Goal: Task Accomplishment & Management: Complete application form

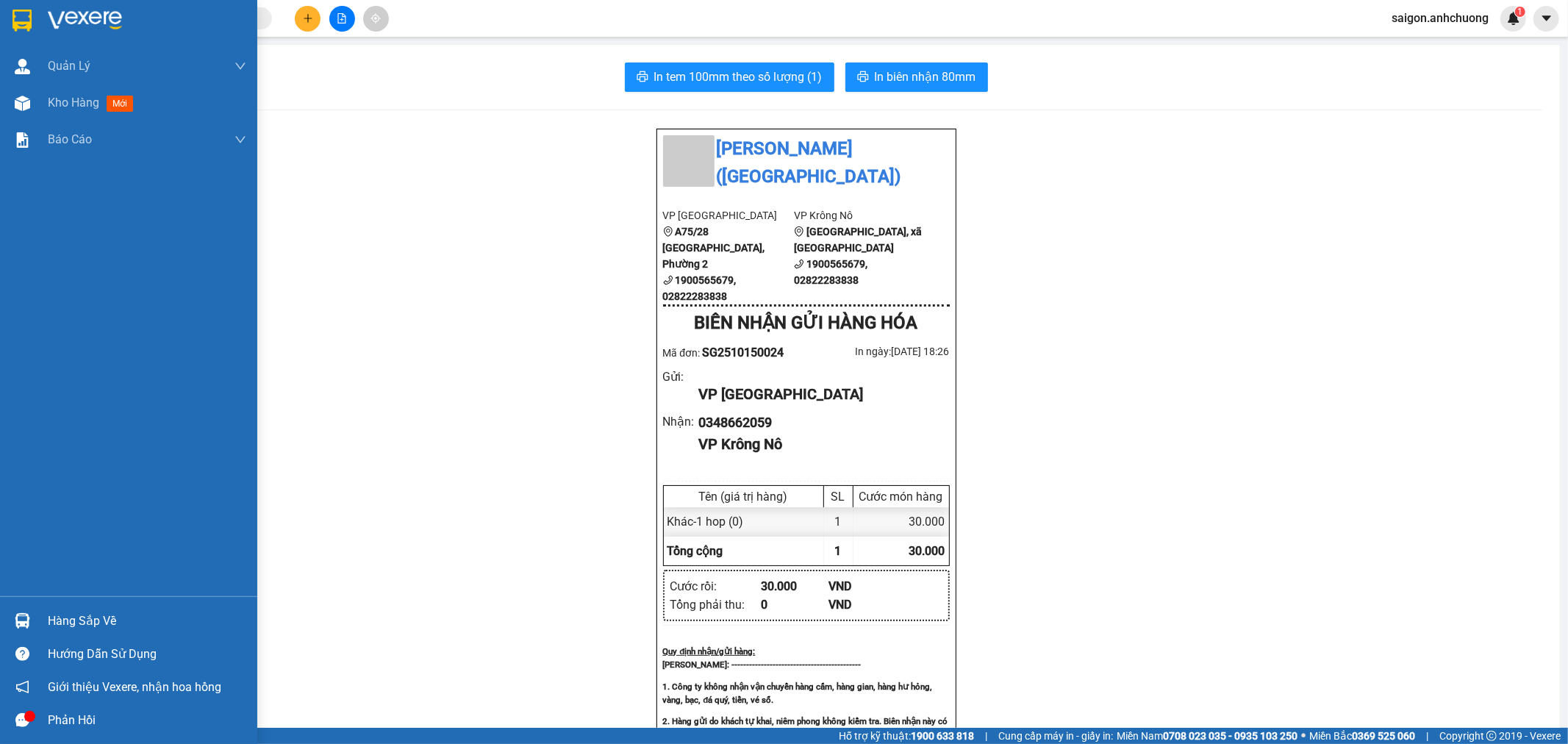
click at [37, 12] on div at bounding box center [128, 24] width 258 height 48
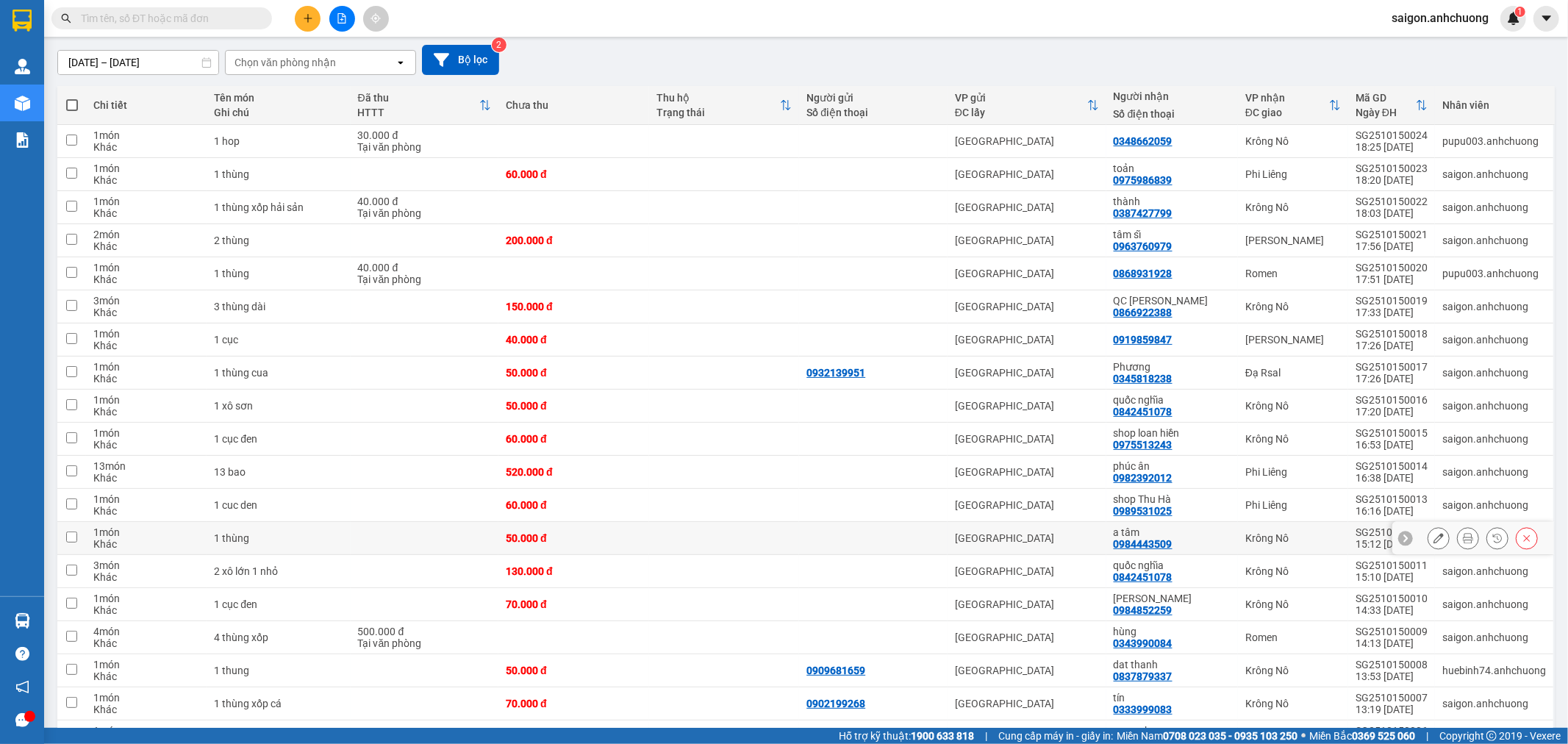
scroll to position [375, 0]
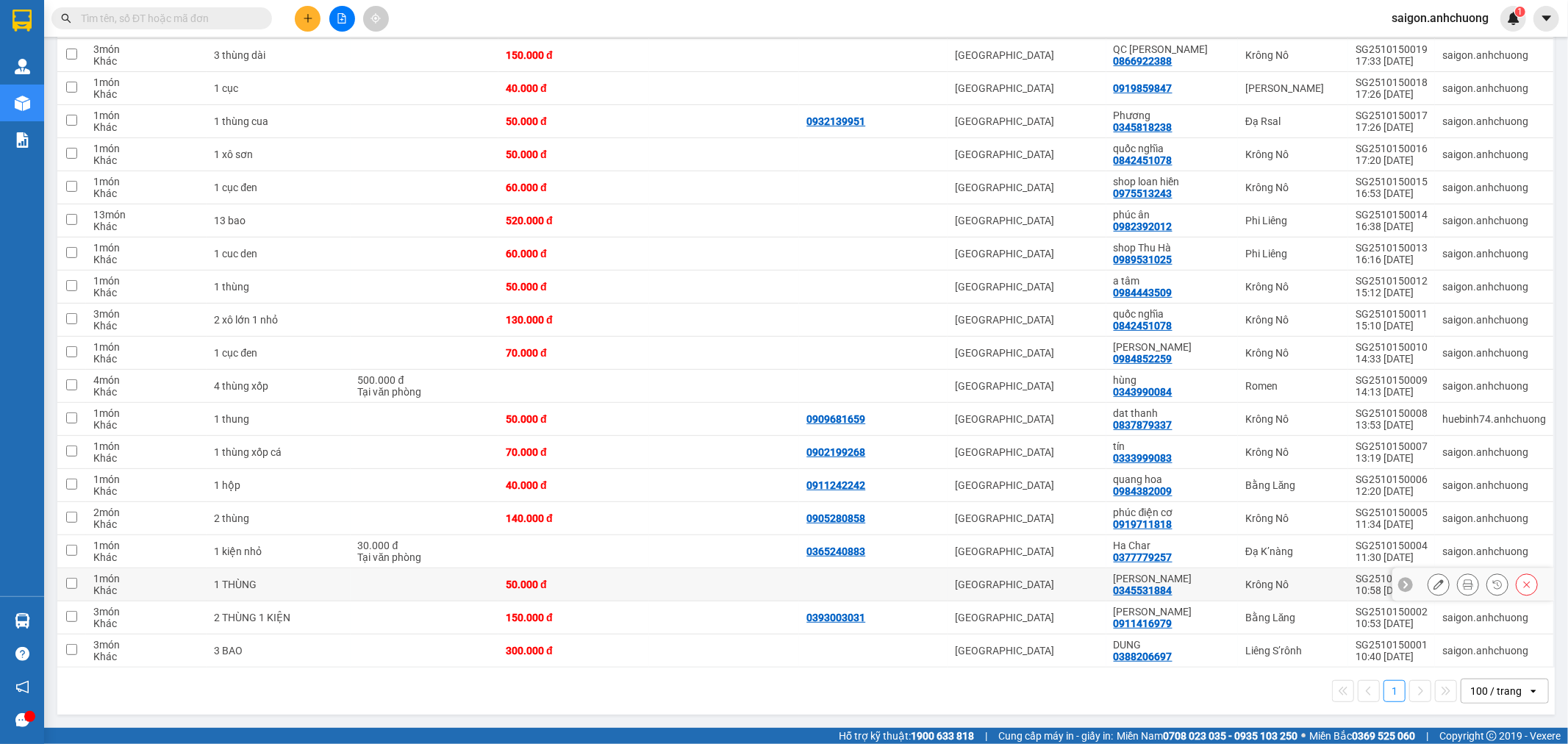
click at [1196, 578] on div "[PERSON_NAME]" at bounding box center [1172, 578] width 117 height 12
checkbox input "true"
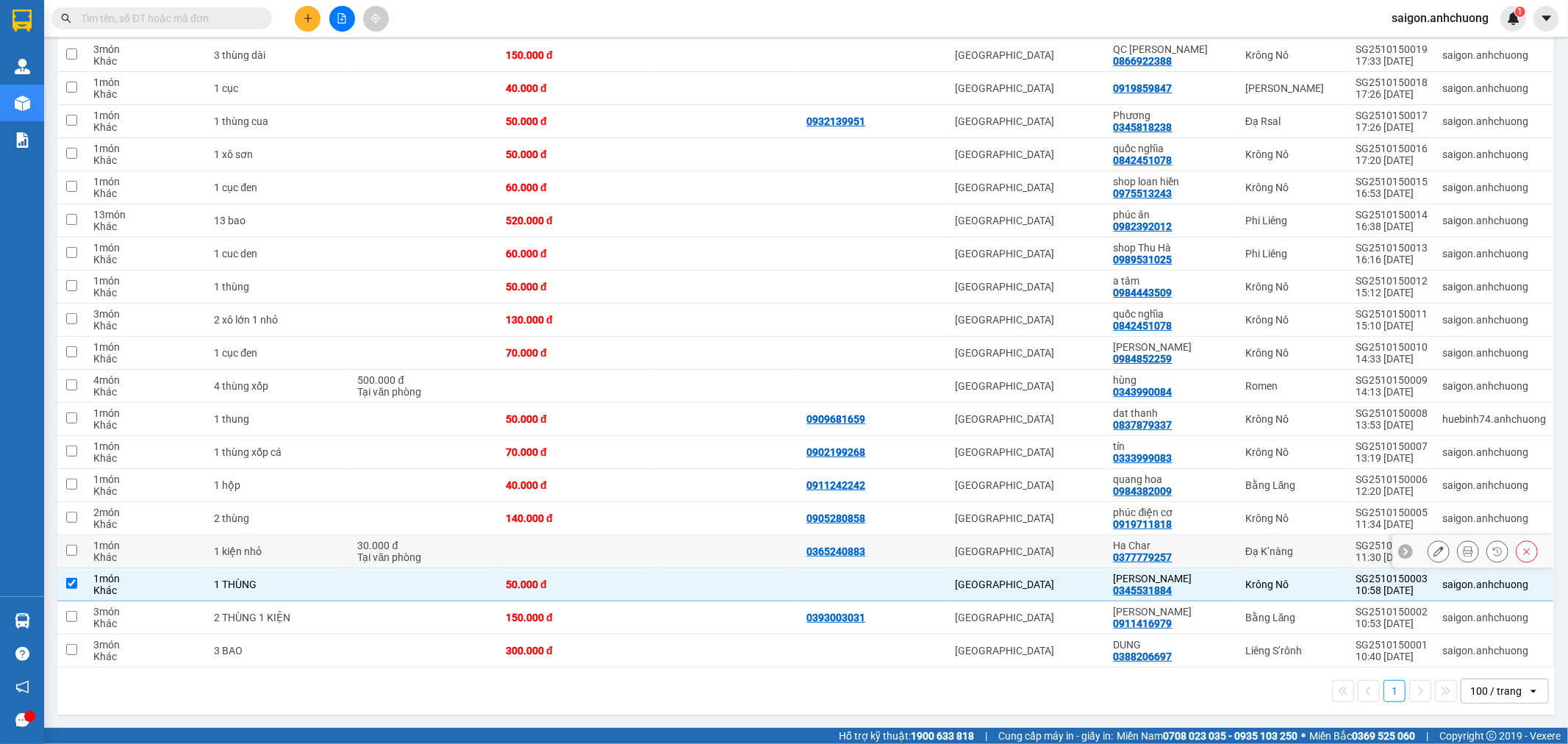
click at [1188, 549] on div "Ha Char" at bounding box center [1172, 545] width 117 height 12
checkbox input "true"
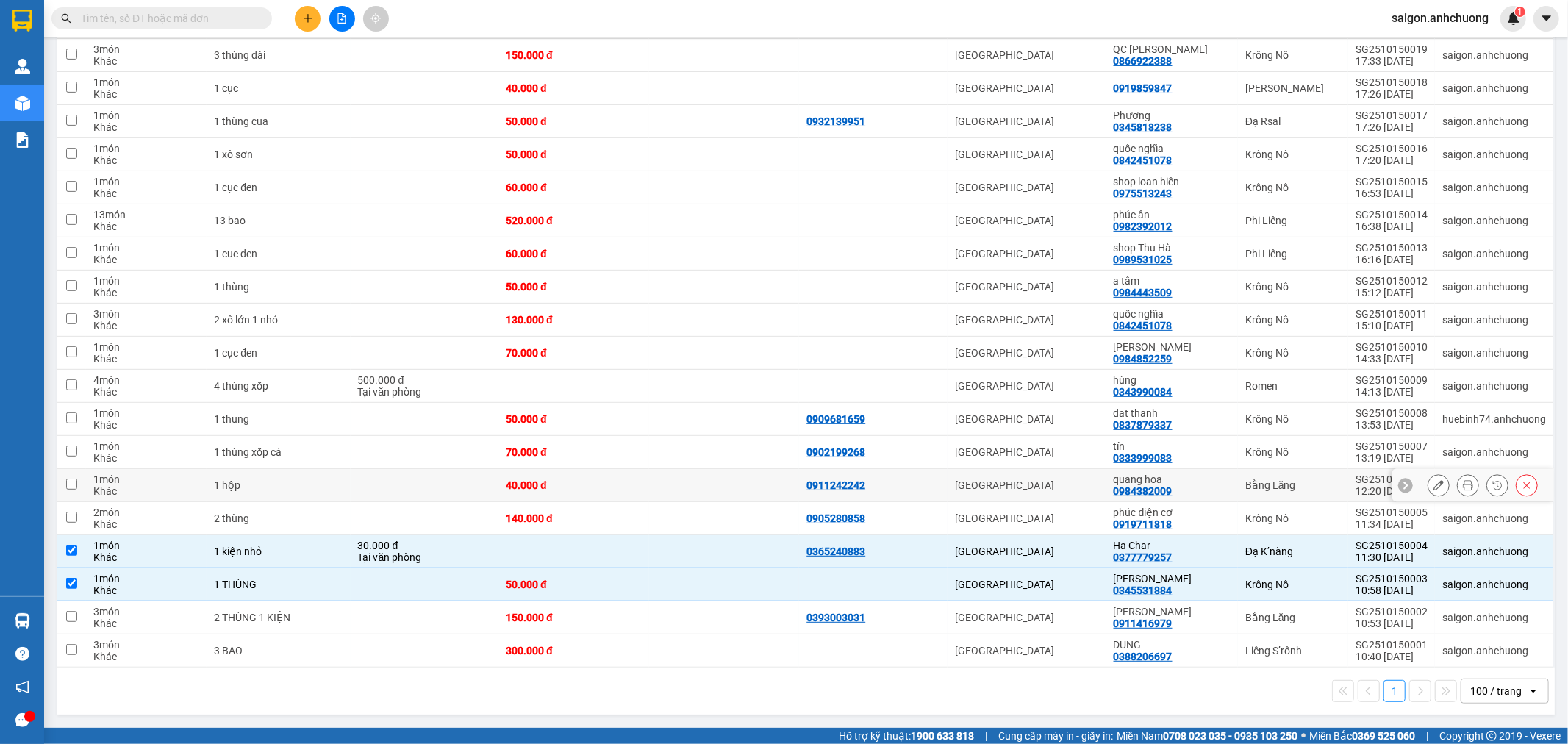
click at [1185, 481] on div "quang hoa" at bounding box center [1172, 479] width 117 height 12
checkbox input "true"
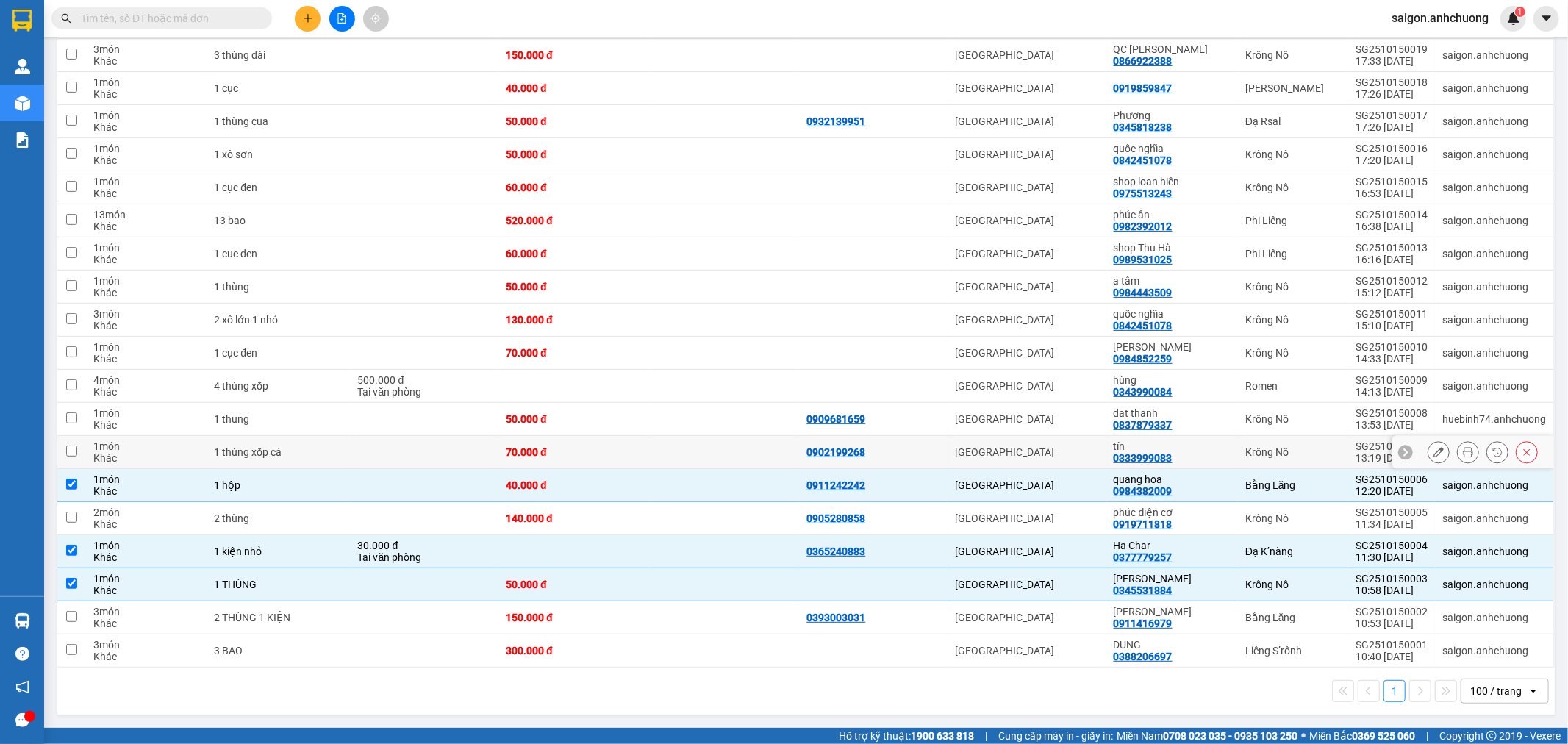
click at [1185, 449] on div "tín" at bounding box center [1172, 446] width 117 height 12
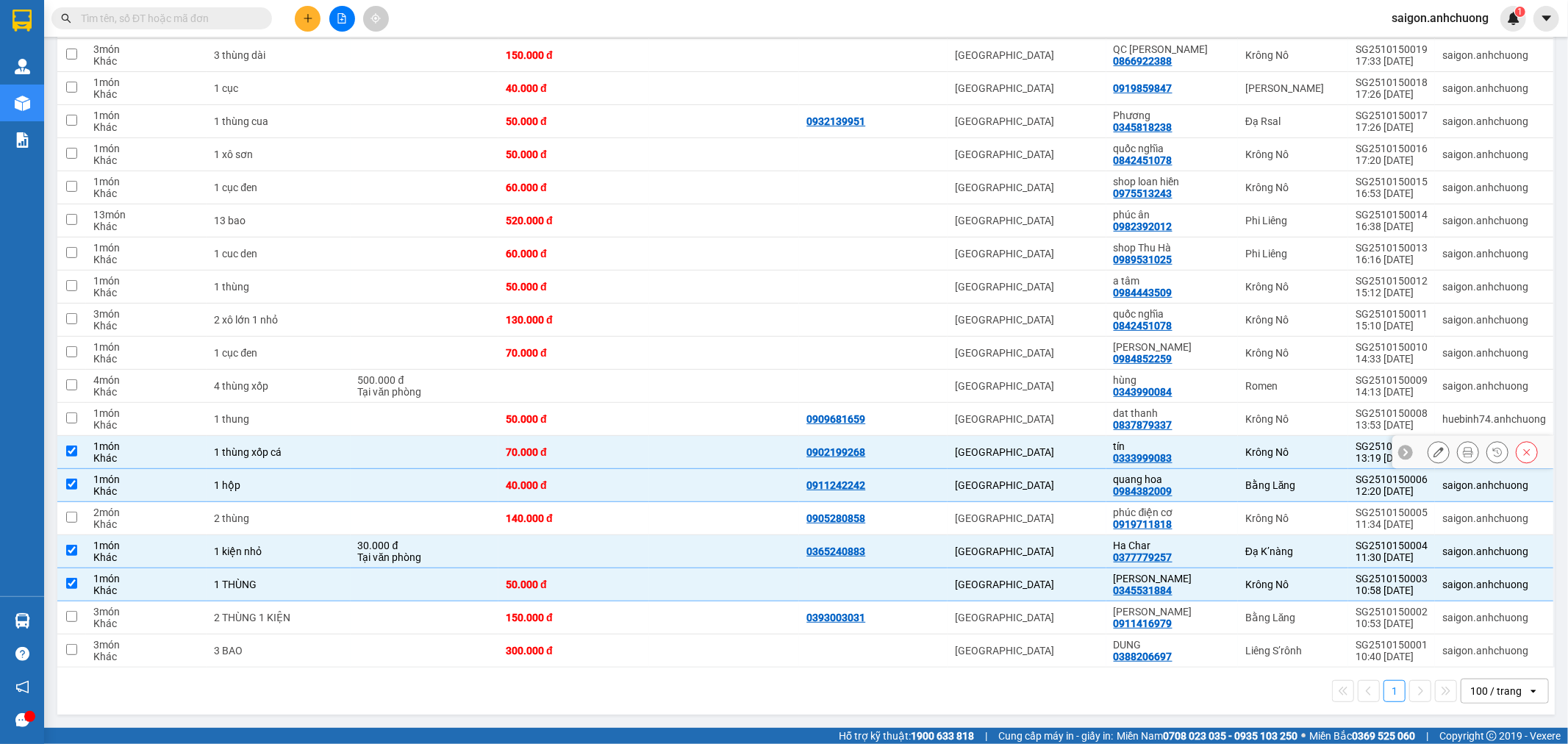
checkbox input "true"
click at [1184, 415] on div "dat thanh" at bounding box center [1172, 412] width 117 height 12
checkbox input "true"
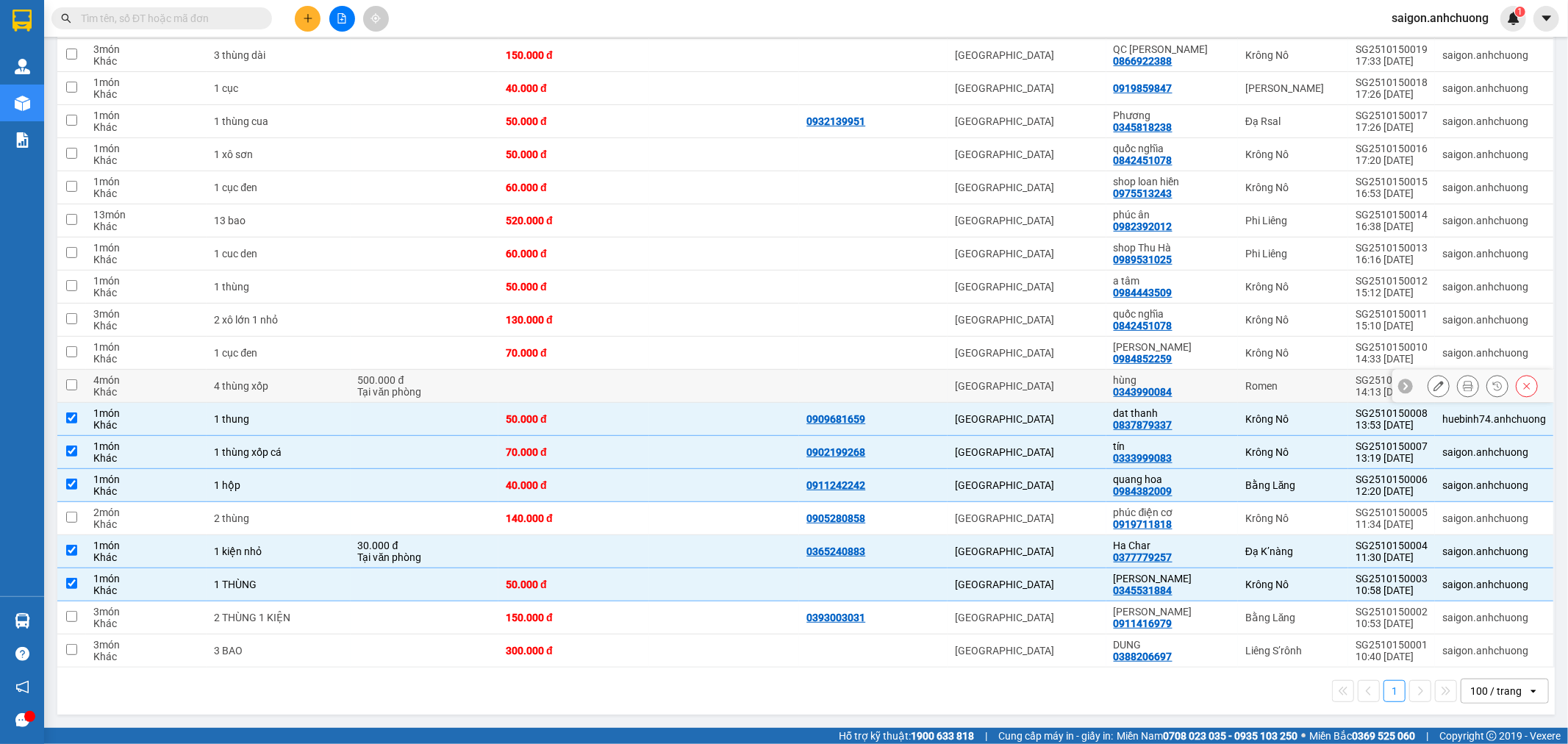
click at [1190, 381] on div "hùng" at bounding box center [1172, 379] width 117 height 12
checkbox input "true"
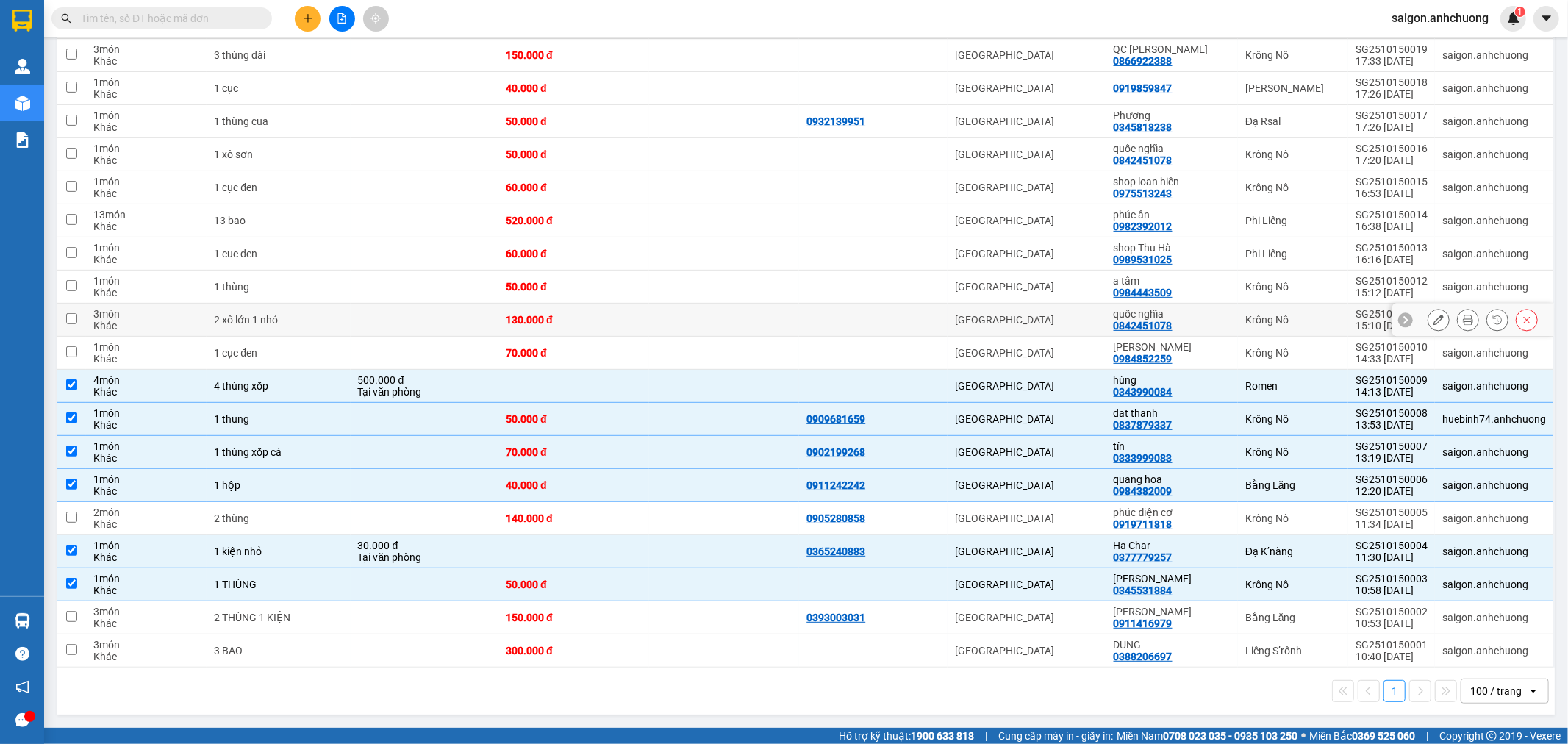
click at [1182, 318] on div "quốc nghĩa 0842451078" at bounding box center [1172, 320] width 117 height 24
checkbox input "true"
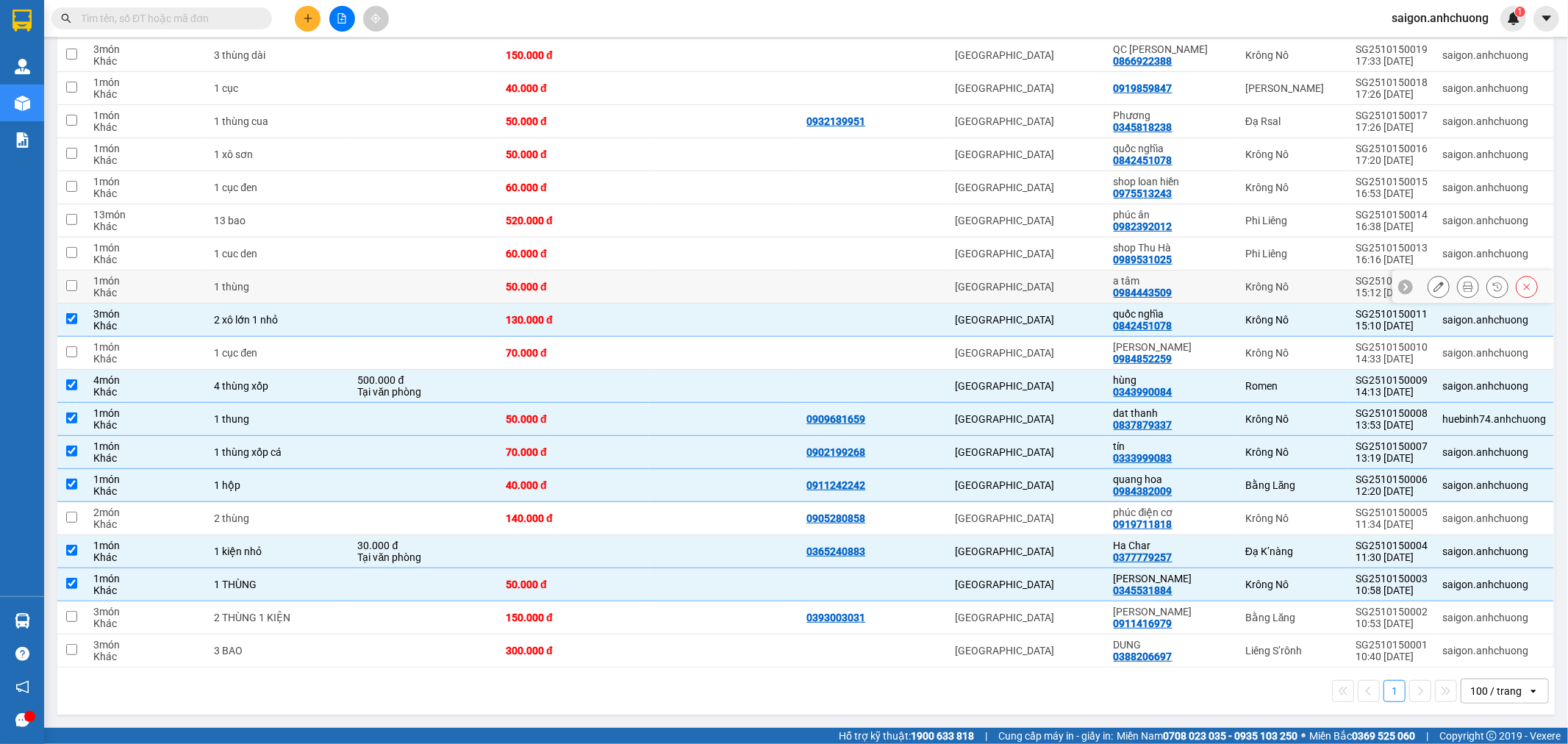
click at [1186, 280] on div "a tâm" at bounding box center [1172, 280] width 117 height 12
checkbox input "true"
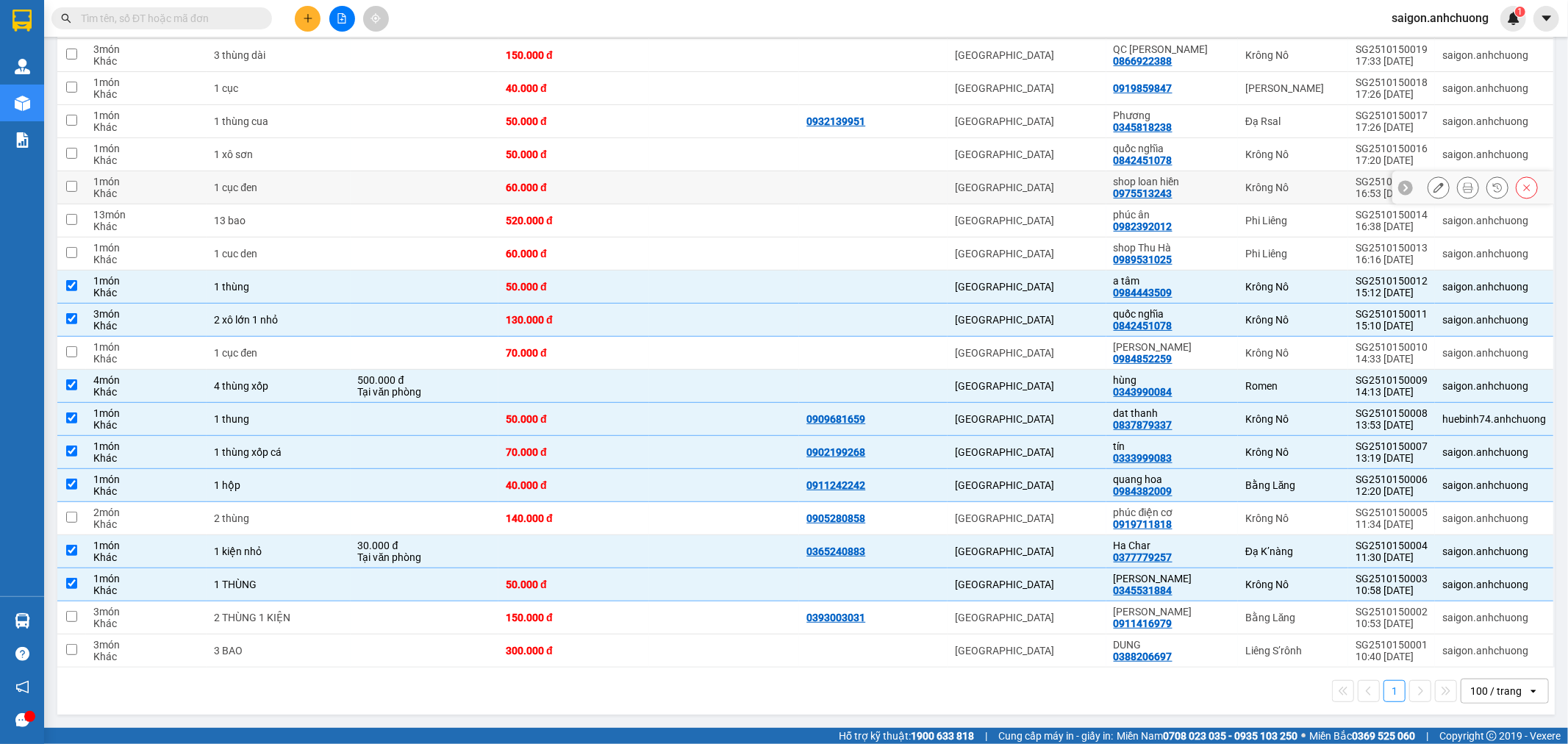
click at [1186, 185] on div "shop loan hiền" at bounding box center [1172, 181] width 117 height 12
checkbox input "true"
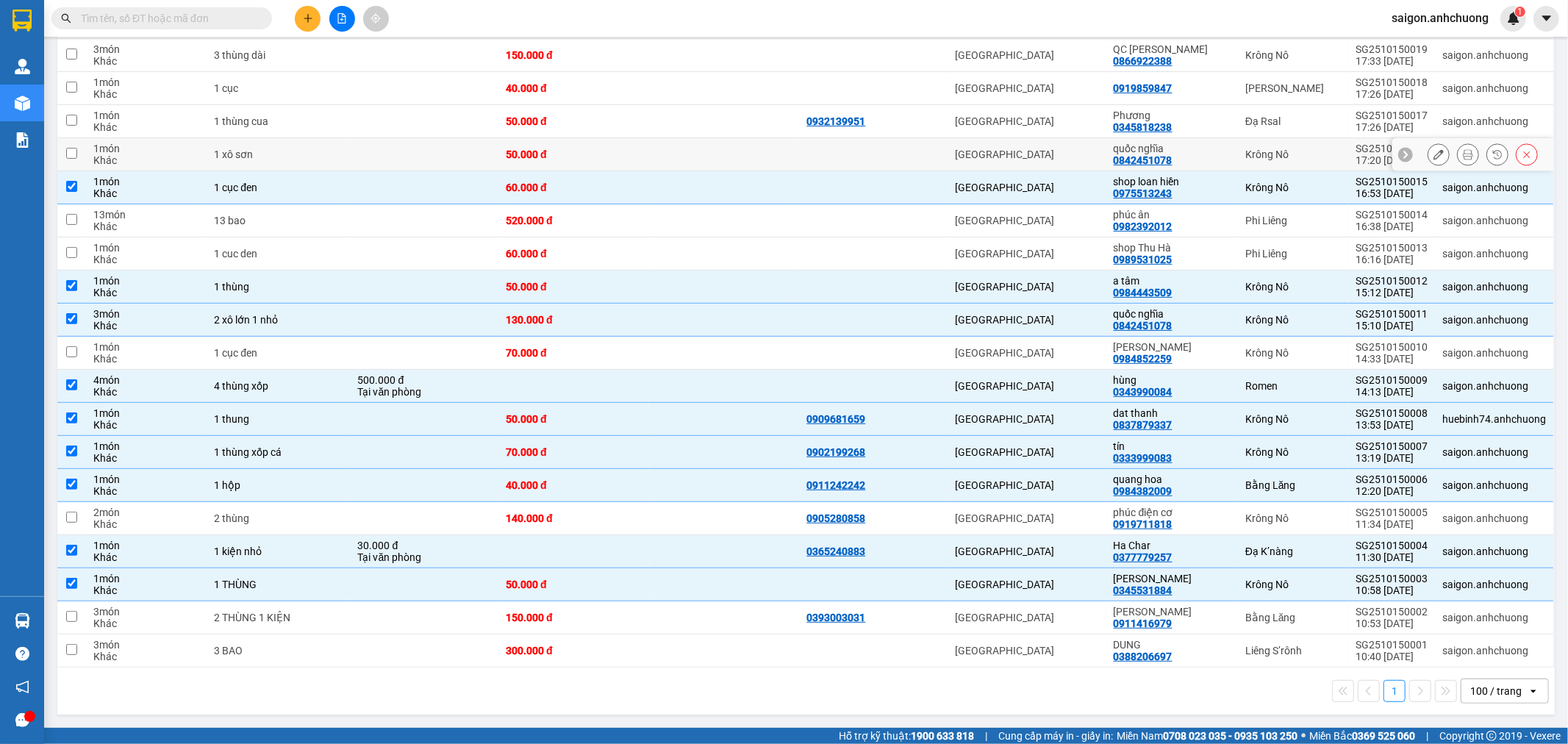
click at [1185, 159] on div "quốc nghĩa 0842451078" at bounding box center [1172, 155] width 117 height 24
checkbox input "true"
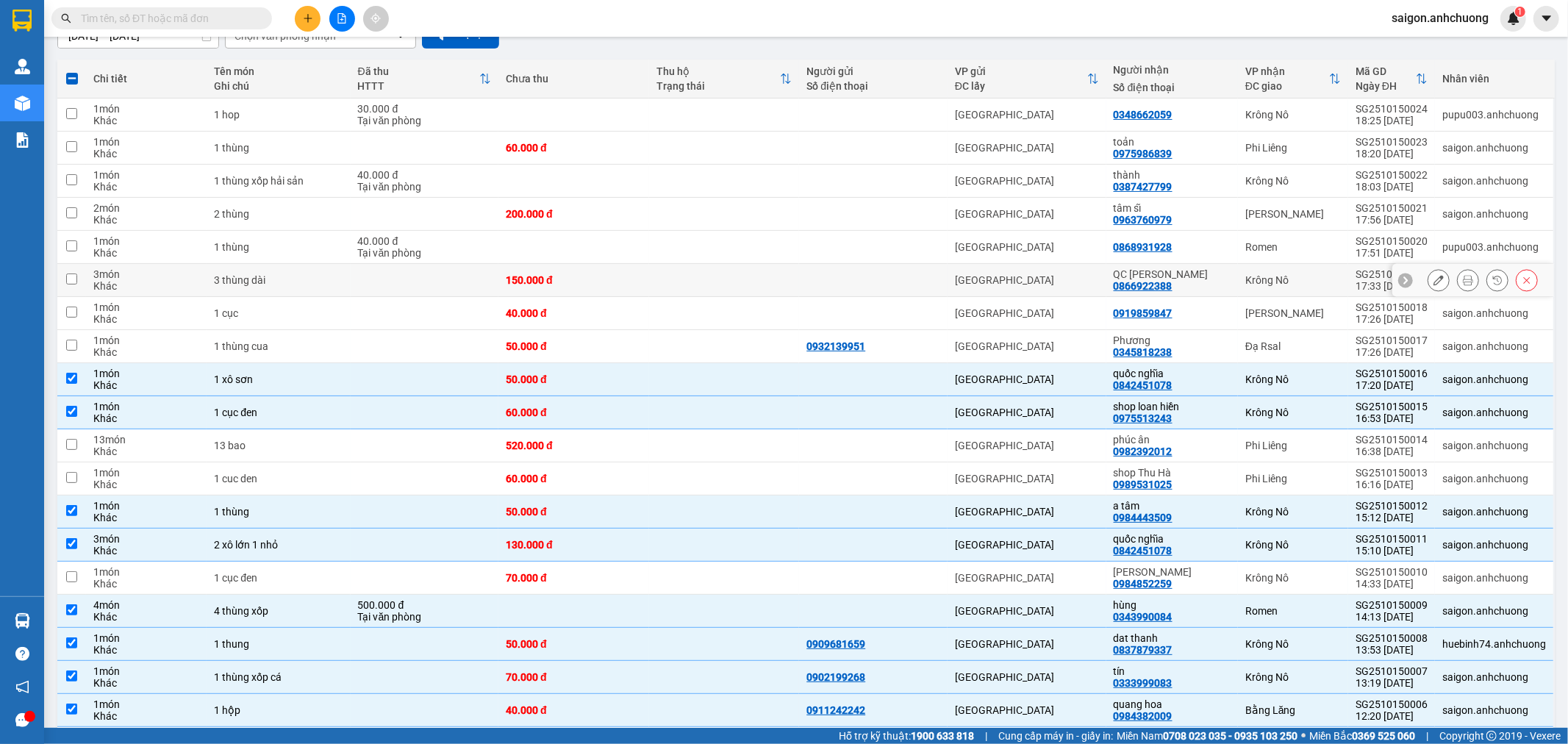
scroll to position [129, 0]
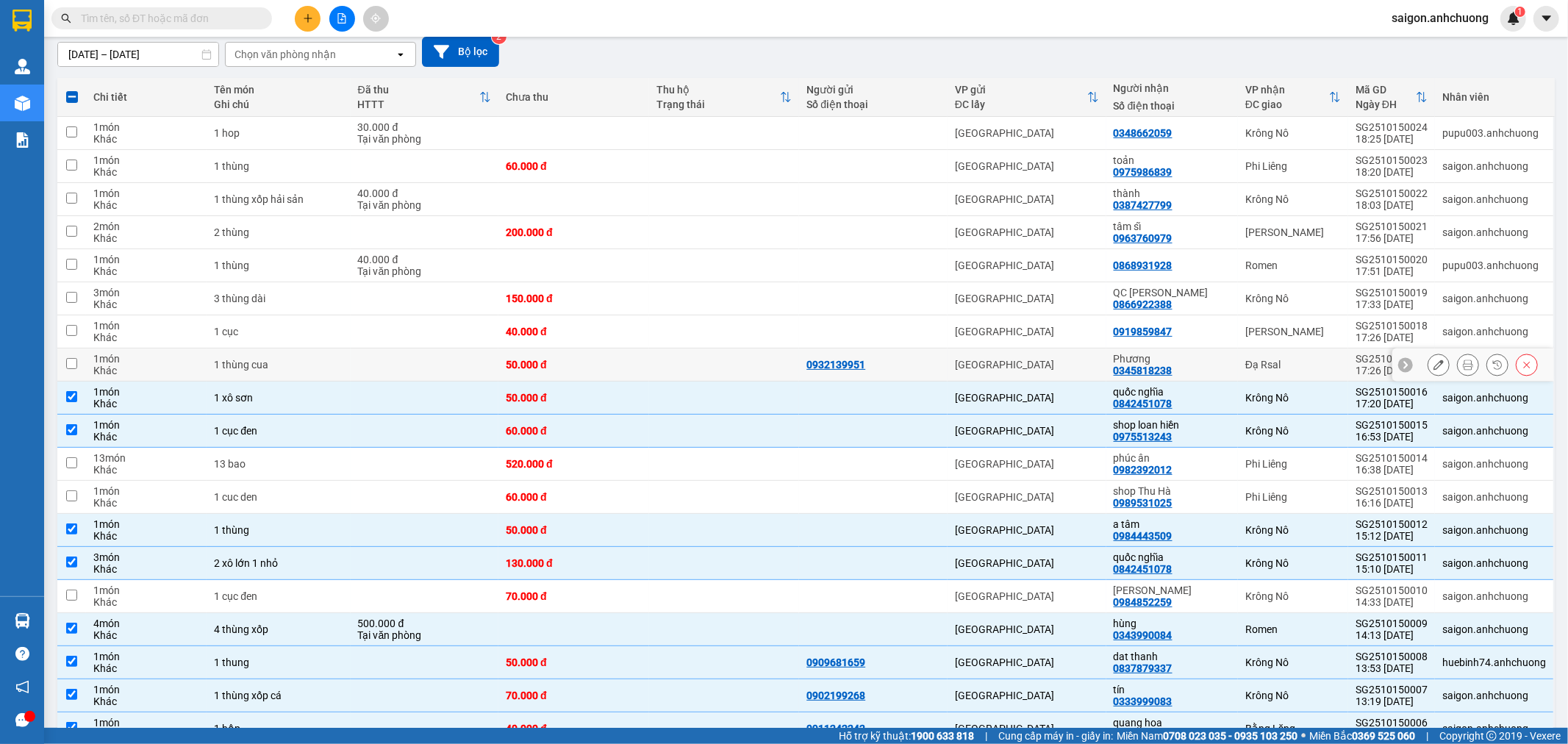
click at [1189, 364] on div "Phương 0345818238" at bounding box center [1172, 365] width 117 height 24
checkbox input "true"
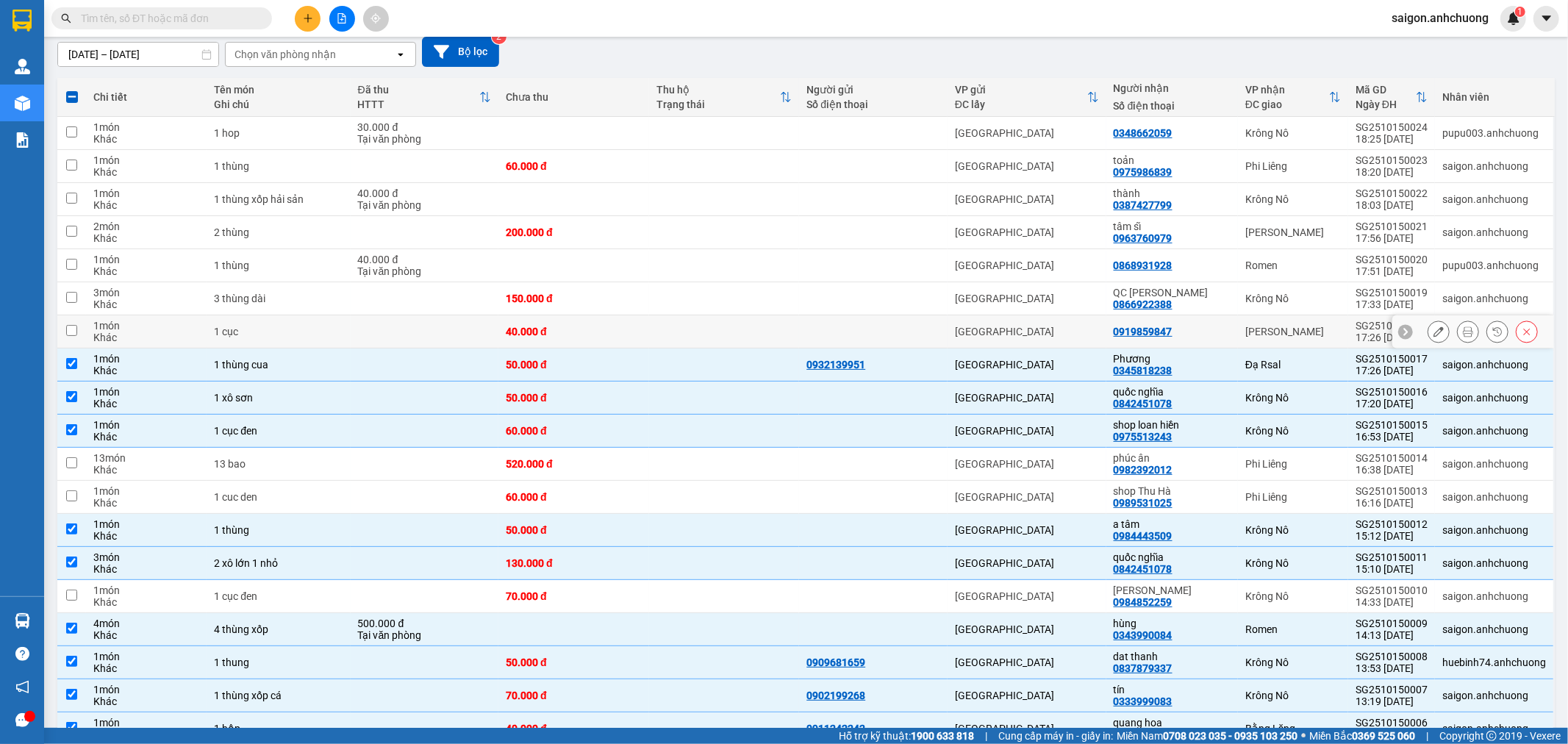
click at [1181, 322] on td "0919859847" at bounding box center [1172, 332] width 132 height 33
checkbox input "true"
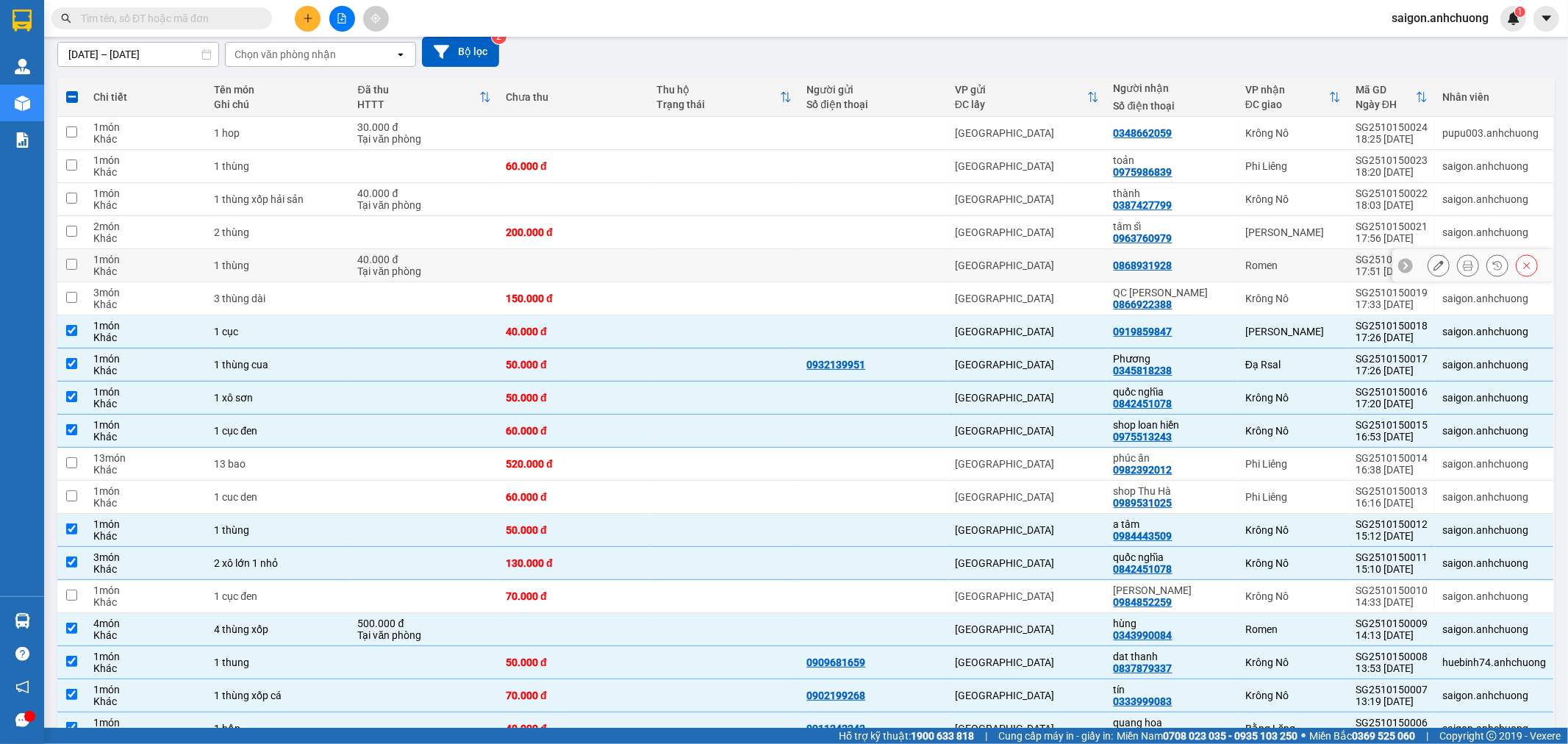
click at [1191, 258] on td "0868931928" at bounding box center [1172, 266] width 132 height 33
checkbox input "true"
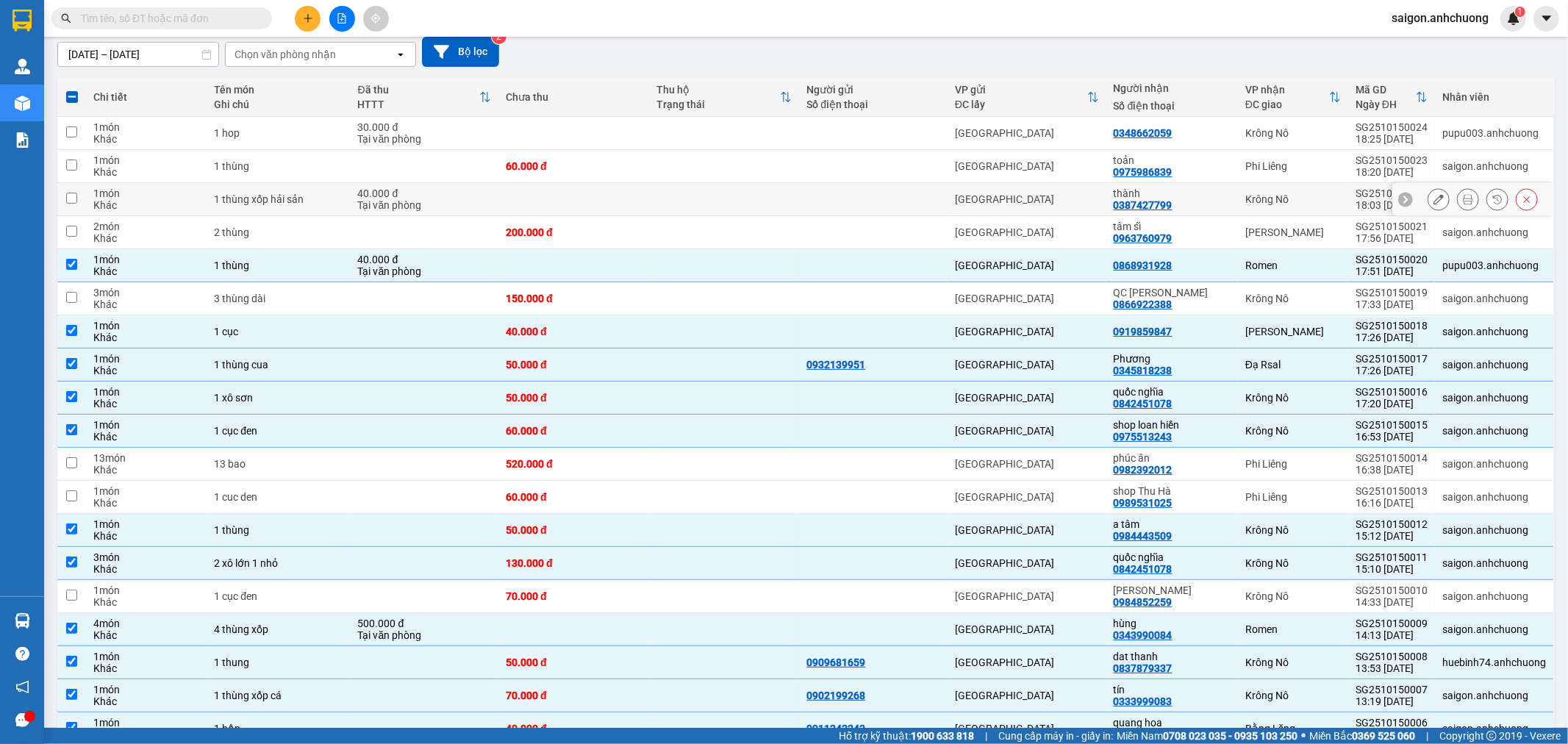
click at [1189, 196] on div "thành" at bounding box center [1172, 193] width 117 height 12
checkbox input "true"
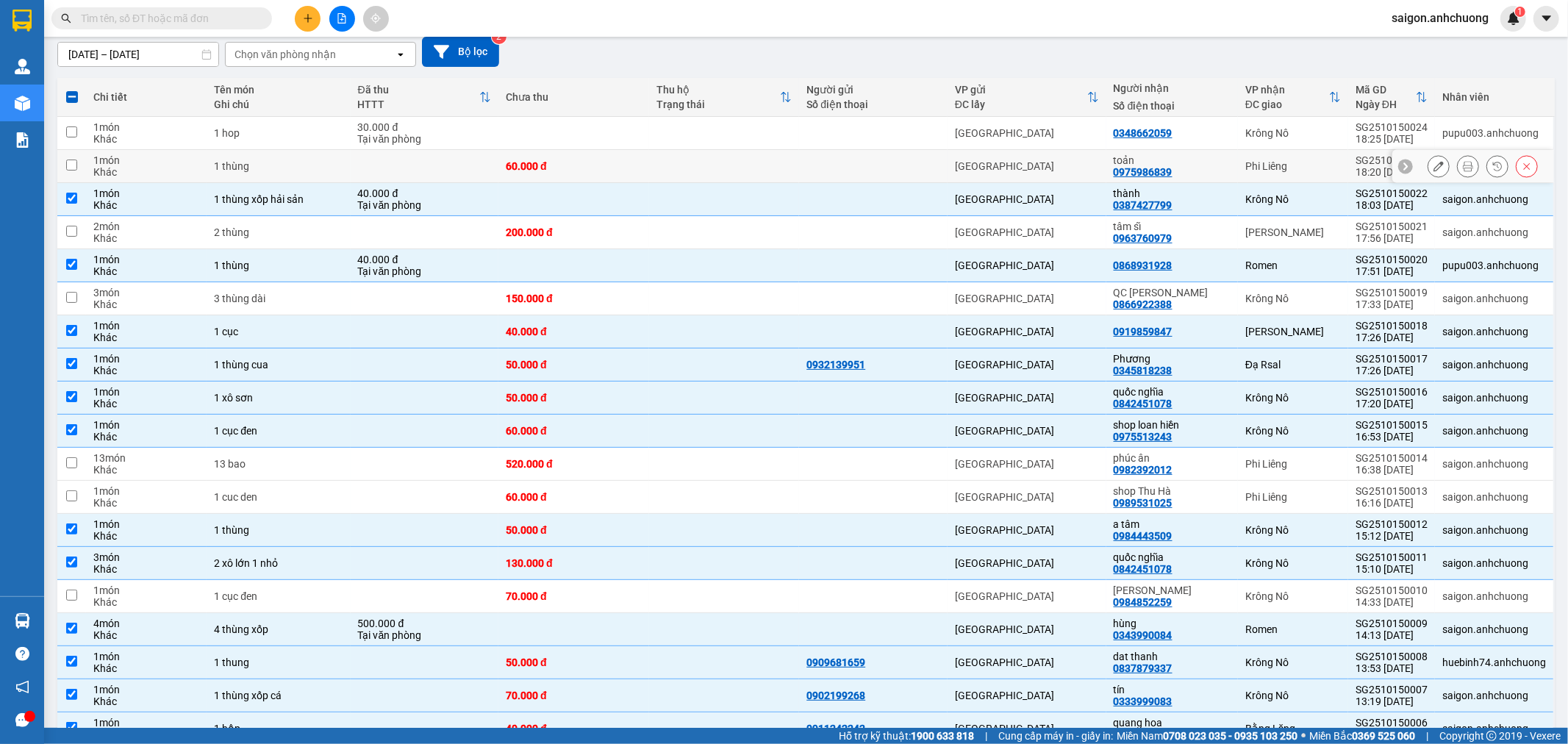
click at [1184, 168] on div "toản 0975986839" at bounding box center [1172, 166] width 117 height 24
checkbox input "true"
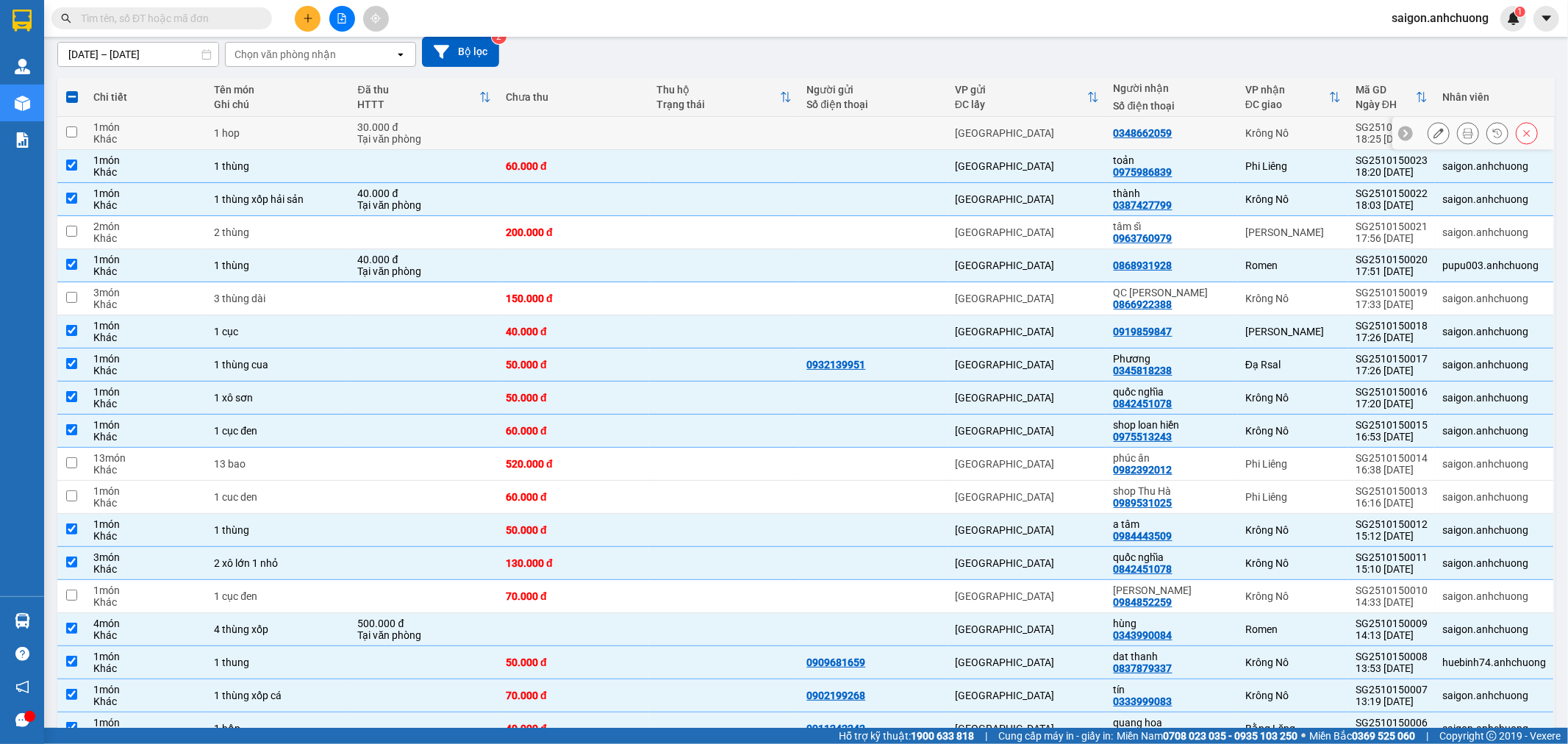
click at [1195, 133] on div "0348662059" at bounding box center [1172, 133] width 117 height 12
checkbox input "true"
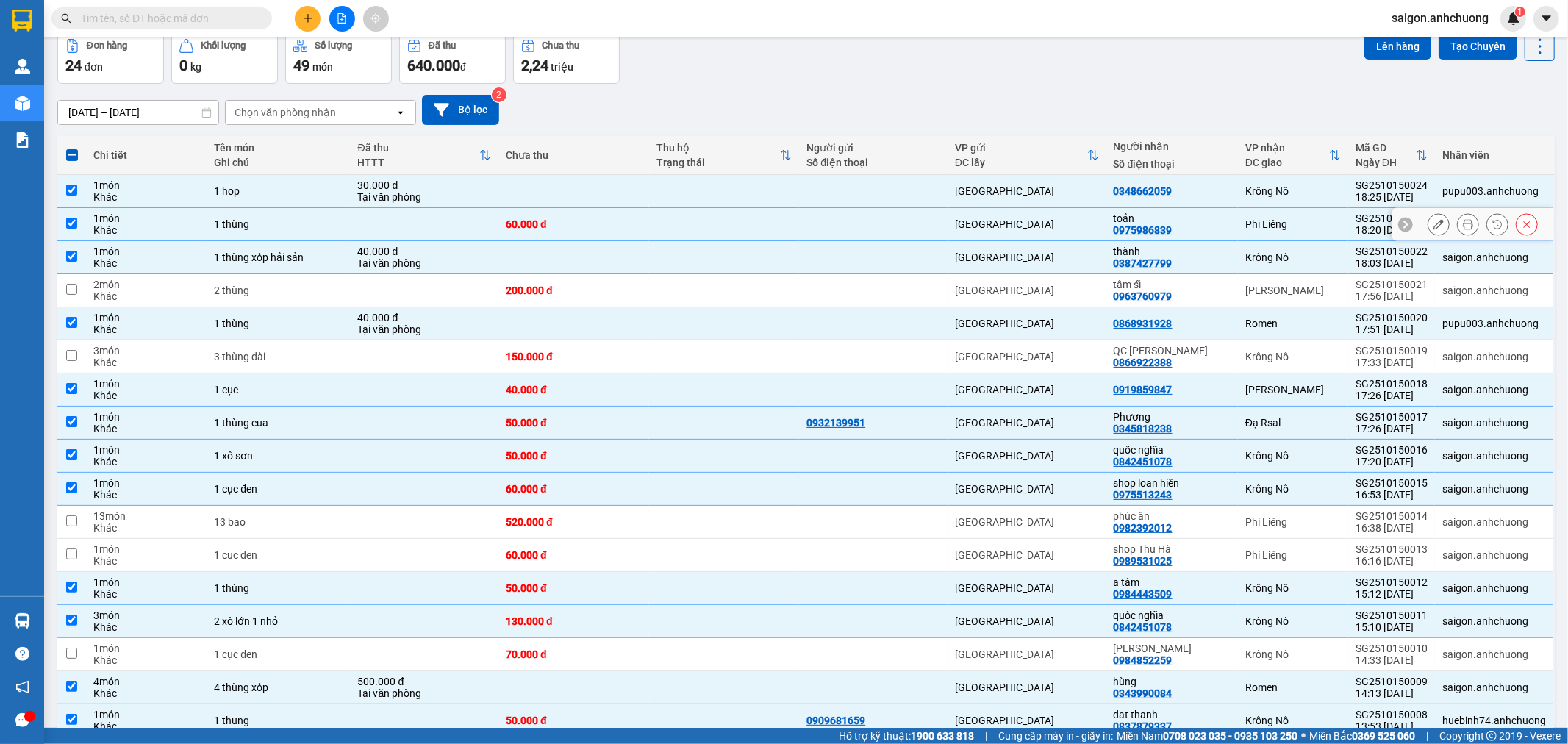
scroll to position [0, 0]
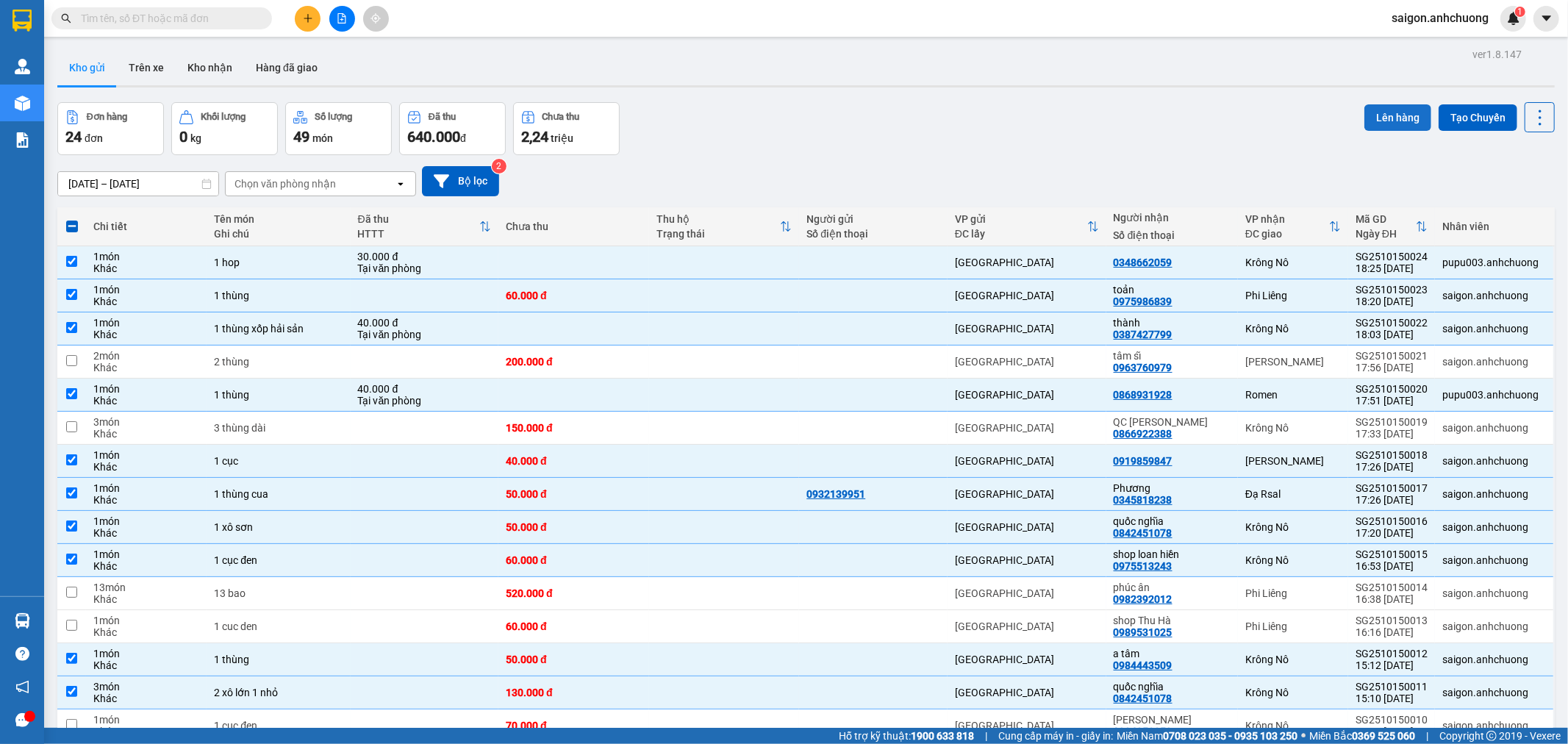
click at [1376, 115] on button "Lên hàng" at bounding box center [1398, 117] width 67 height 27
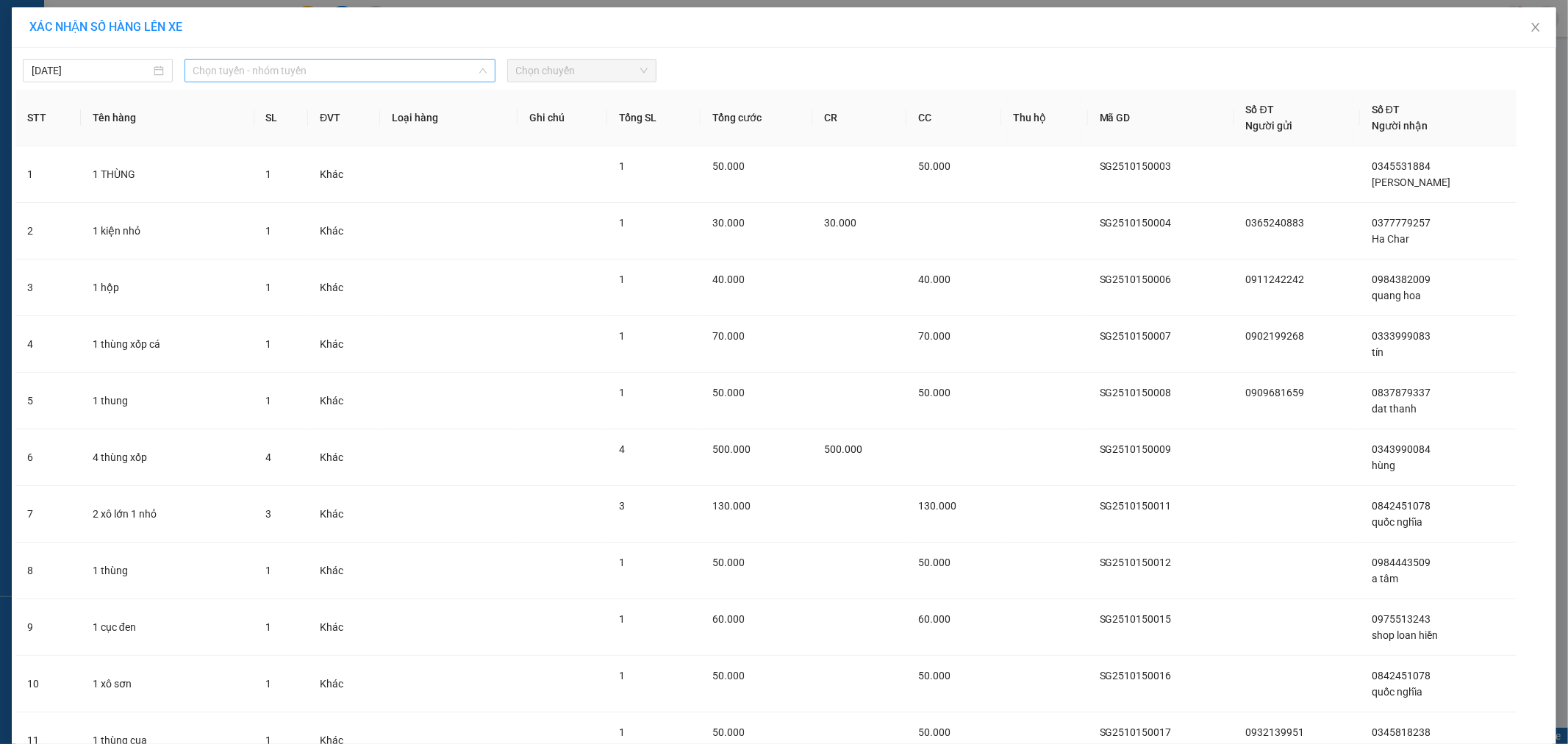
click at [298, 61] on span "Chọn tuyến - nhóm tuyến" at bounding box center [340, 71] width 293 height 22
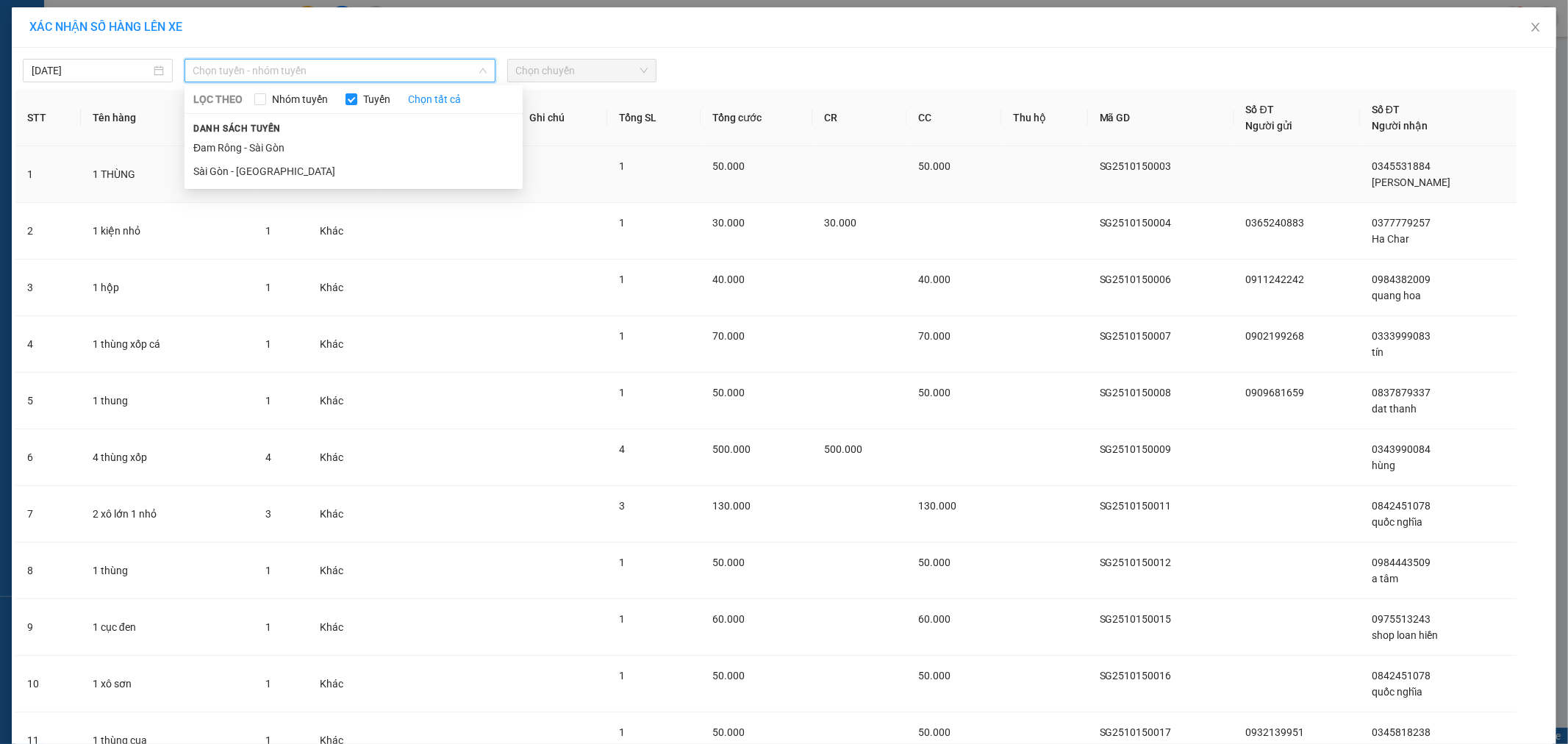
click at [292, 162] on li "Sài Gòn - [GEOGRAPHIC_DATA]" at bounding box center [353, 171] width 338 height 24
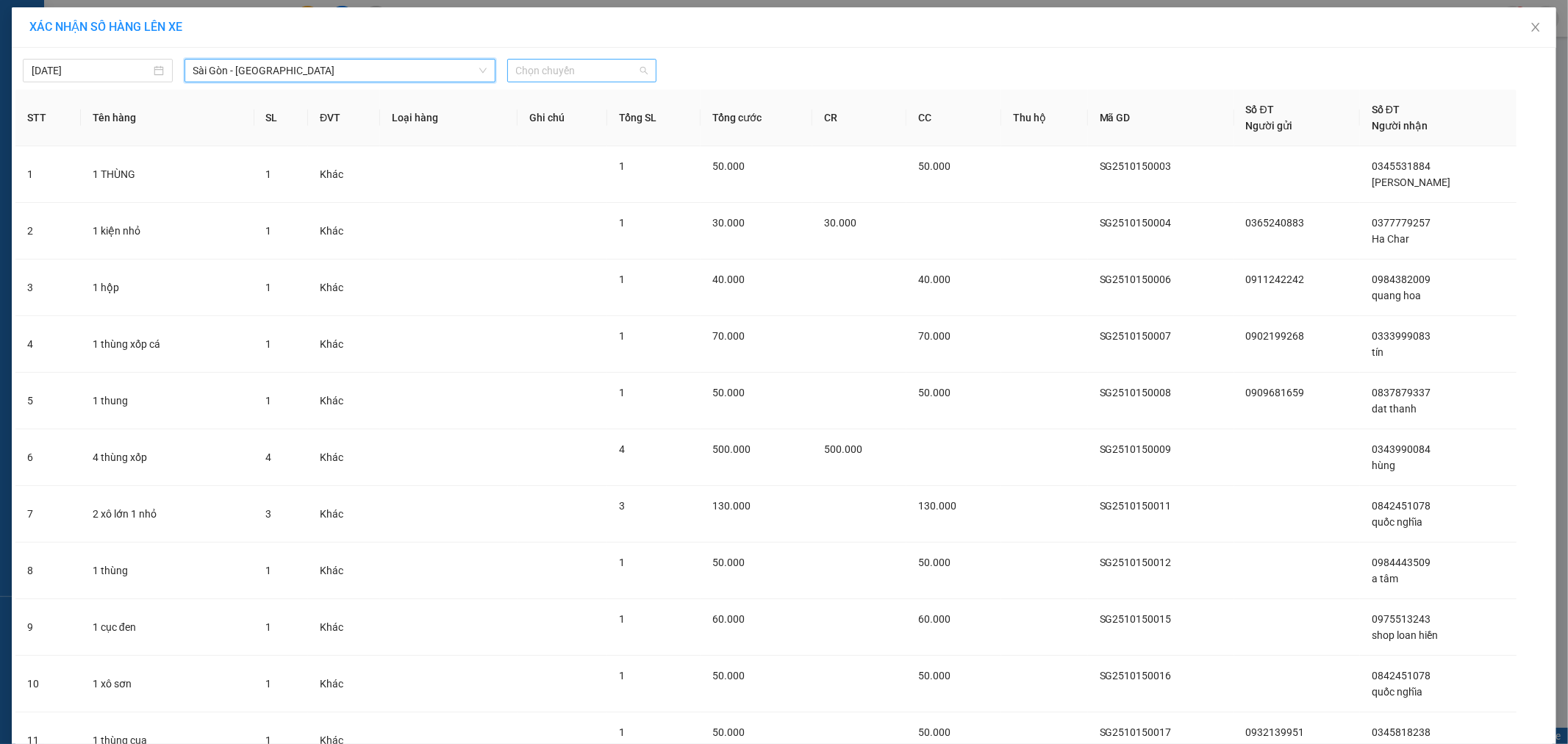
click at [533, 61] on span "Chọn chuyến" at bounding box center [582, 71] width 132 height 22
click at [545, 145] on div "19:00 - 50H-801.55" at bounding box center [567, 148] width 115 height 16
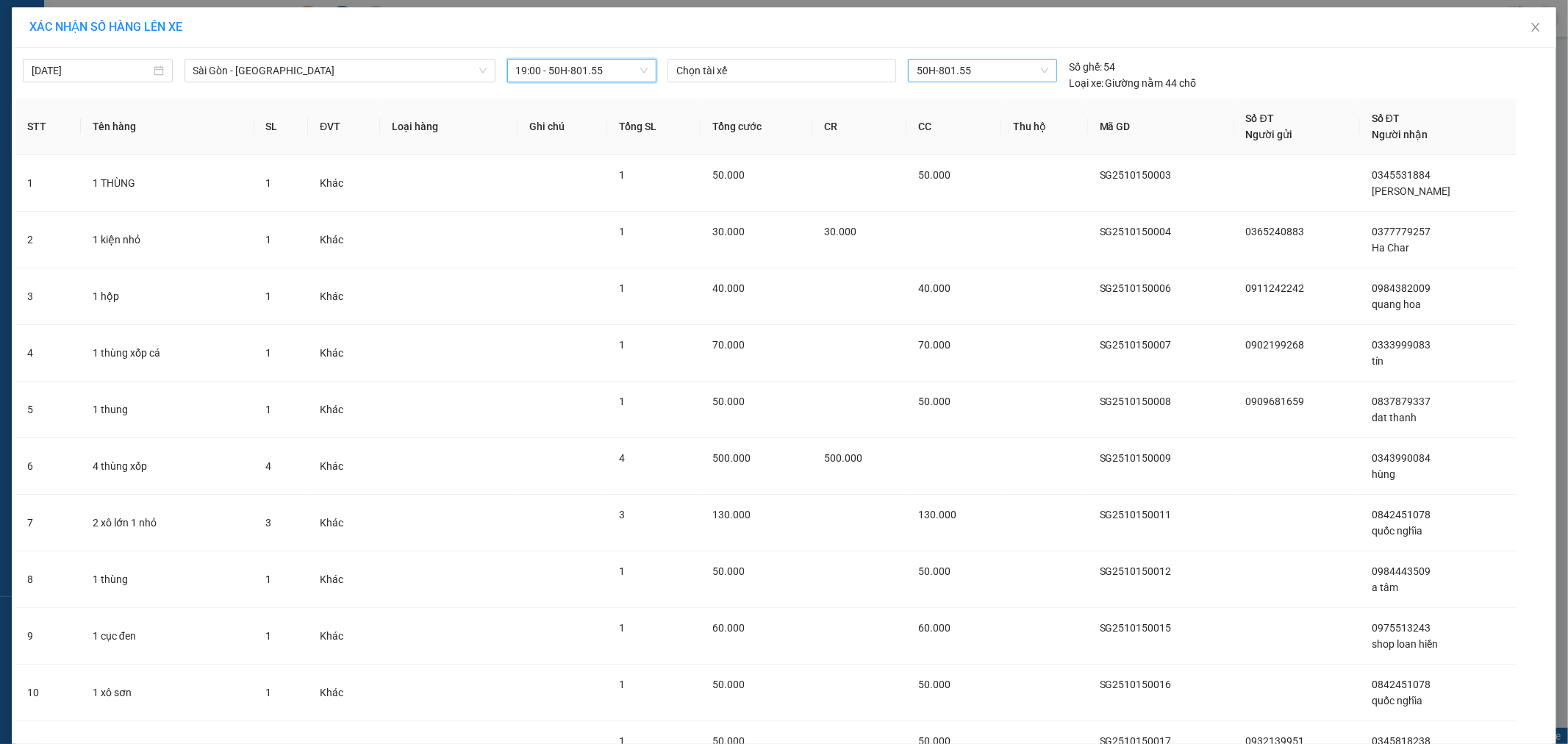
click at [980, 62] on span "50H-801.55" at bounding box center [981, 71] width 131 height 22
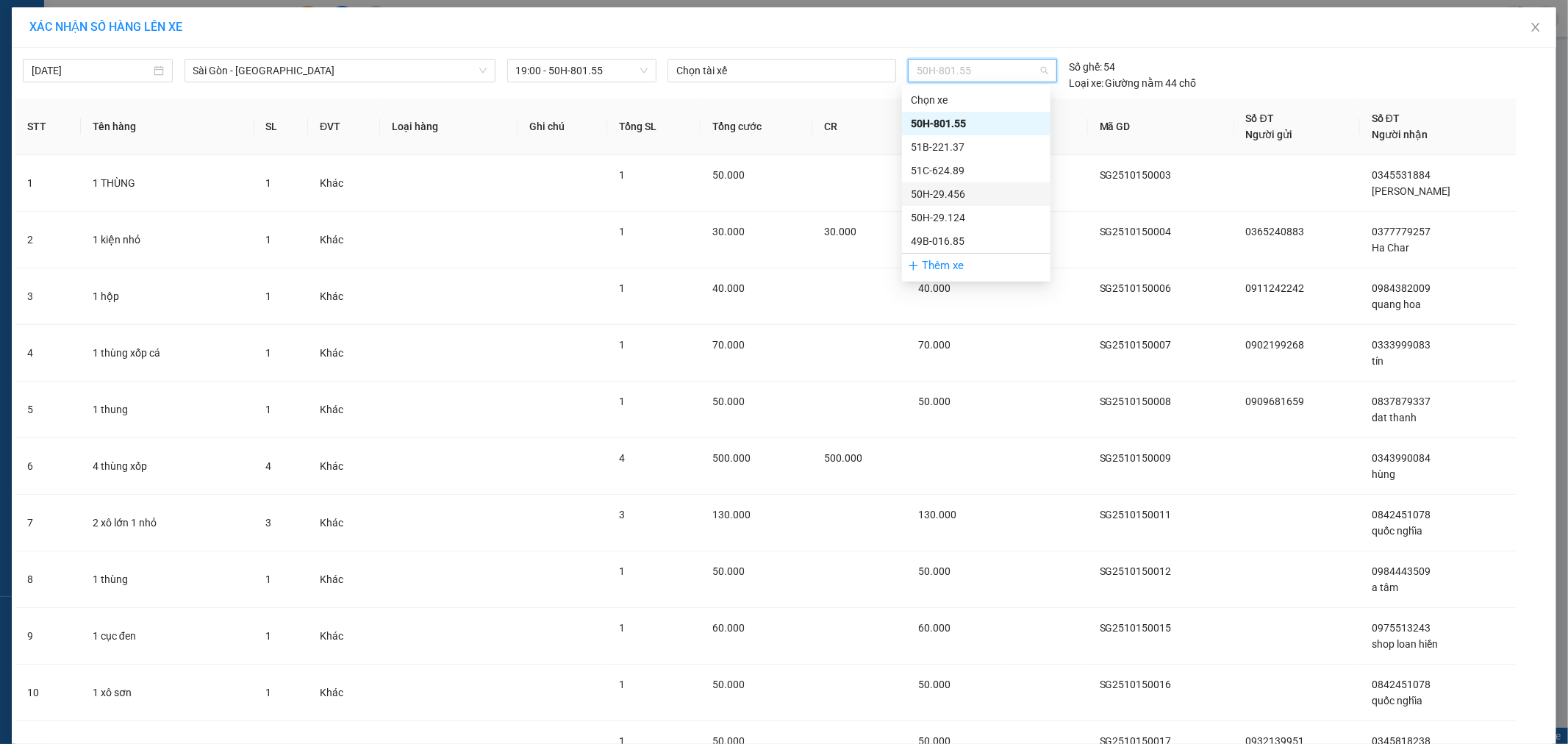
click at [976, 188] on div "50H-29.456" at bounding box center [976, 194] width 131 height 16
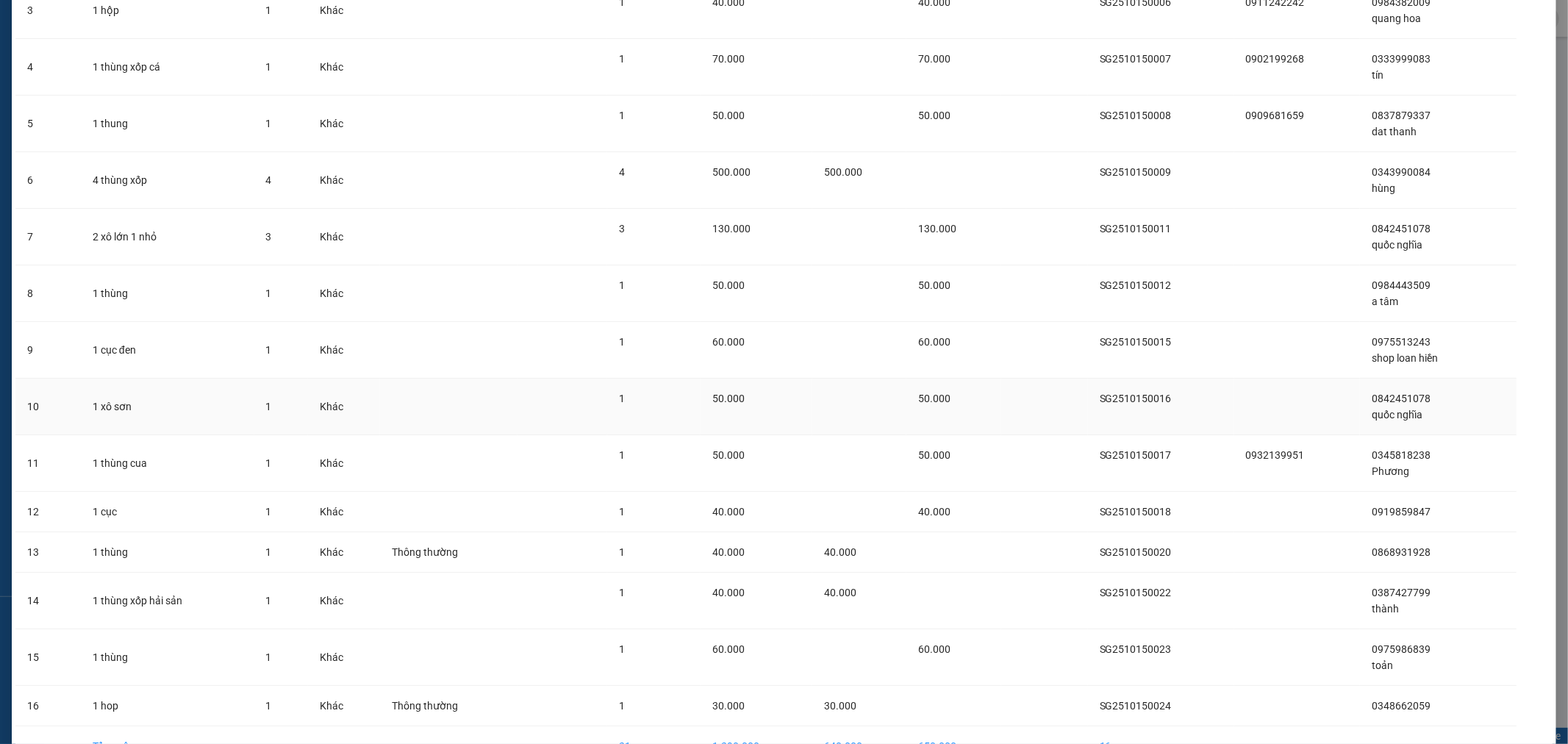
scroll to position [367, 0]
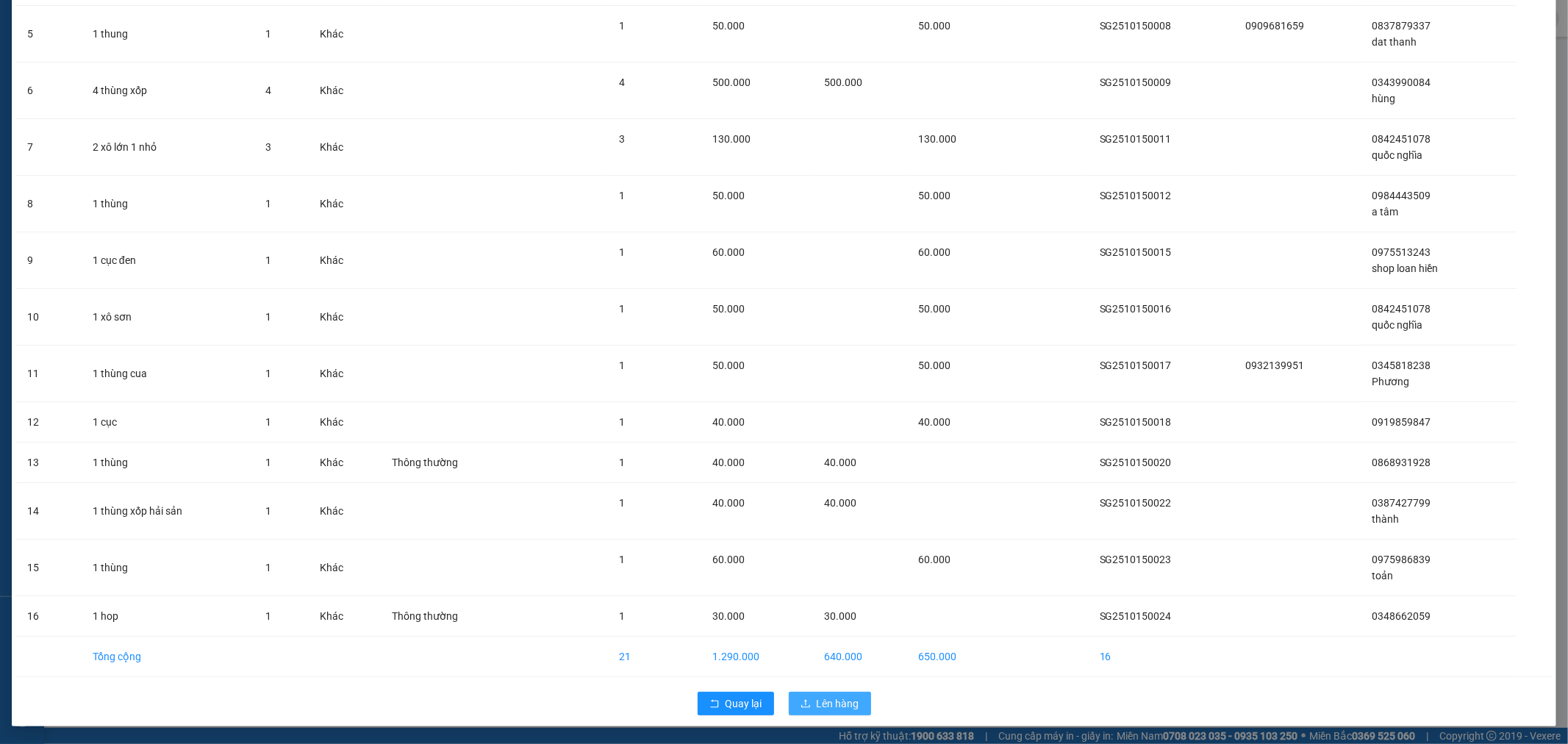
click at [828, 711] on span "Lên hàng" at bounding box center [838, 704] width 43 height 16
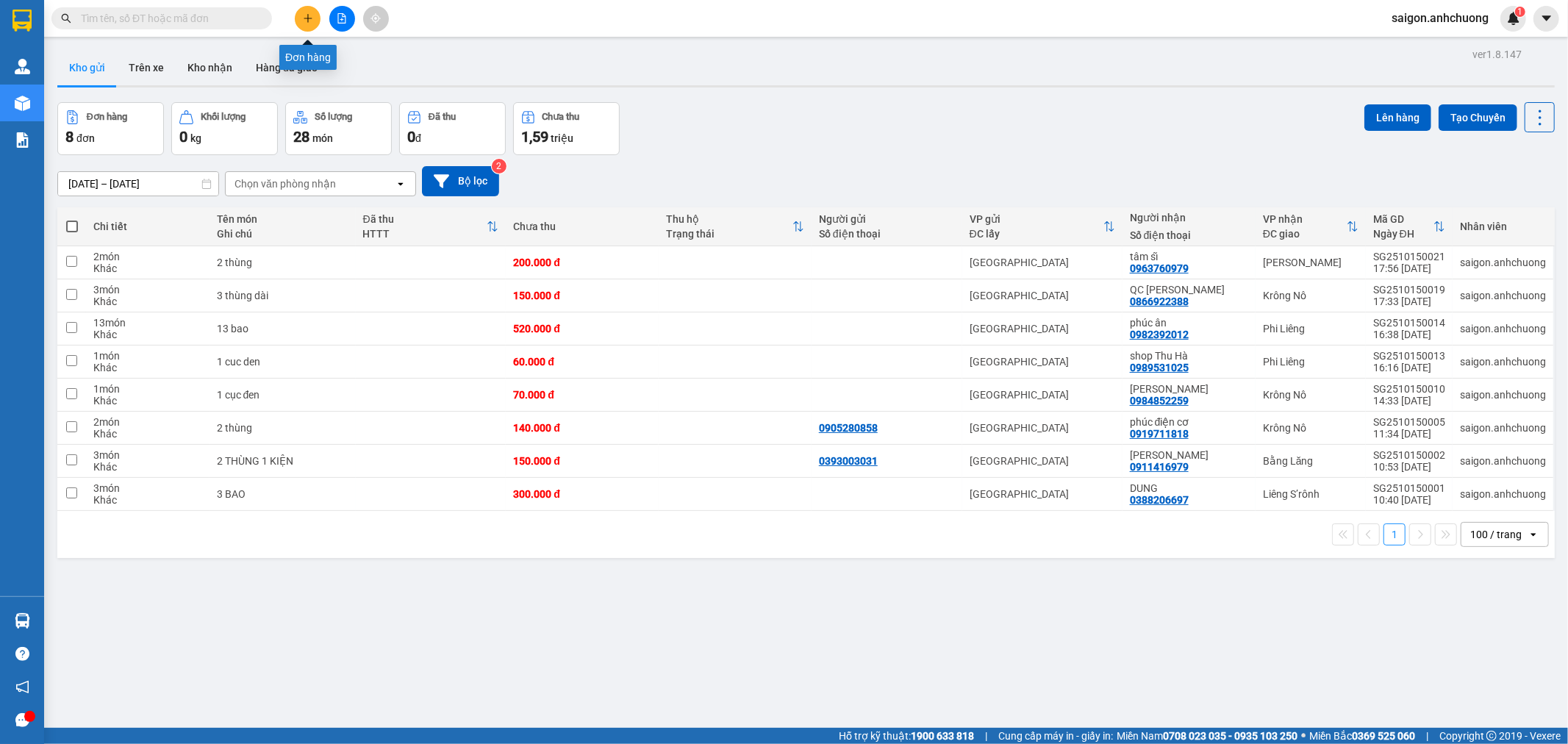
click at [305, 22] on icon "plus" at bounding box center [308, 17] width 10 height 10
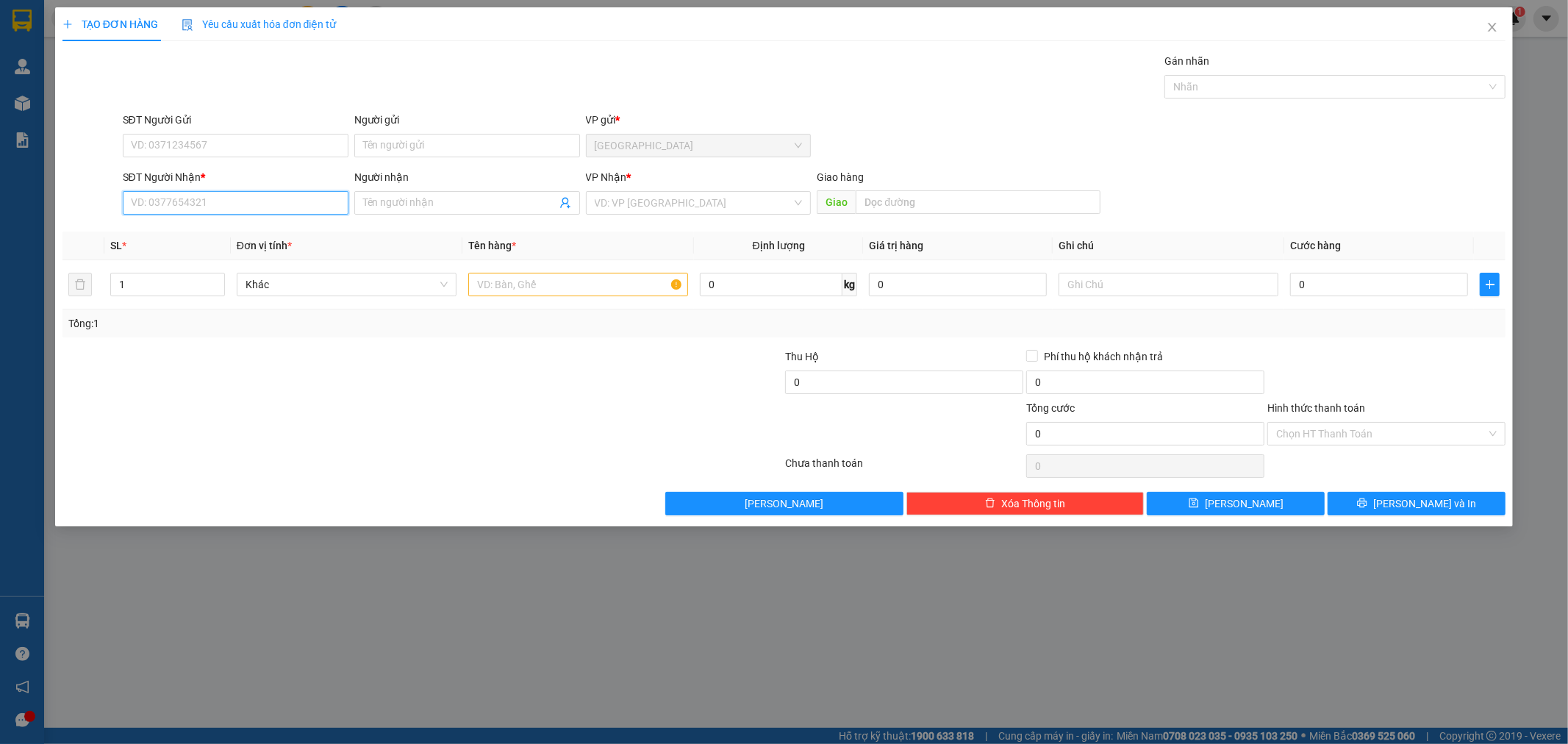
click at [291, 199] on input "SĐT Người Nhận *" at bounding box center [236, 203] width 225 height 24
type input "0988936694"
drag, startPoint x: 287, startPoint y: 231, endPoint x: 310, endPoint y: 218, distance: 26.4
click at [288, 231] on div "0988936694 - [PERSON_NAME]" at bounding box center [236, 233] width 208 height 16
type input "quỳnh"
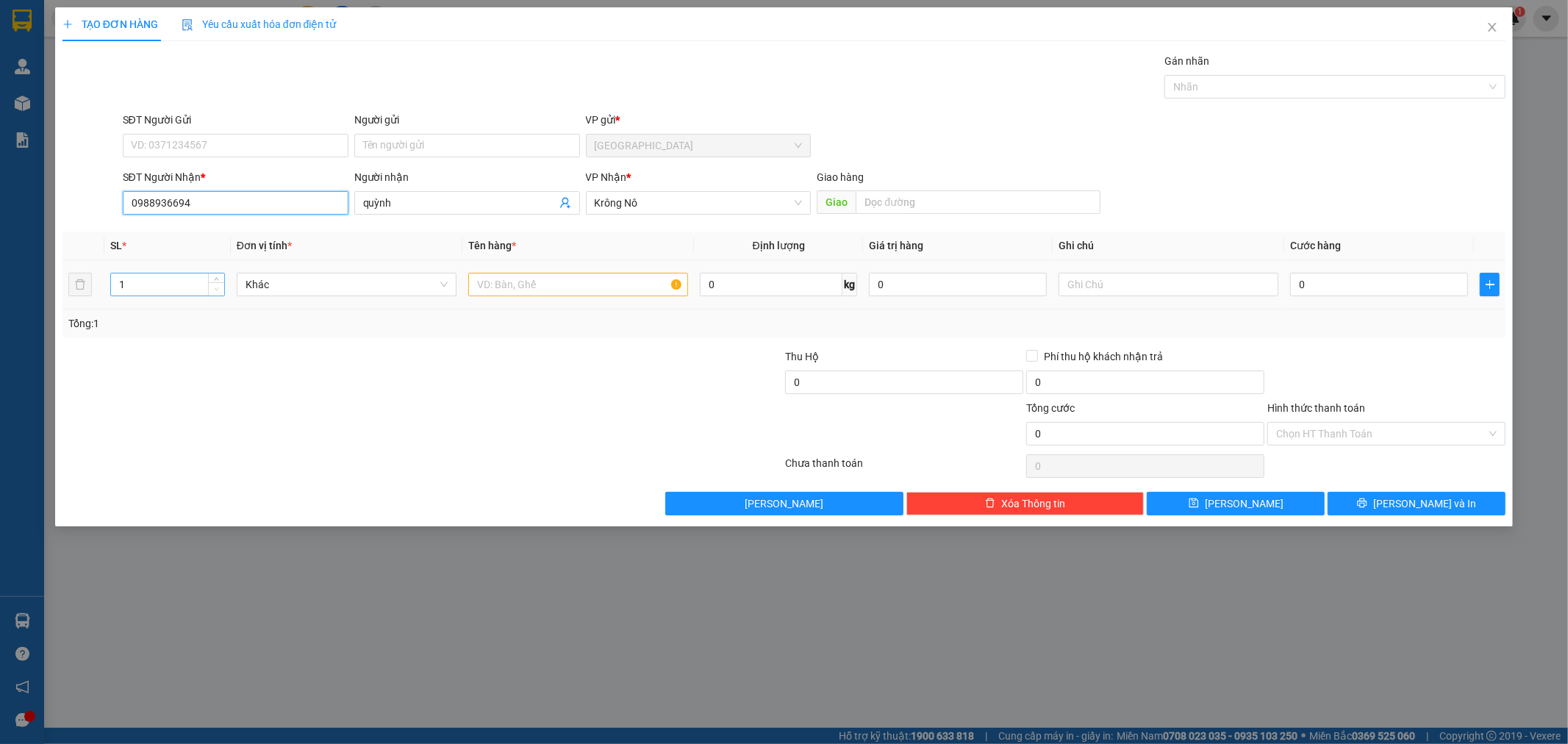
click at [214, 282] on span "Decrease Value" at bounding box center [216, 289] width 16 height 13
type input "0988936694"
click at [214, 279] on icon "up" at bounding box center [216, 281] width 5 height 5
type input "3"
click at [214, 279] on icon "up" at bounding box center [216, 281] width 5 height 5
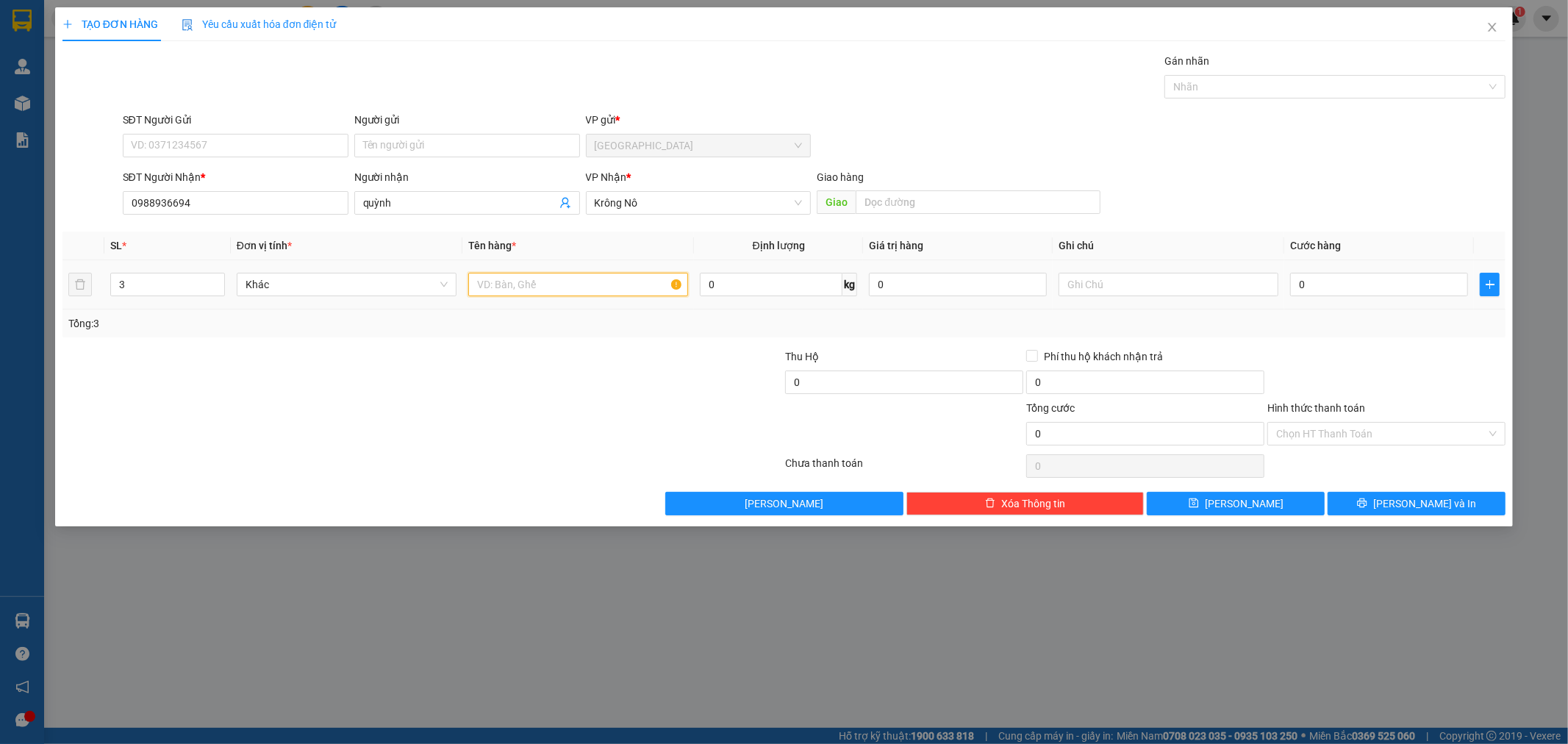
click at [521, 287] on input "text" at bounding box center [578, 285] width 220 height 24
type input "2 bao 1 thanh sắt"
drag, startPoint x: 1400, startPoint y: 282, endPoint x: 1410, endPoint y: 269, distance: 16.4
click at [1401, 282] on input "0" at bounding box center [1379, 285] width 178 height 24
type input "1"
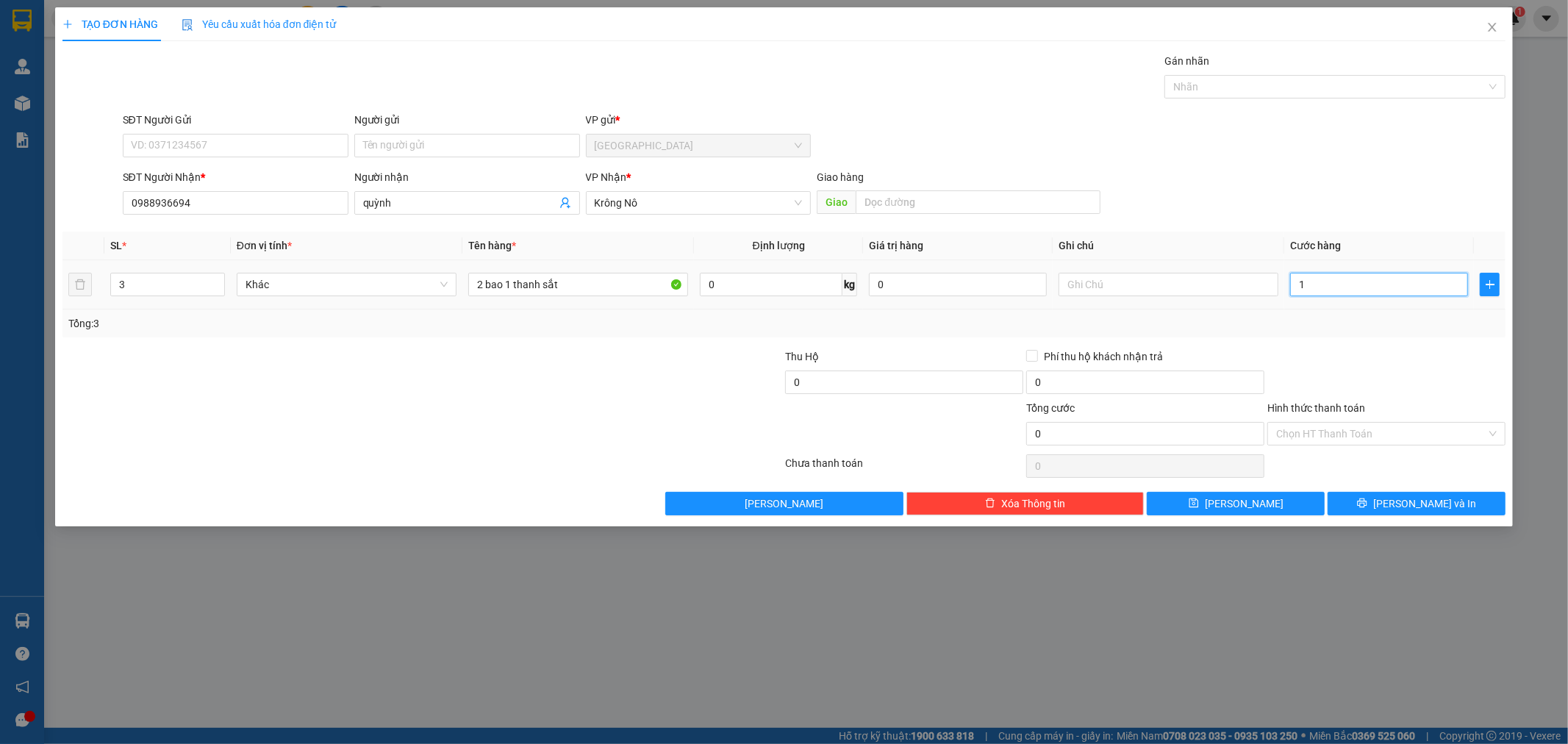
type input "1"
type input "15"
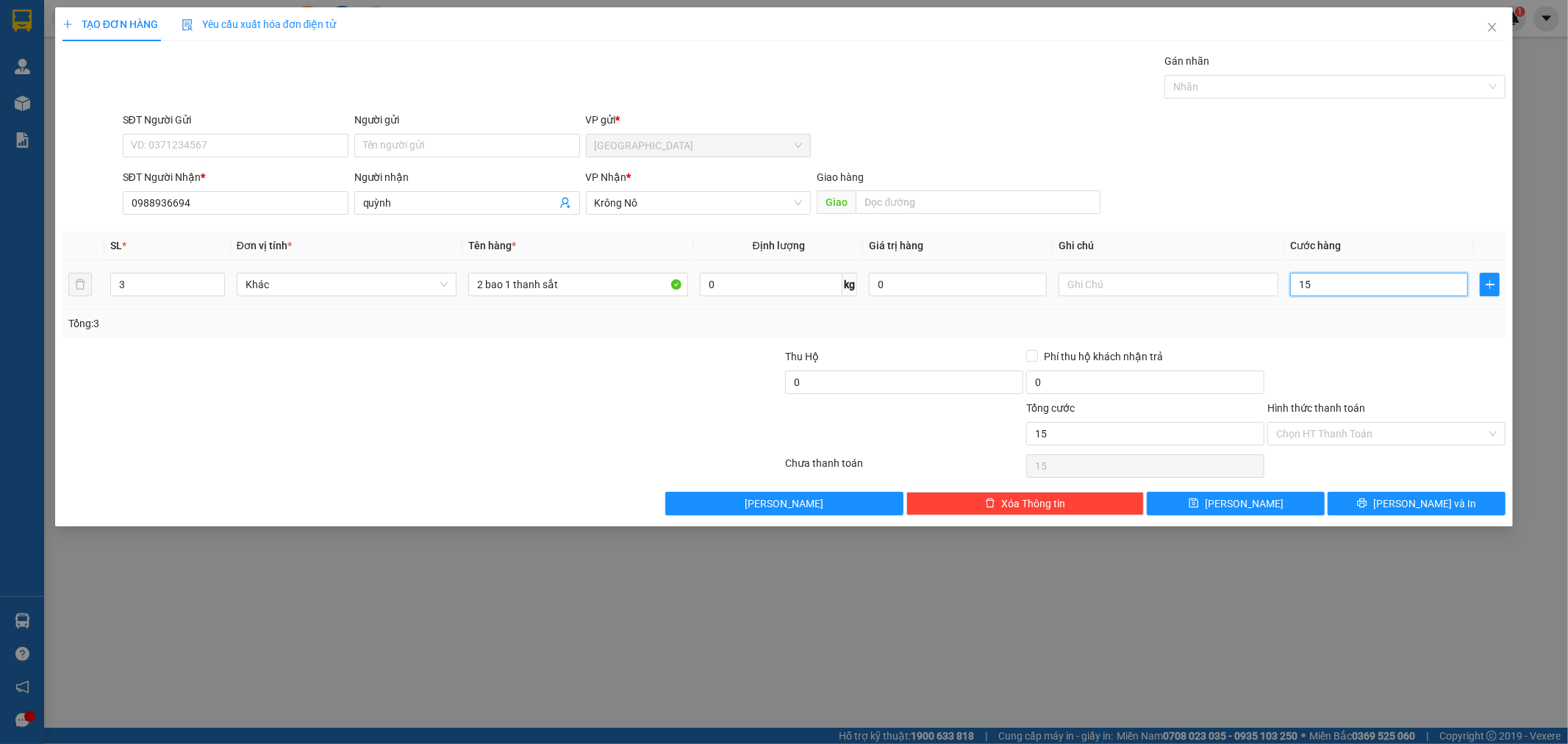
type input "150"
type input "150.000"
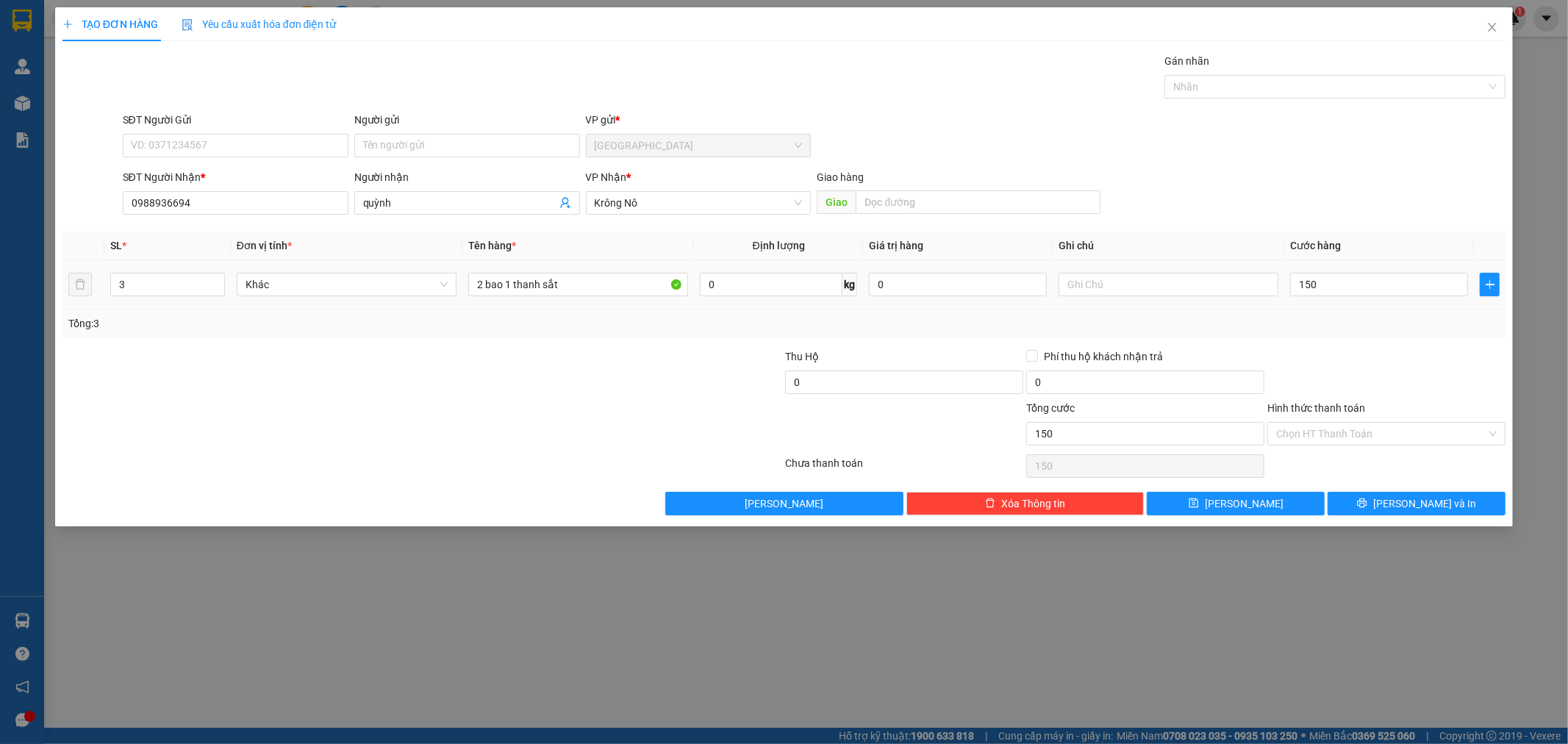
type input "150.000"
click at [1419, 338] on div "Transit Pickup Surcharge Ids Transit Deliver Surcharge Ids Transit Deliver Surc…" at bounding box center [784, 284] width 1444 height 463
click at [1430, 508] on span "[PERSON_NAME] và In" at bounding box center [1425, 504] width 103 height 16
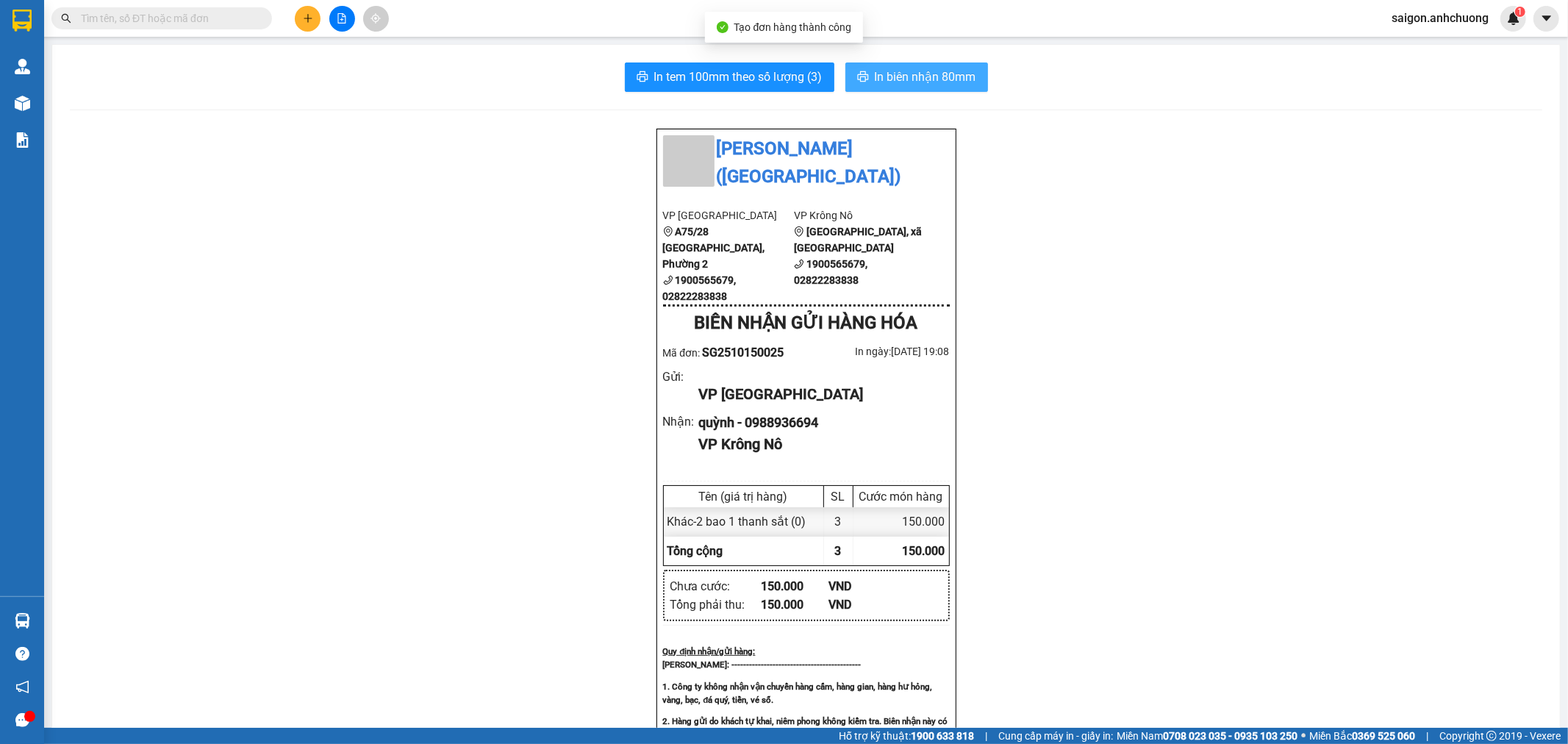
click at [920, 79] on span "In biên nhận 80mm" at bounding box center [926, 77] width 102 height 18
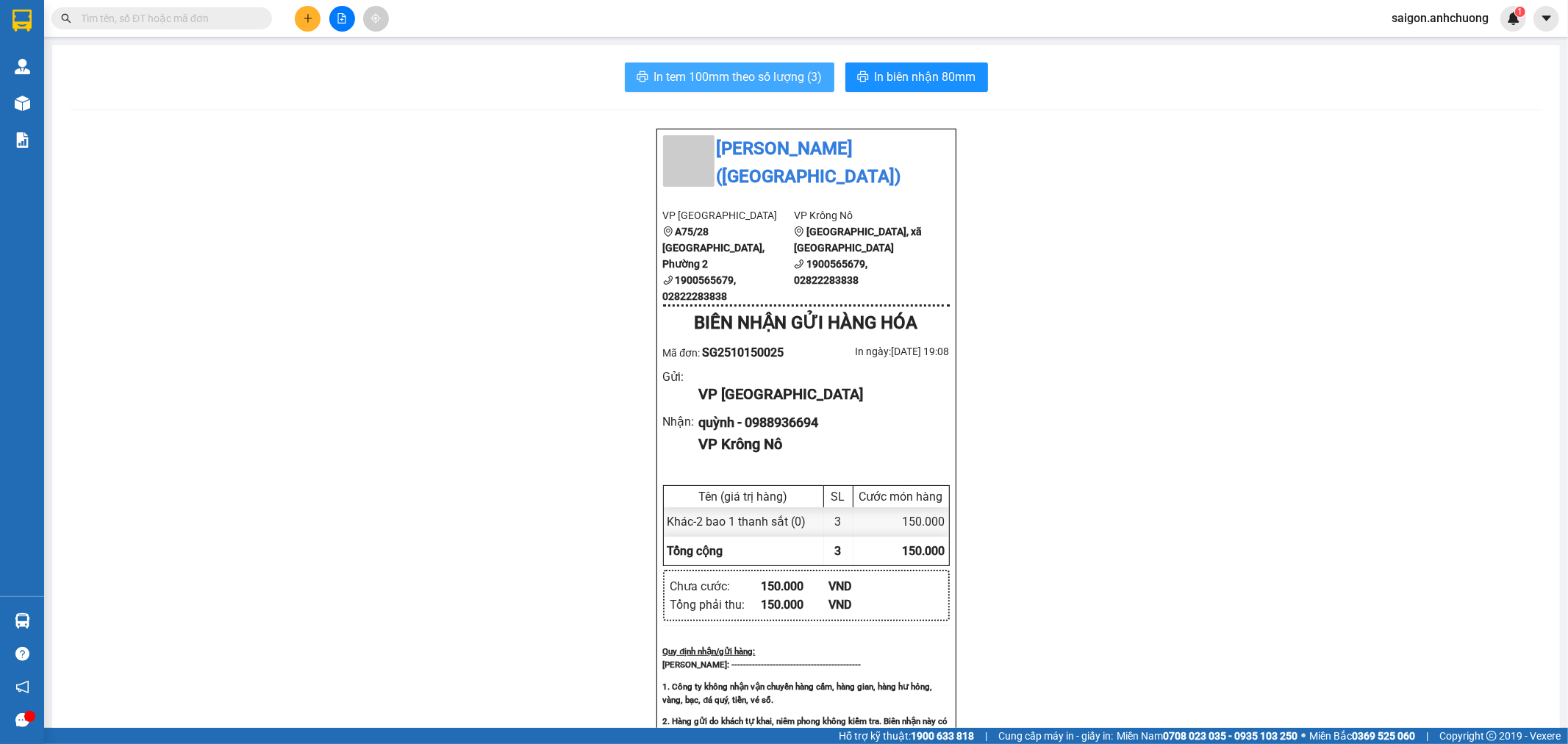
click at [795, 69] on span "In tem 100mm theo số lượng (3)" at bounding box center [739, 77] width 169 height 18
click at [344, 20] on icon "file-add" at bounding box center [341, 17] width 10 height 10
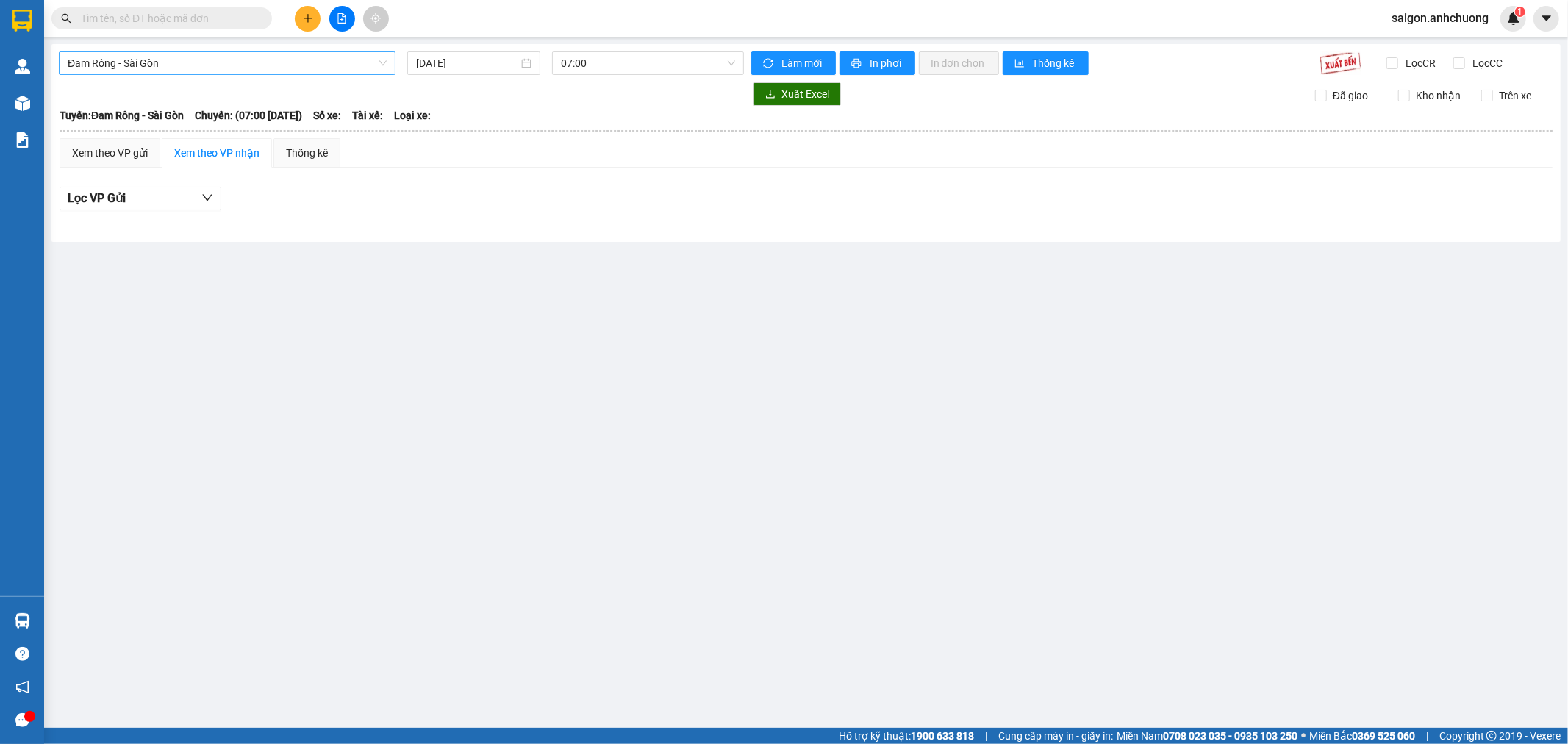
click at [266, 62] on span "Đam Rông - Sài Gòn" at bounding box center [227, 63] width 319 height 22
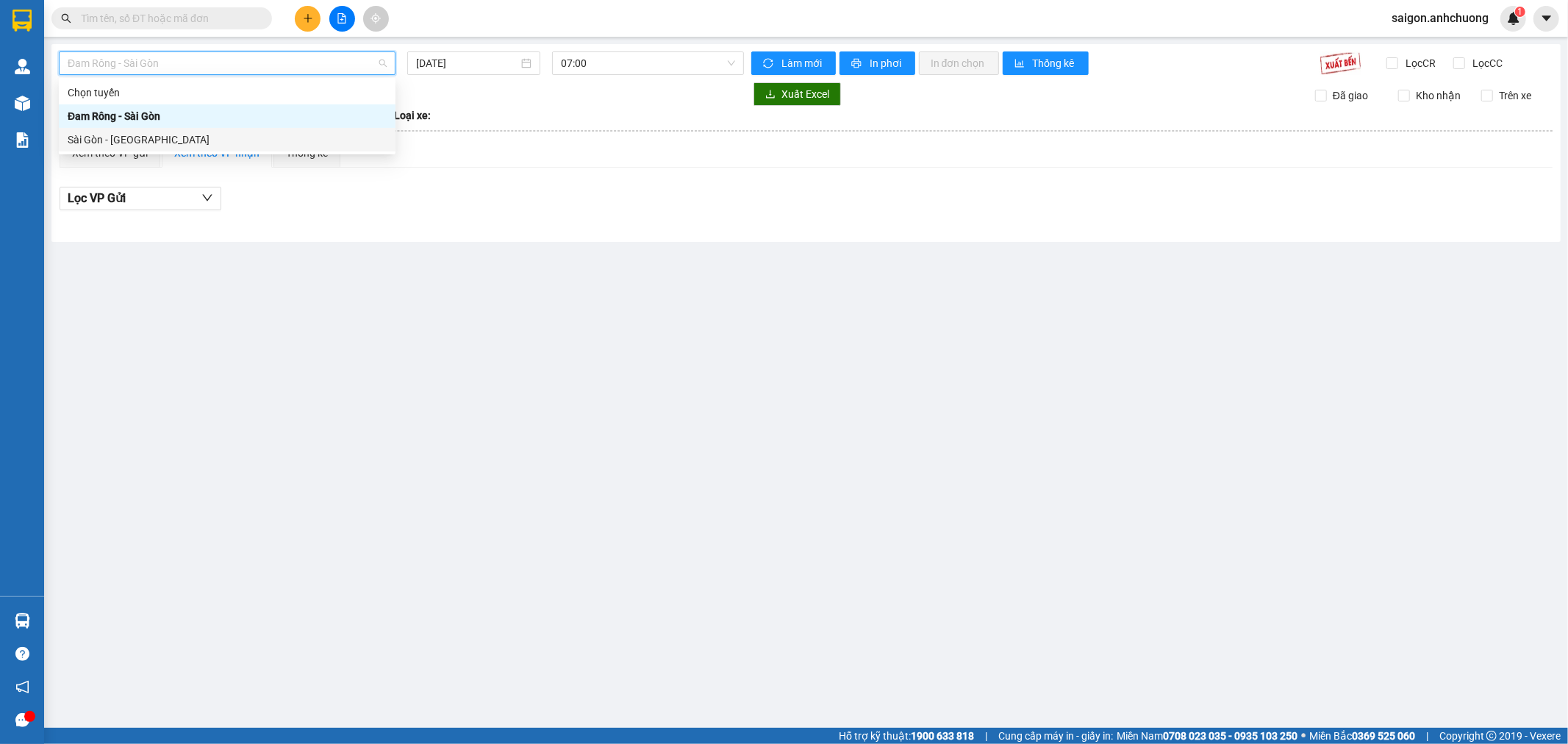
click at [159, 142] on div "Sài Gòn - [GEOGRAPHIC_DATA]" at bounding box center [227, 140] width 319 height 16
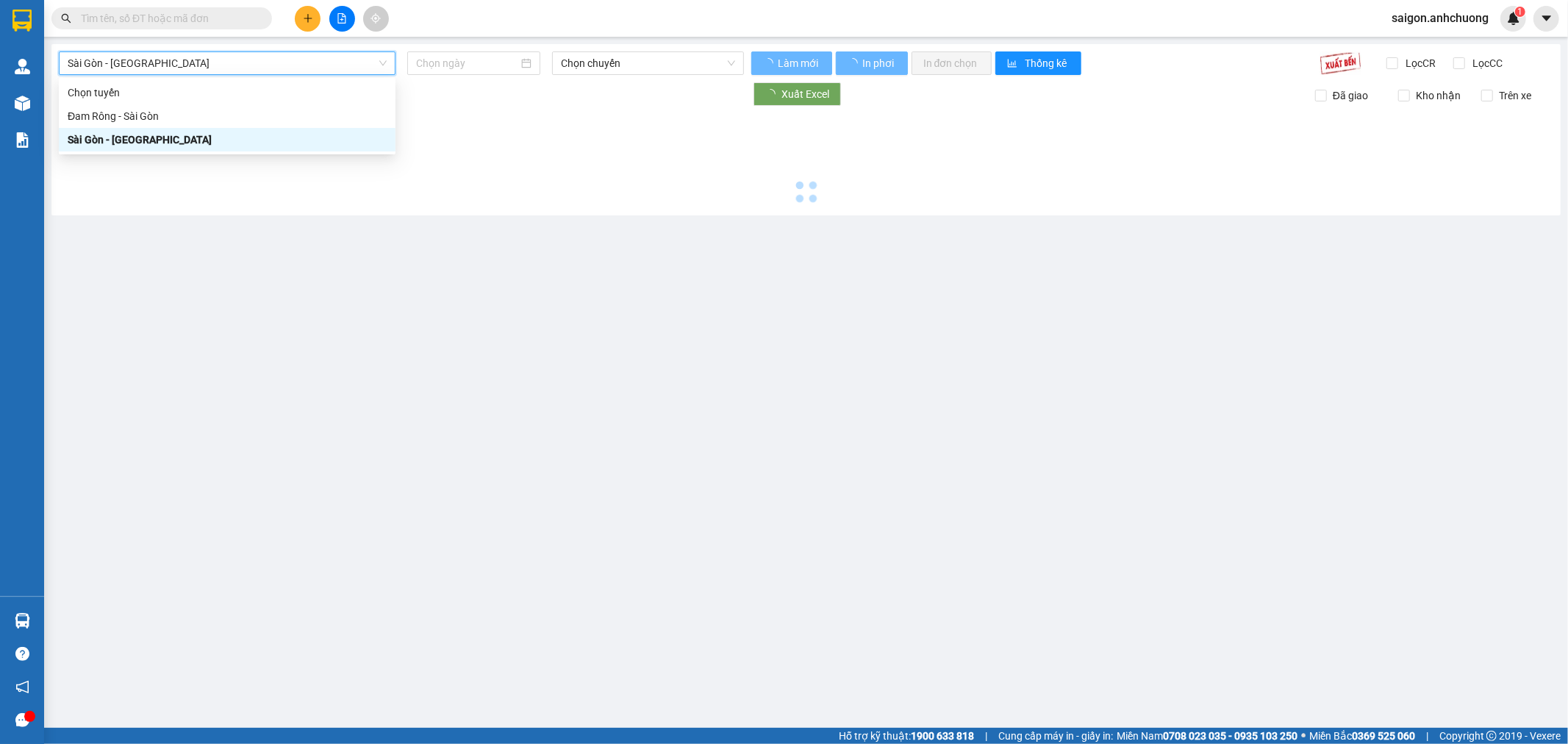
type input "[DATE]"
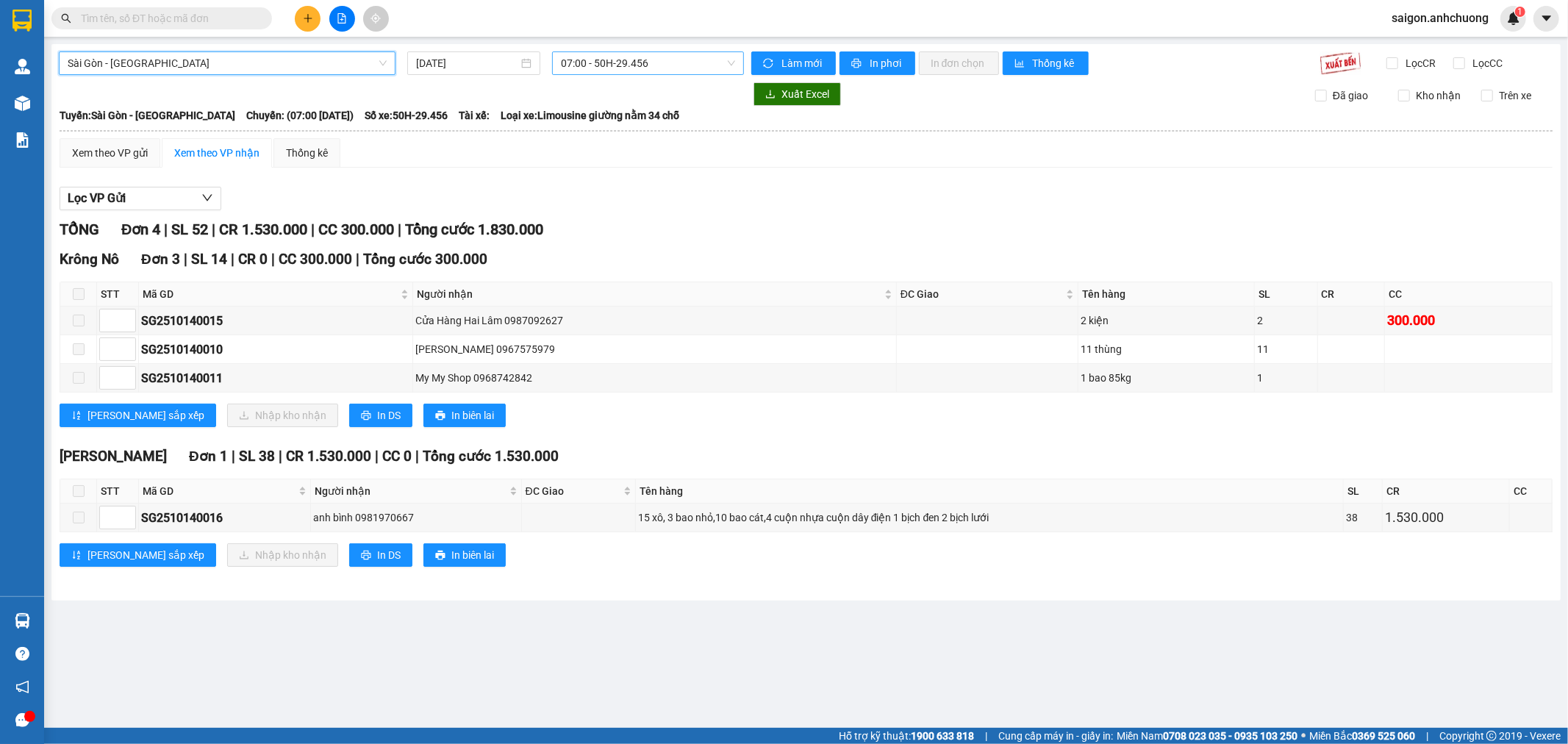
click at [641, 60] on span "07:00 - 50H-29.456" at bounding box center [647, 63] width 173 height 22
click at [674, 63] on span "07:00 - 50H-29.456" at bounding box center [647, 63] width 173 height 22
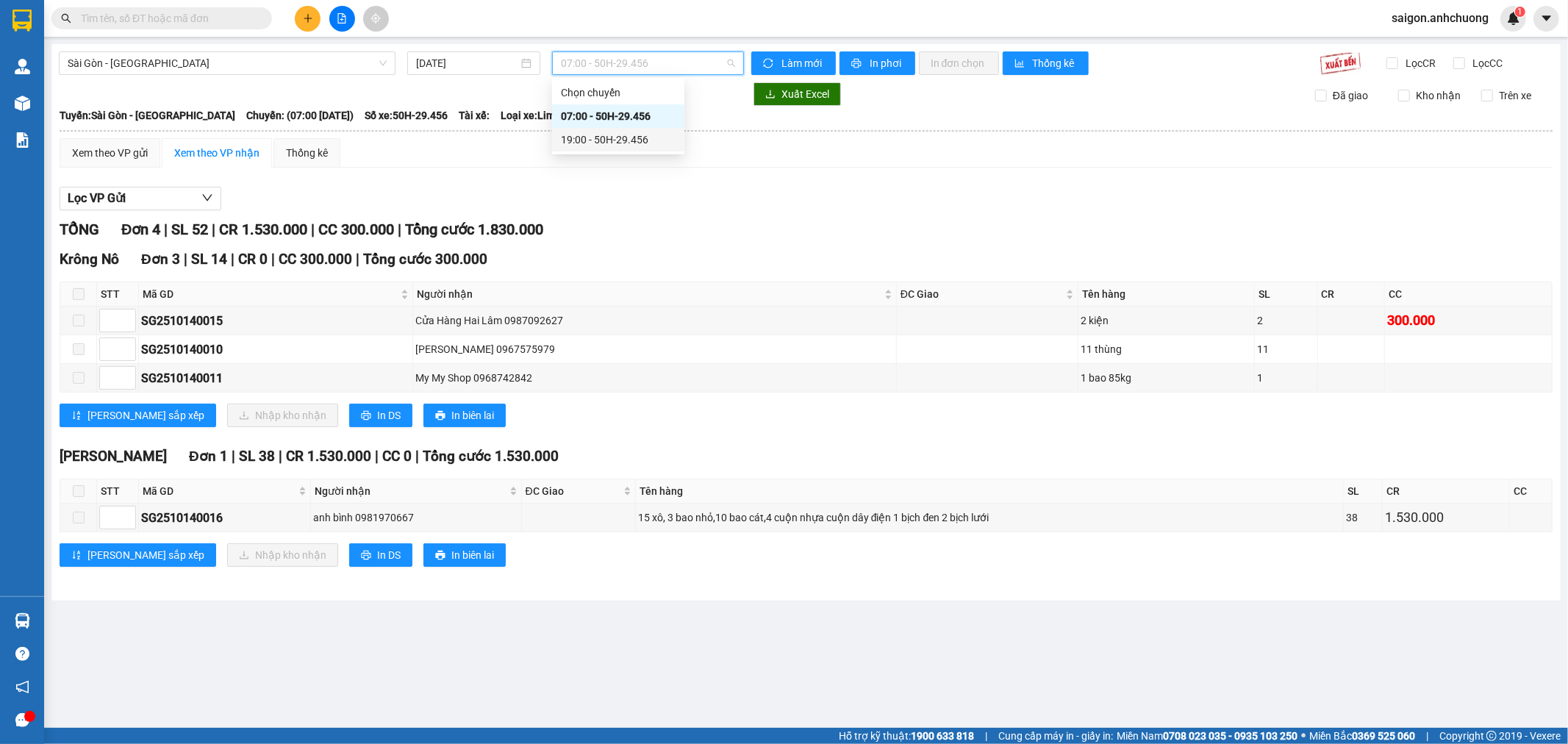
click at [643, 142] on div "19:00 - 50H-29.456" at bounding box center [618, 140] width 115 height 16
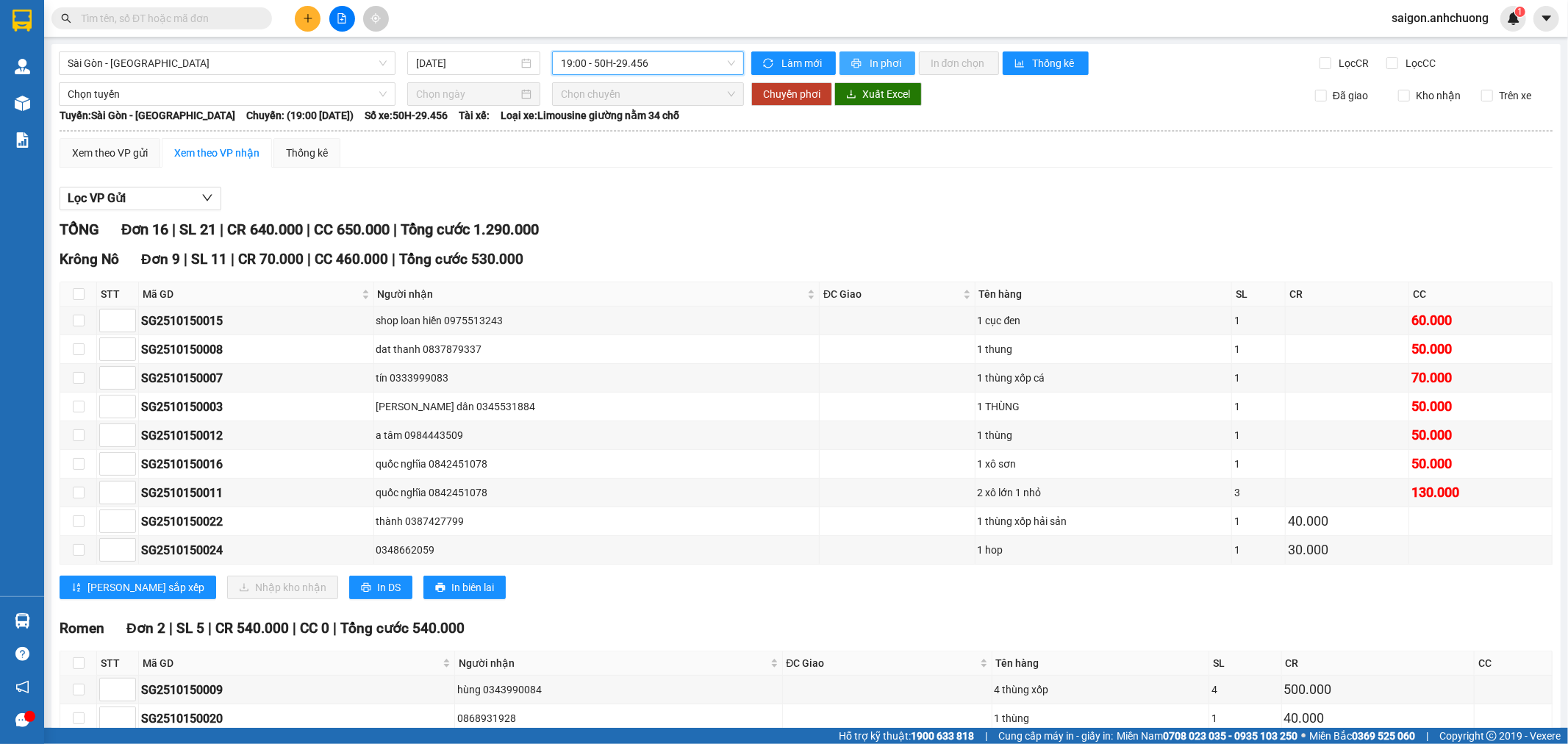
click at [881, 58] on span "In phơi" at bounding box center [886, 63] width 34 height 16
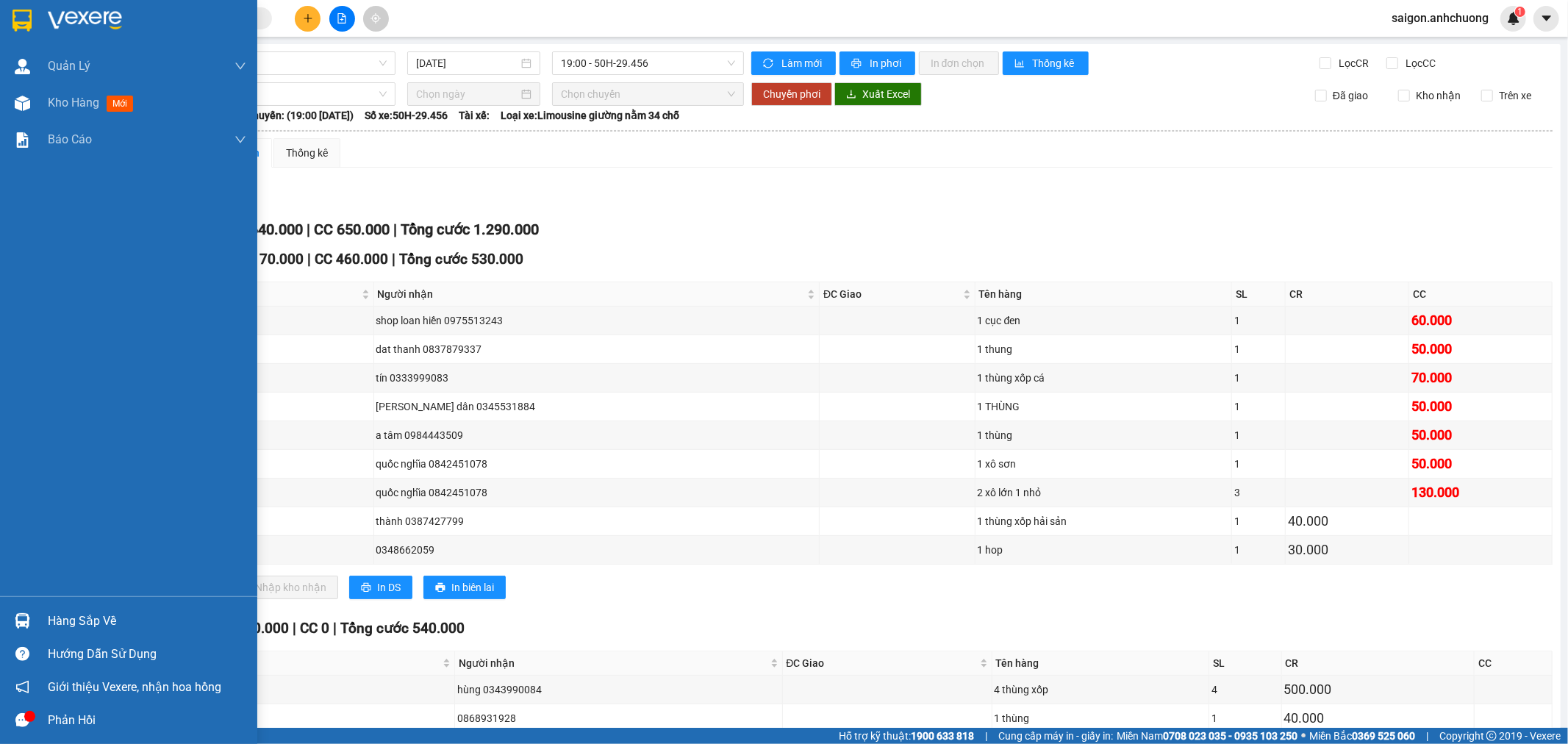
click at [38, 18] on div at bounding box center [128, 24] width 258 height 48
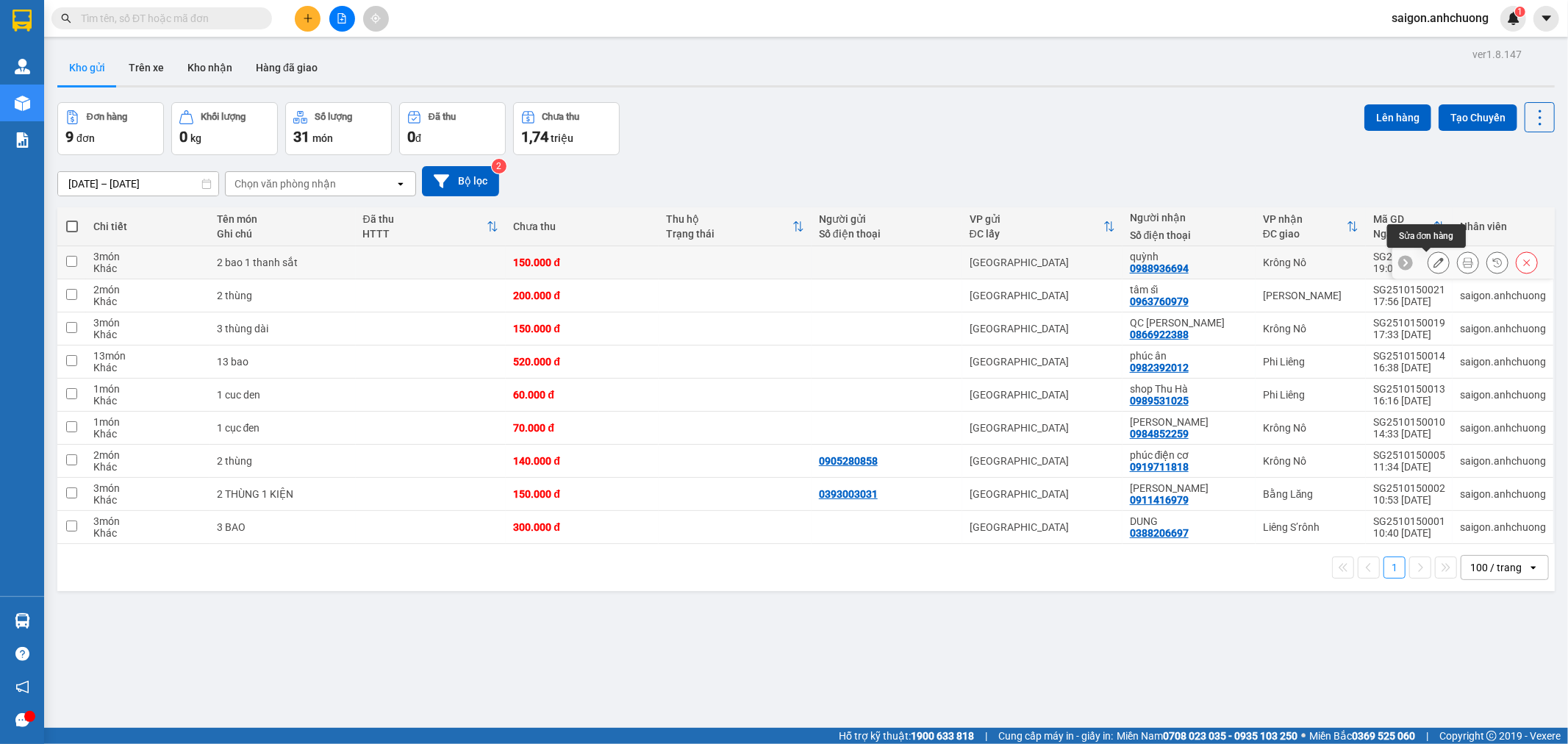
click at [1434, 262] on icon at bounding box center [1439, 262] width 10 height 10
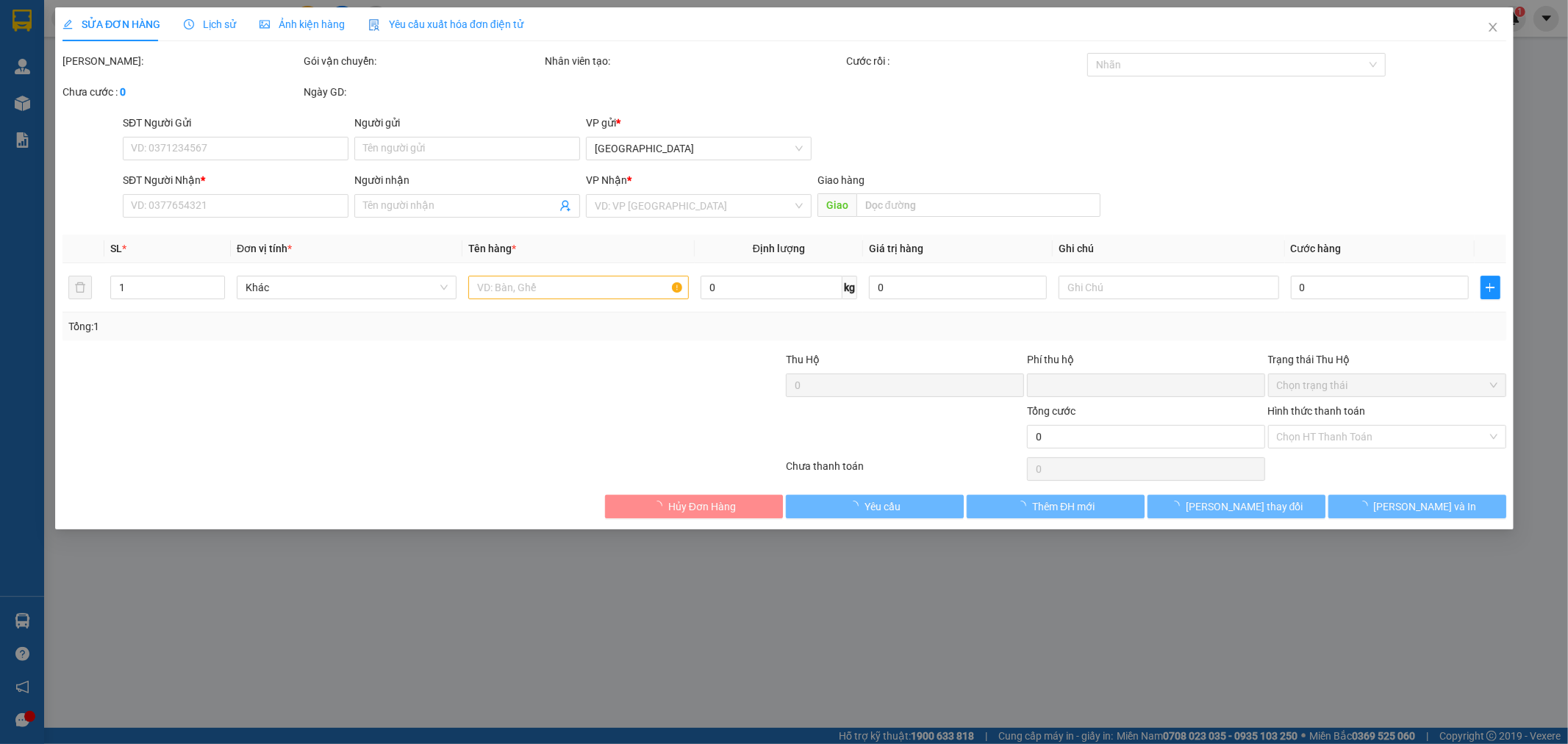
type input "0988936694"
type input "quỳnh"
type input "0"
type input "150.000"
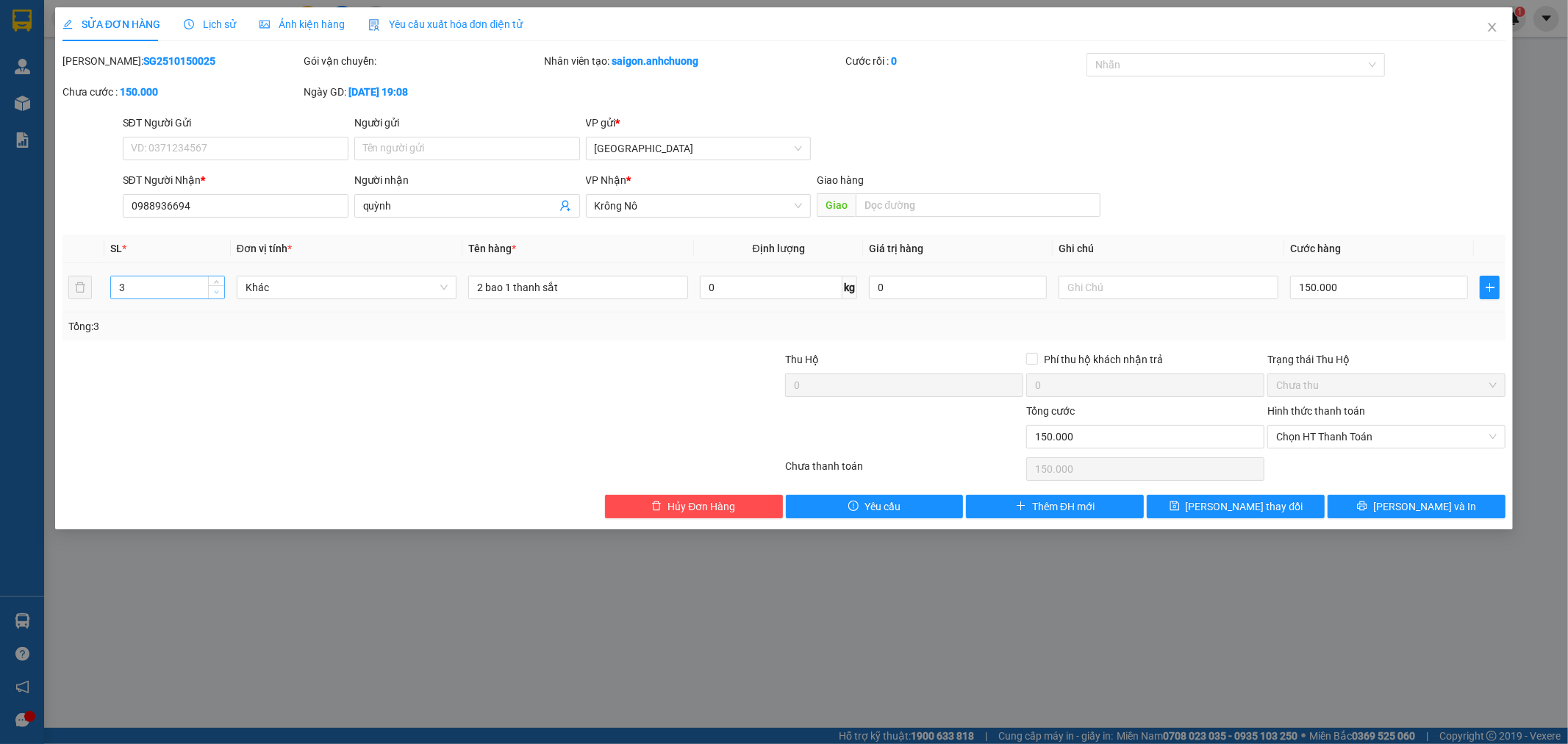
type input "2"
click at [217, 287] on span "Decrease Value" at bounding box center [216, 291] width 16 height 13
click at [481, 284] on input "2 bao 1 thanh sắt" at bounding box center [578, 288] width 220 height 24
type input "1 bao 1 thanh sắt"
click at [1344, 290] on input "150.000" at bounding box center [1379, 288] width 178 height 24
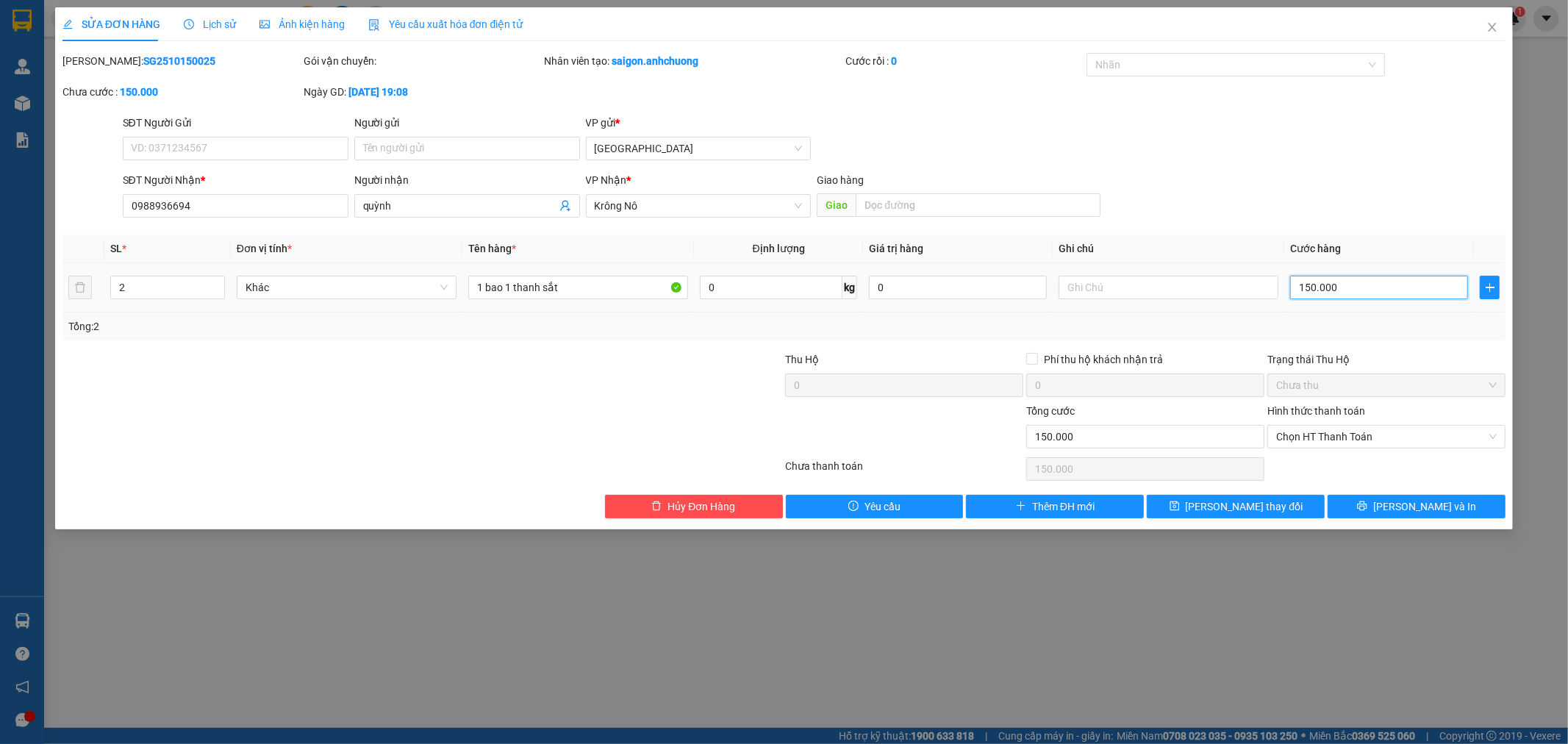
click at [1344, 290] on input "150.000" at bounding box center [1379, 288] width 178 height 24
type input "1"
type input "10"
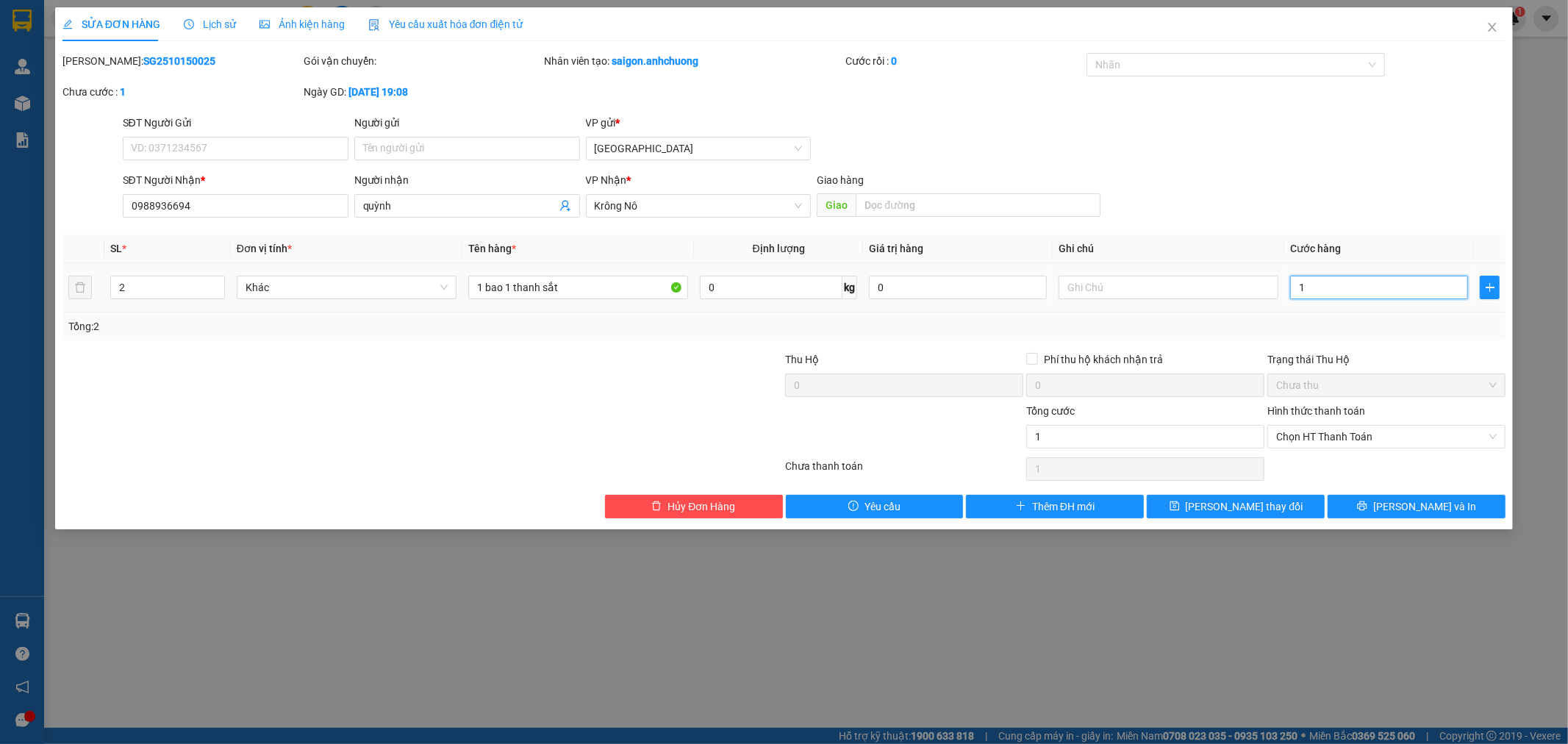
type input "10"
type input "100"
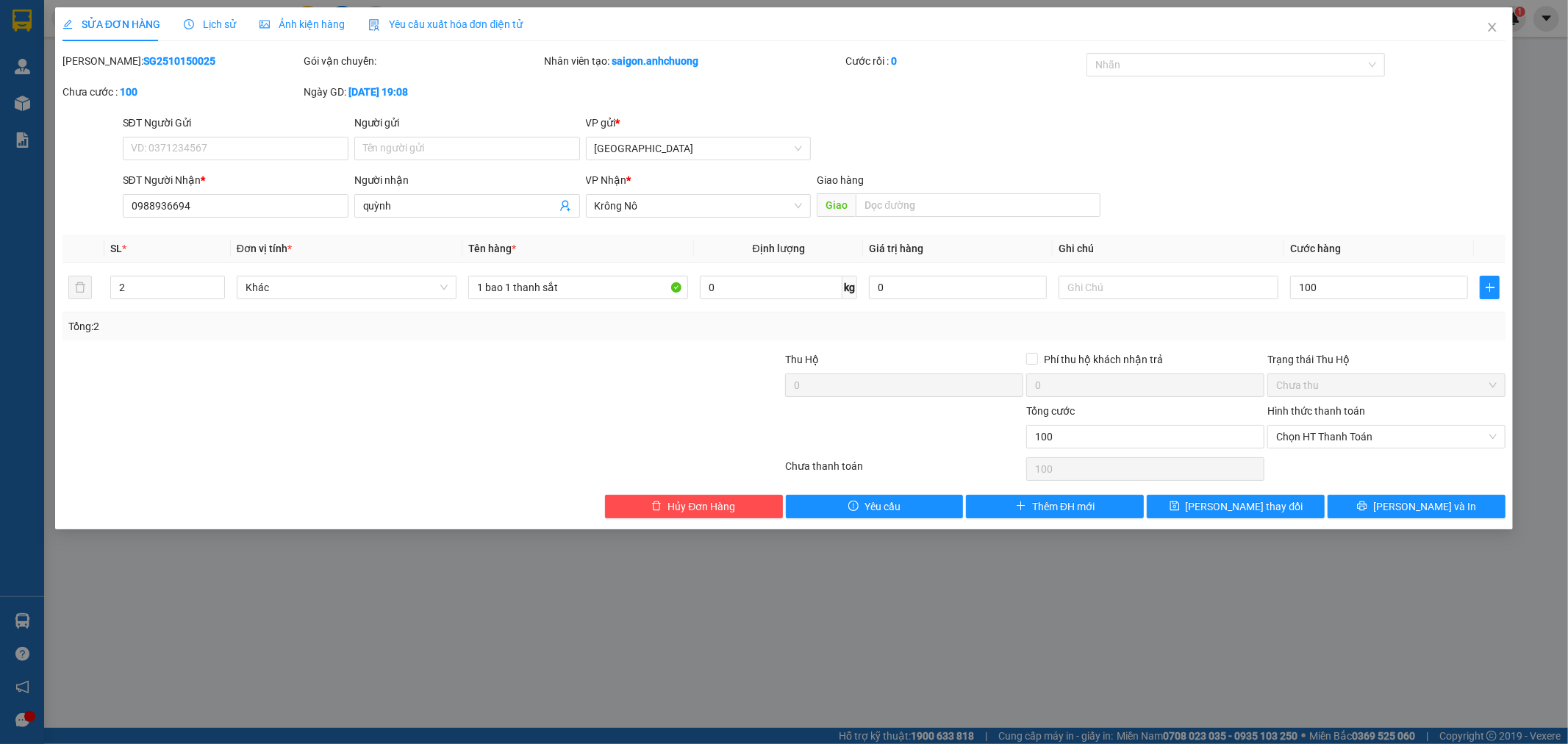
type input "100.000"
click at [1344, 338] on div "Tổng: 2" at bounding box center [784, 326] width 1444 height 27
click at [1367, 511] on icon "printer" at bounding box center [1362, 505] width 10 height 10
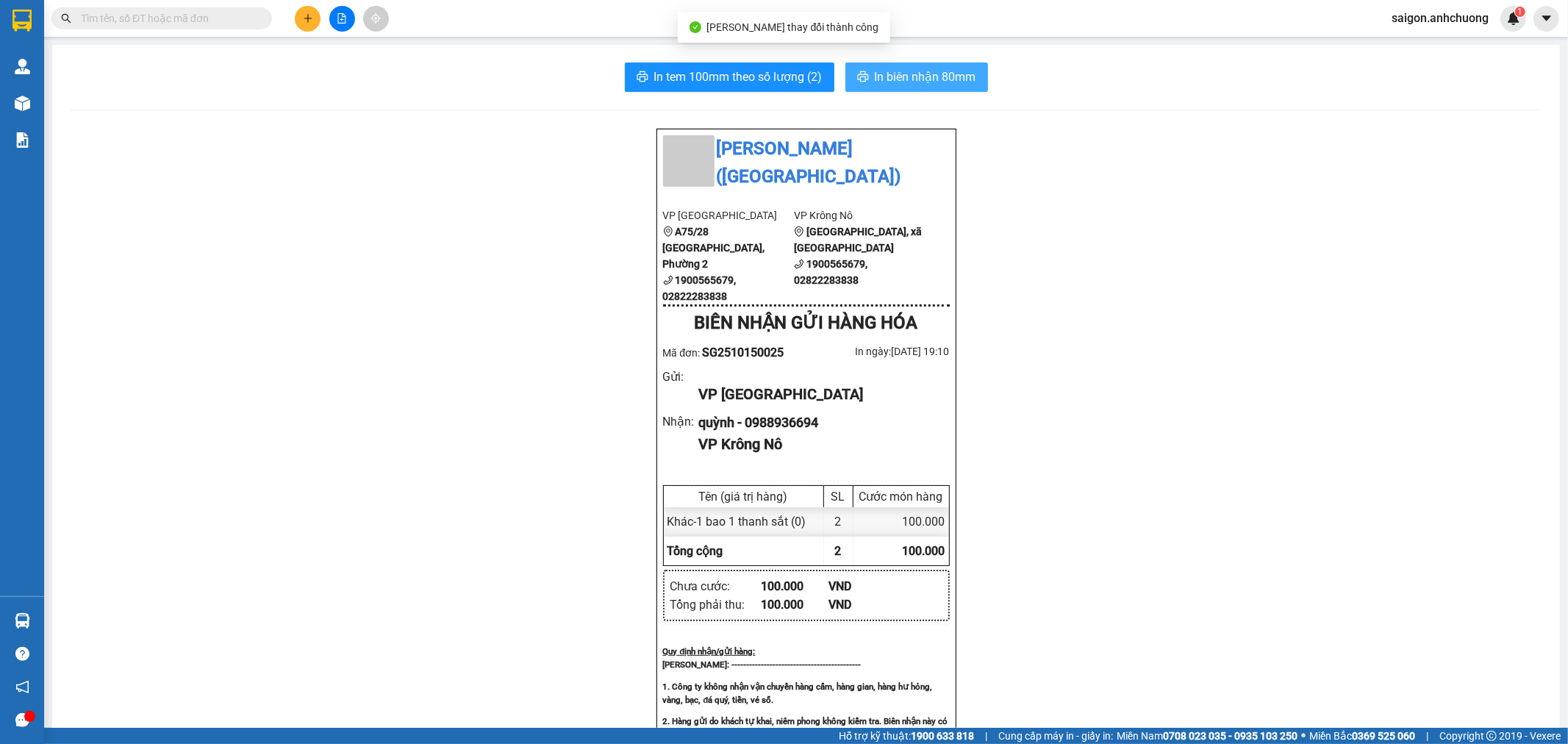
click at [948, 83] on span "In biên nhận 80mm" at bounding box center [926, 77] width 102 height 18
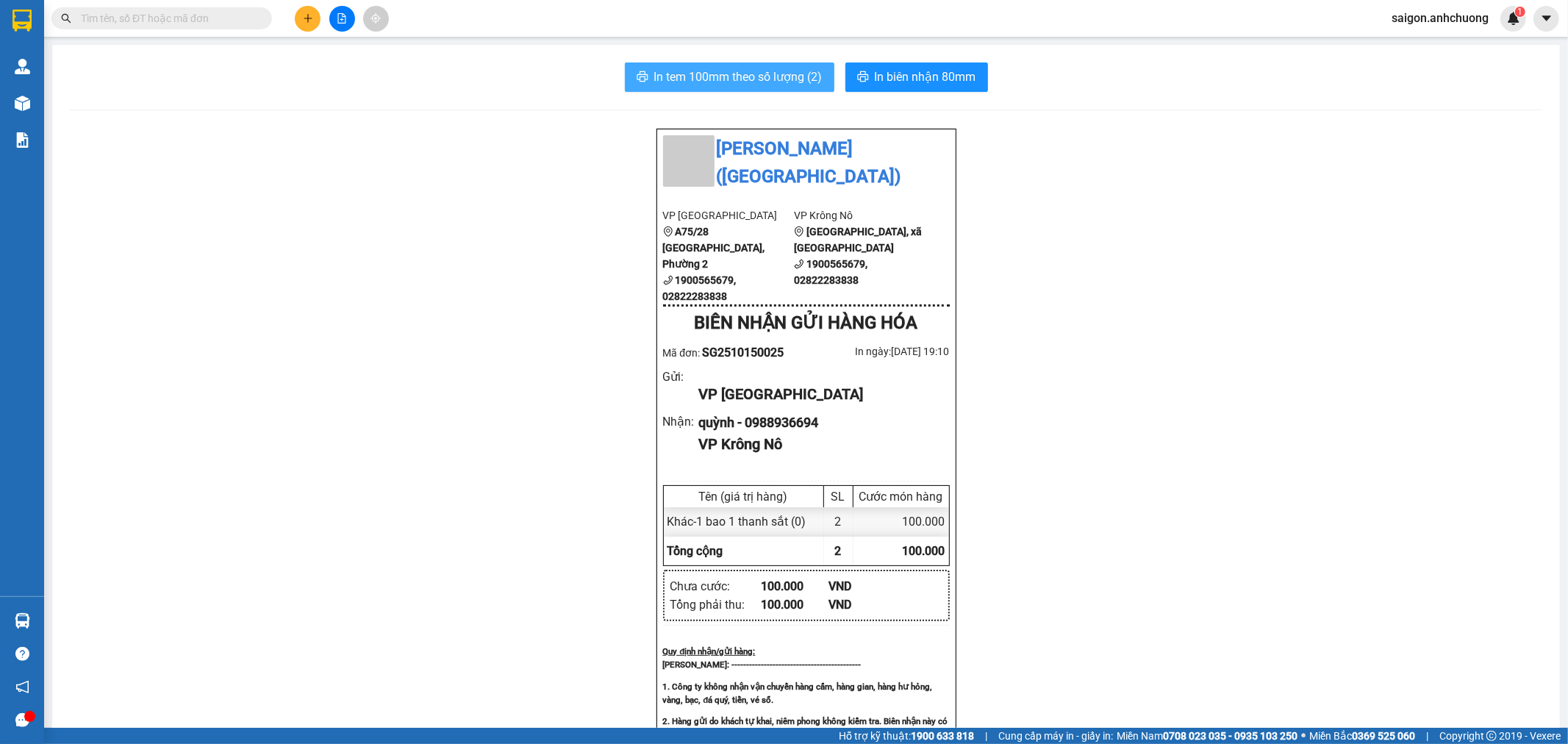
click at [779, 82] on span "In tem 100mm theo số lượng (2)" at bounding box center [739, 77] width 169 height 18
click at [922, 75] on span "In biên nhận 80mm" at bounding box center [926, 77] width 102 height 18
click at [691, 67] on button "In tem 100mm theo số lượng (2)" at bounding box center [729, 77] width 210 height 29
click at [332, 24] on button at bounding box center [342, 18] width 26 height 26
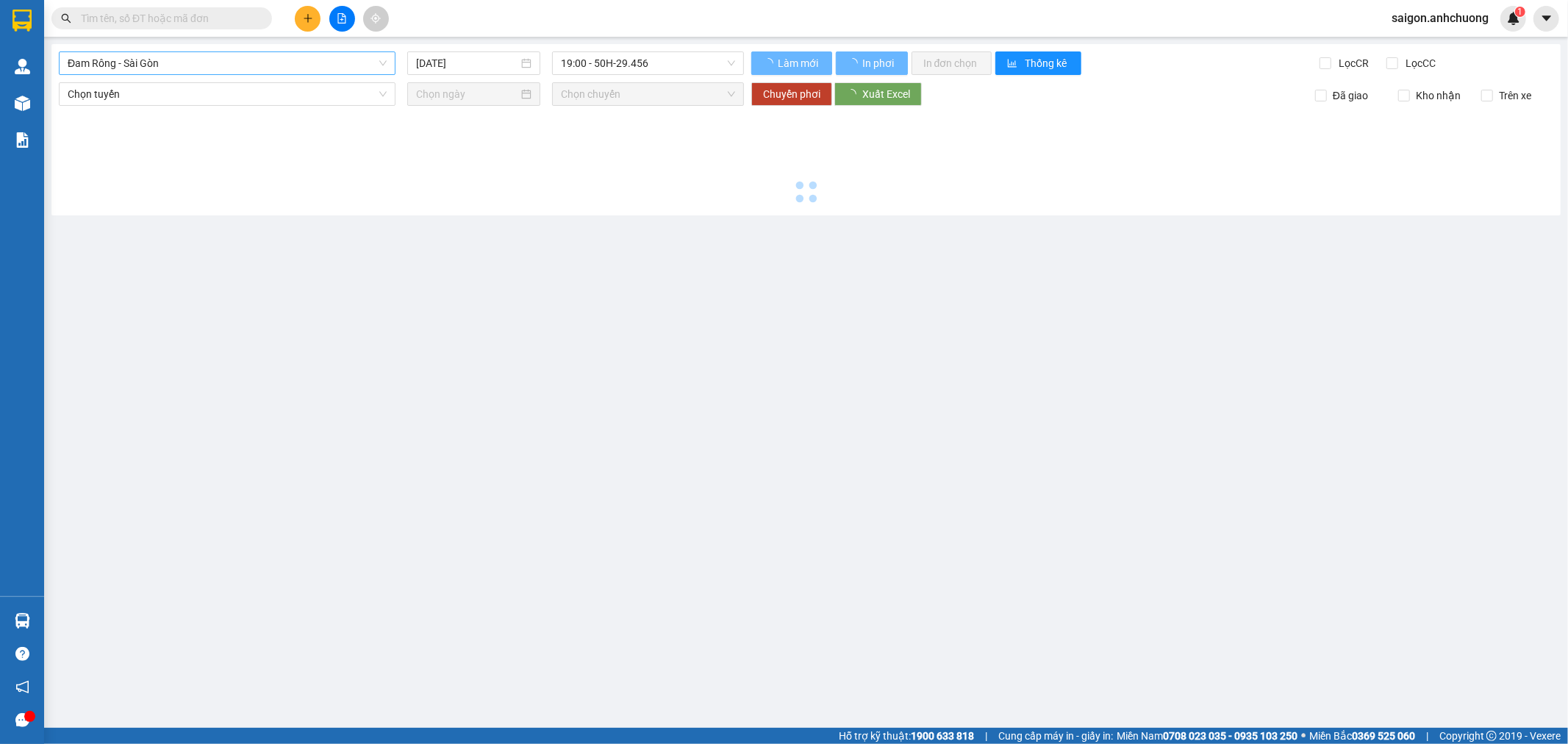
click at [173, 71] on span "Đam Rông - Sài Gòn" at bounding box center [227, 63] width 319 height 22
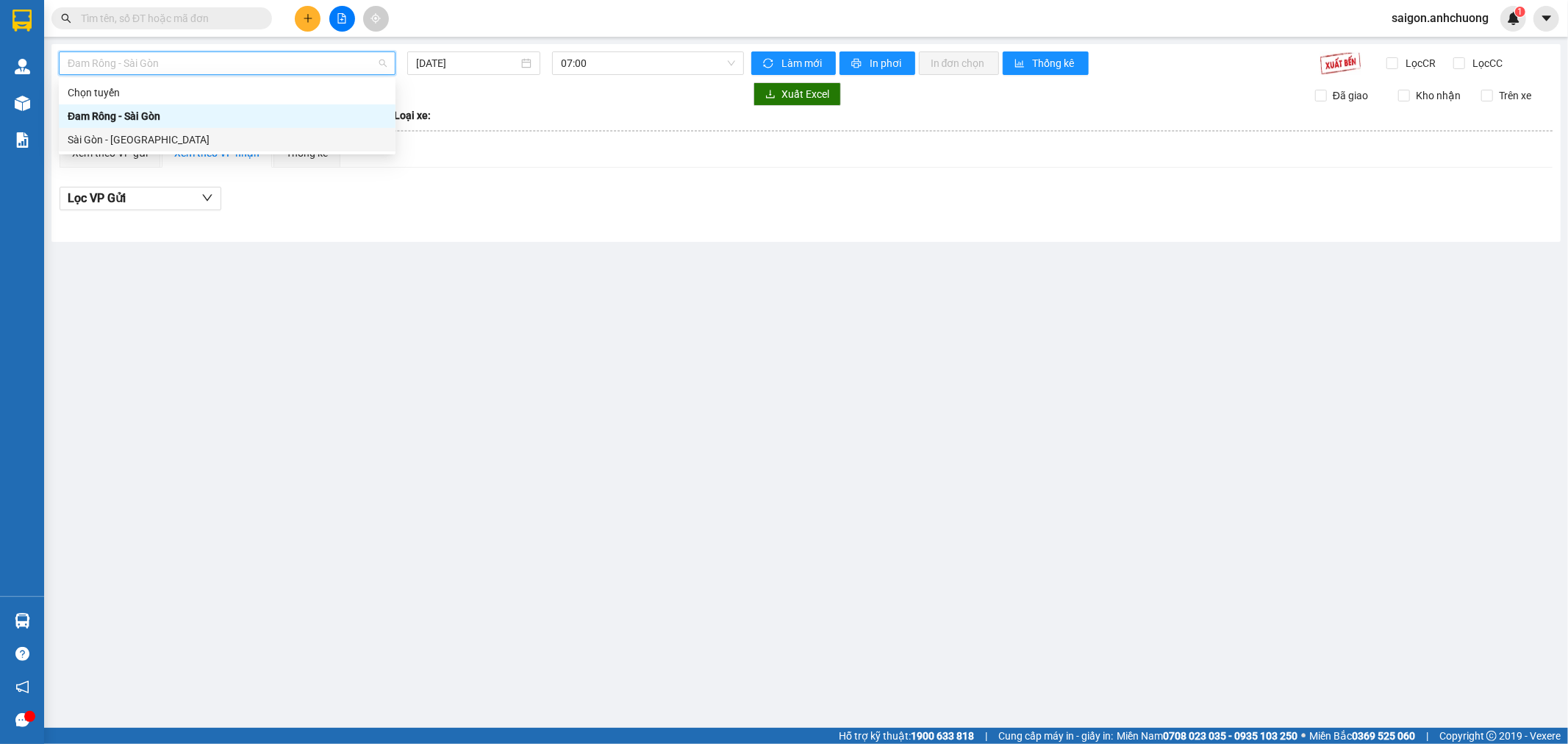
click at [159, 137] on div "Sài Gòn - [GEOGRAPHIC_DATA]" at bounding box center [227, 140] width 319 height 16
type input "[DATE]"
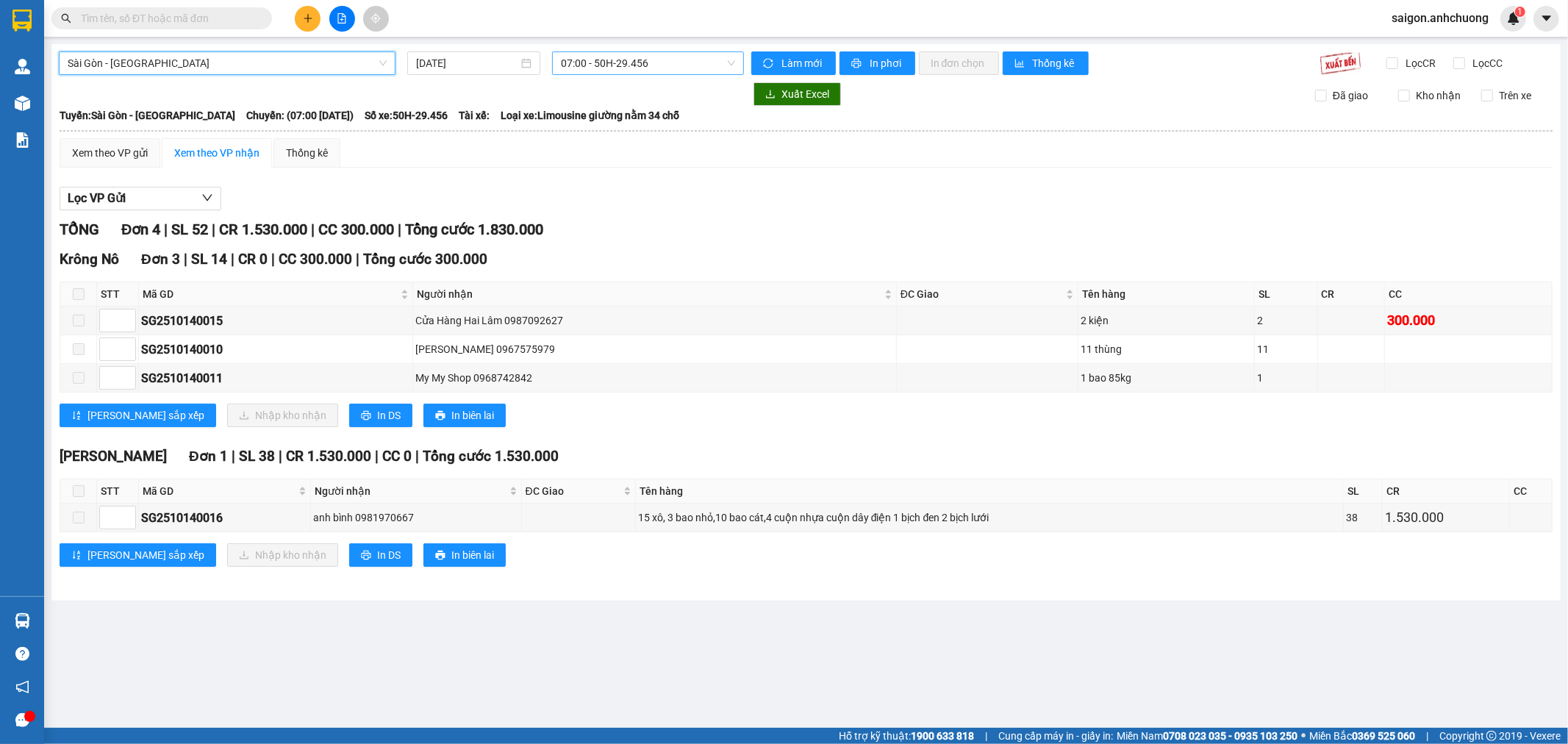
click at [676, 66] on span "07:00 - 50H-29.456" at bounding box center [647, 63] width 173 height 22
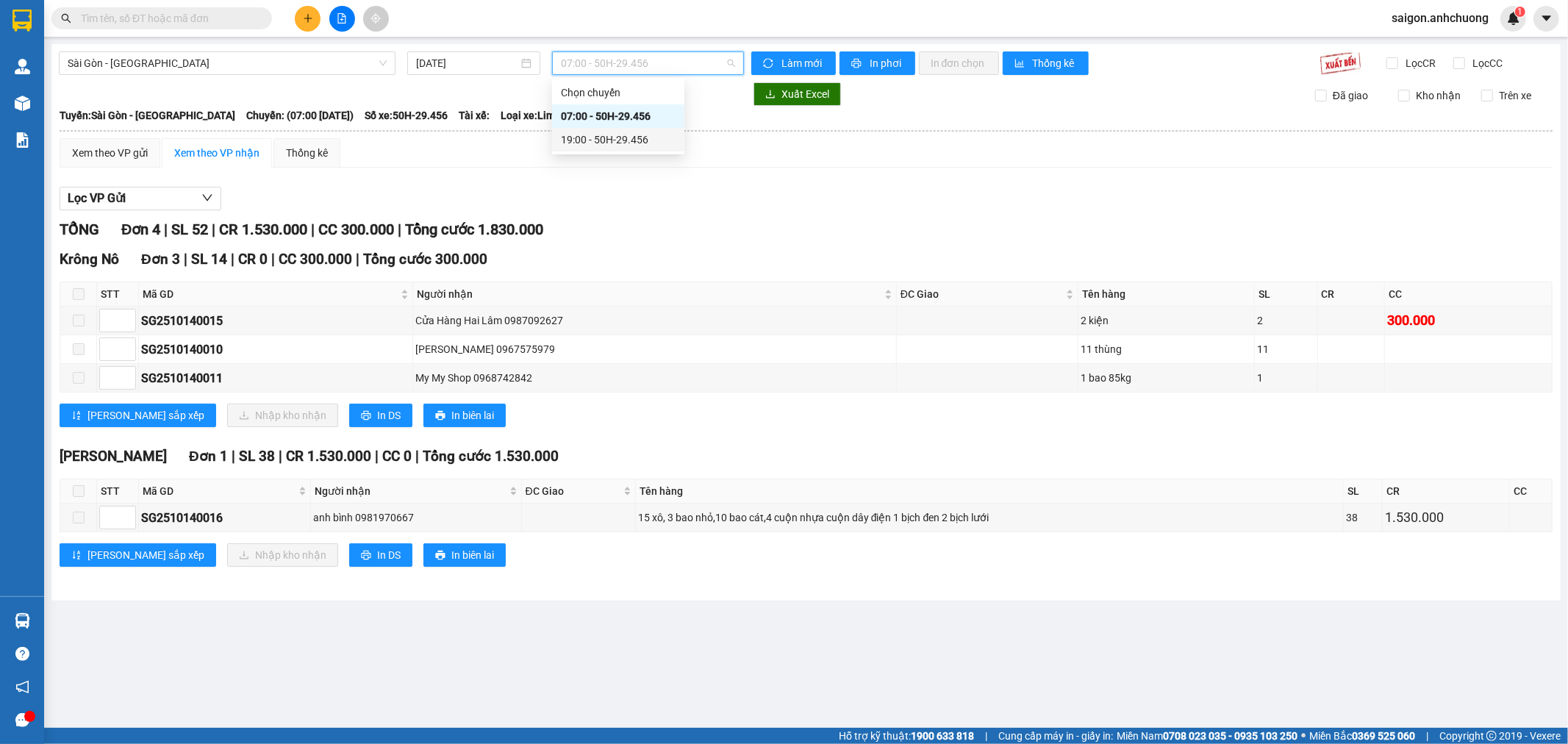
click at [636, 143] on div "19:00 - 50H-29.456" at bounding box center [618, 140] width 115 height 16
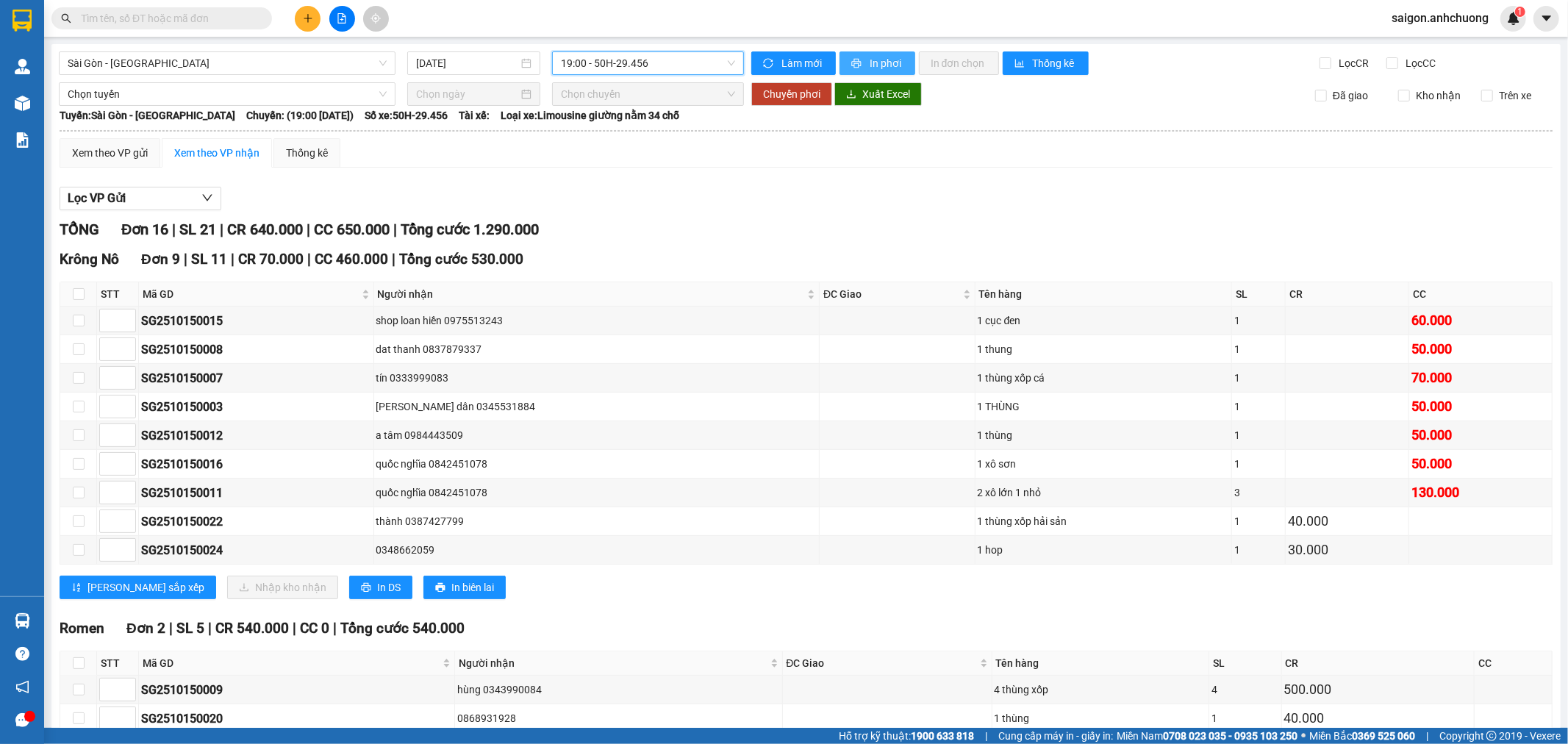
click at [843, 59] on button "In phơi" at bounding box center [877, 63] width 76 height 24
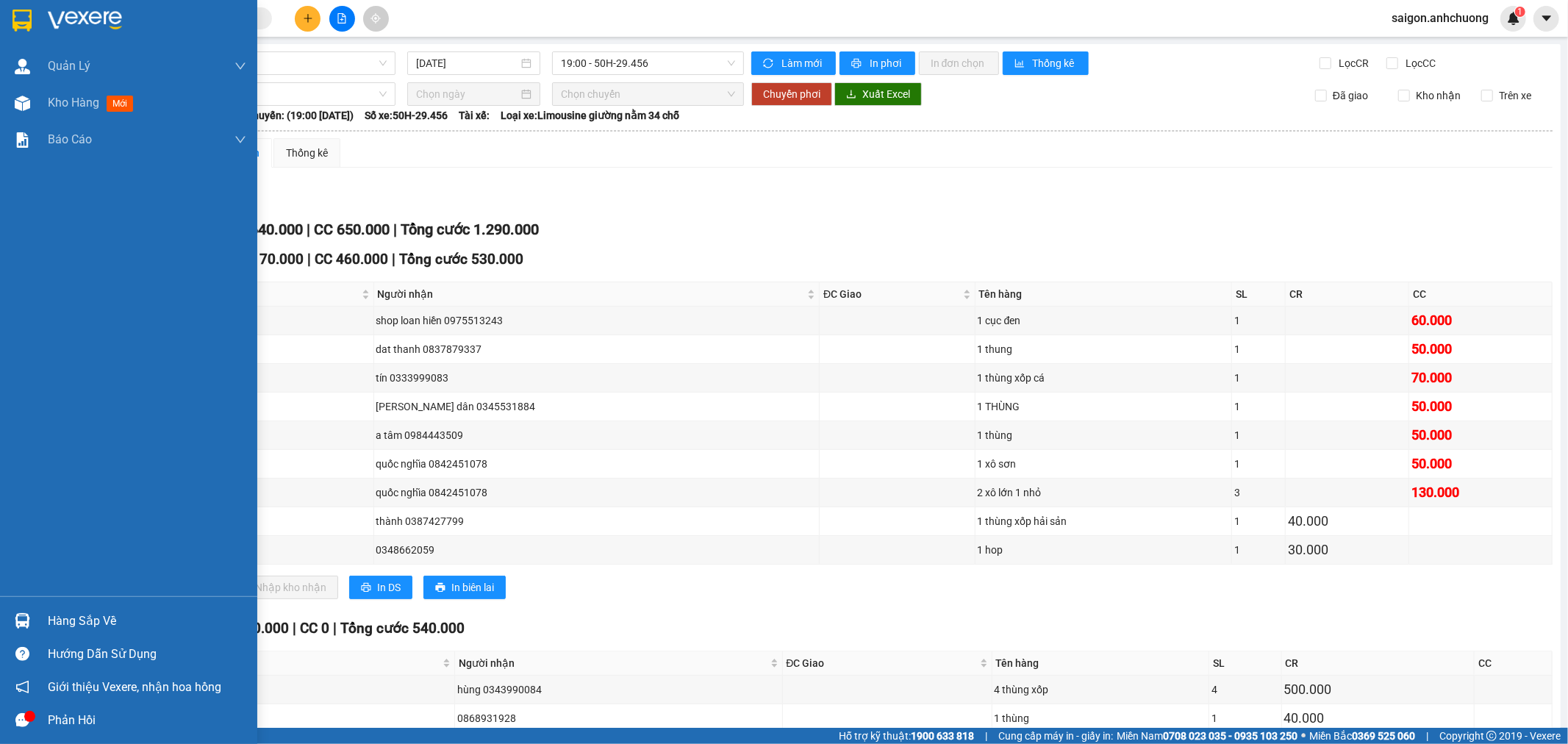
click at [41, 20] on div at bounding box center [128, 24] width 258 height 48
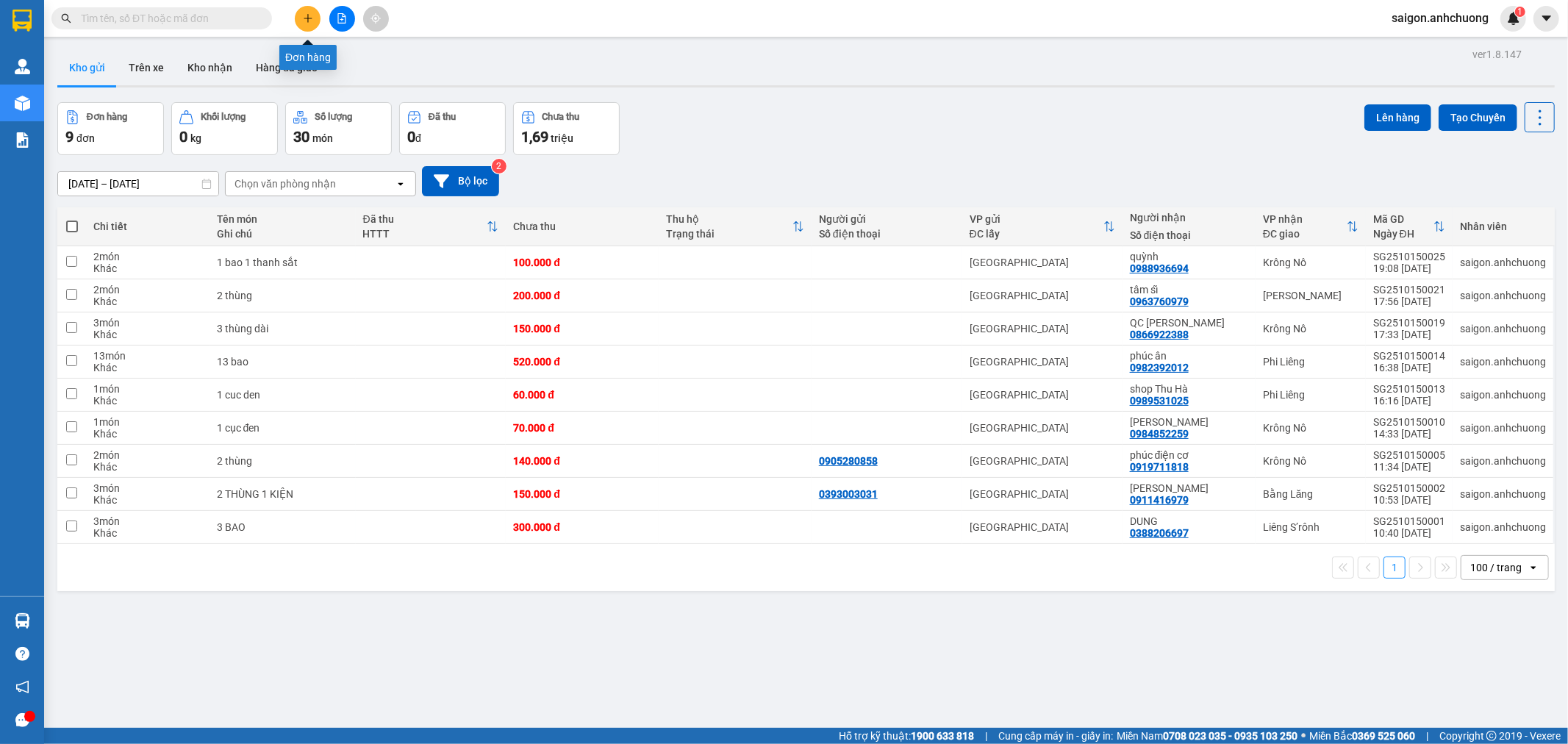
click at [307, 16] on icon "plus" at bounding box center [307, 17] width 1 height 8
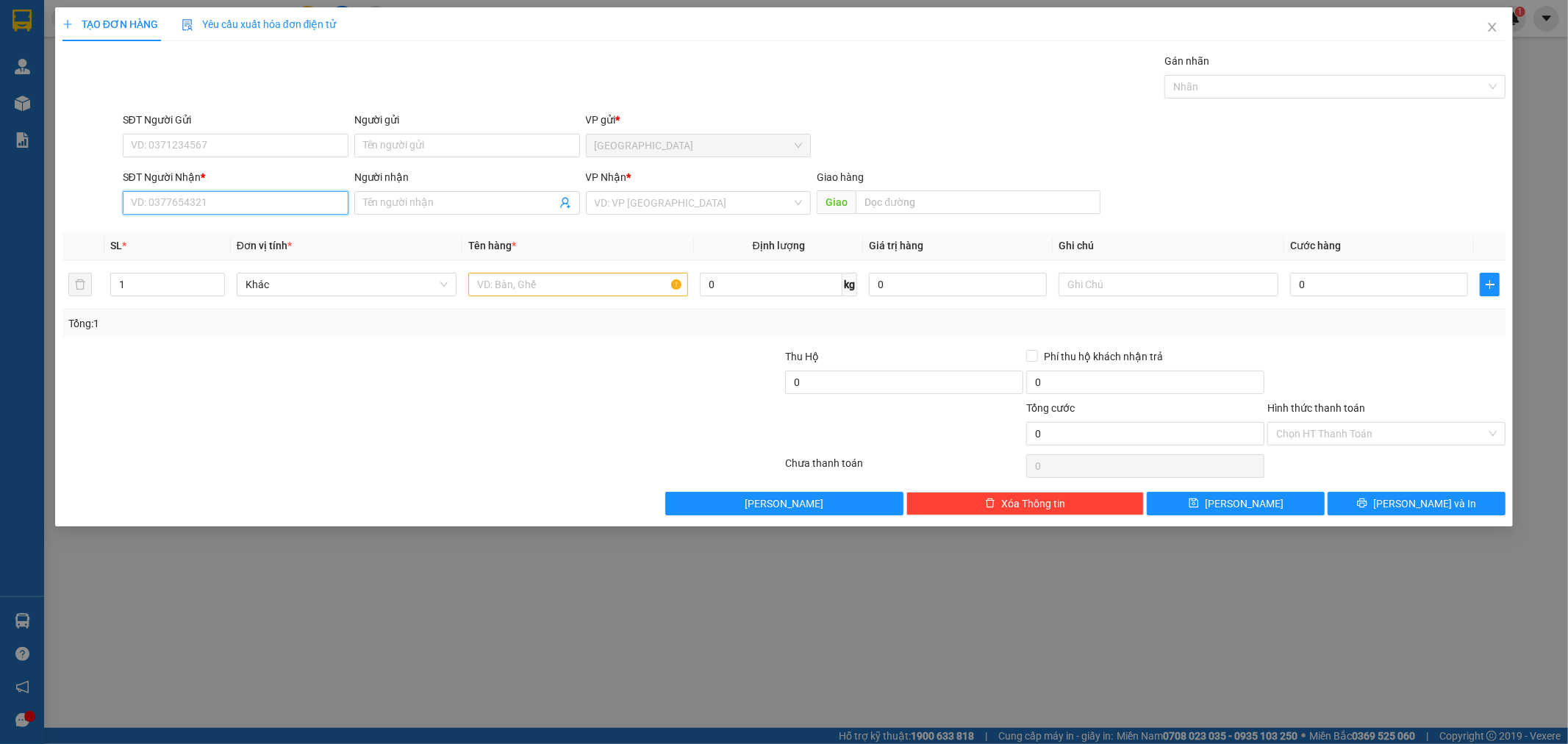
click at [231, 203] on input "SĐT Người Nhận *" at bounding box center [236, 203] width 225 height 24
type input "0968406481"
click at [604, 201] on input "search" at bounding box center [694, 202] width 198 height 22
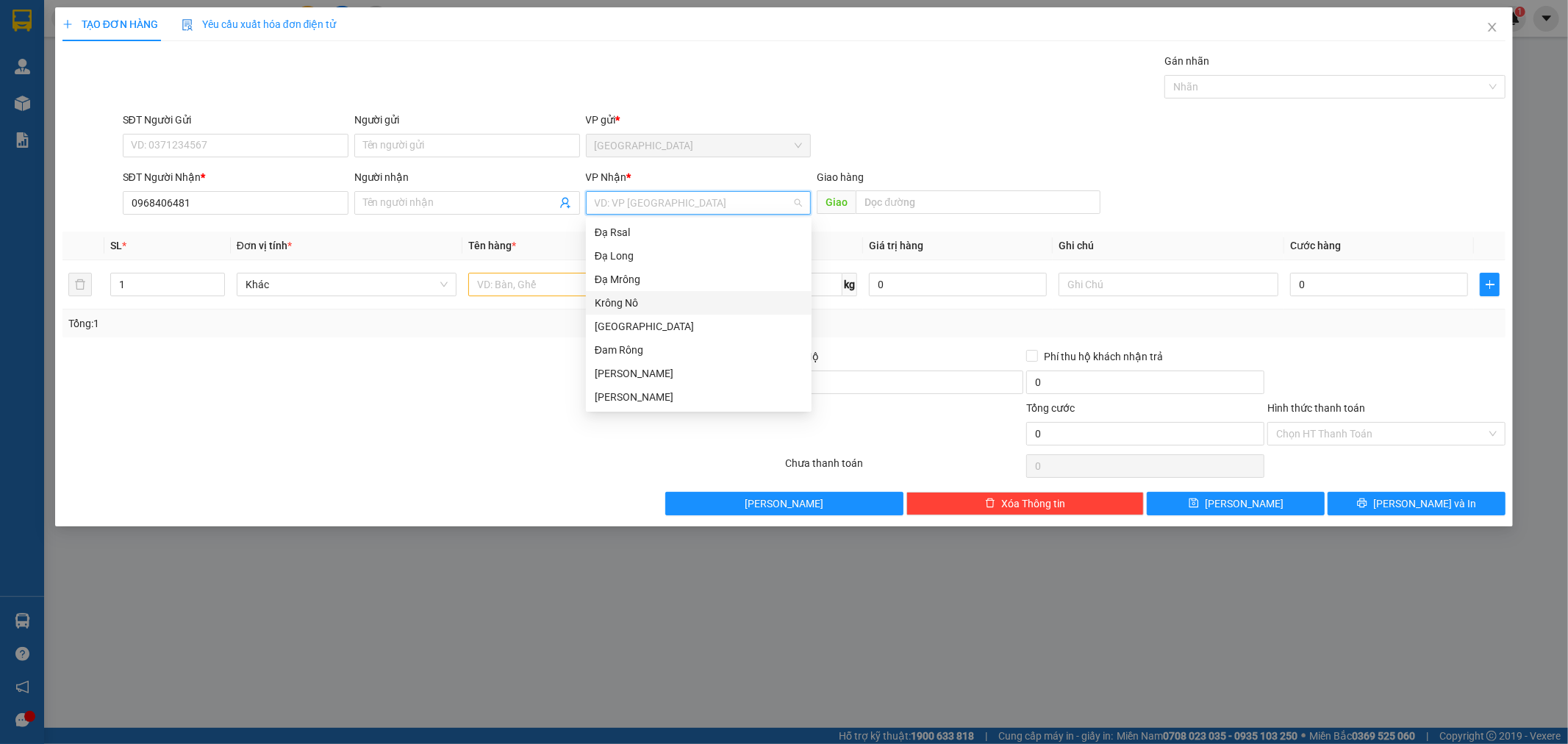
click at [630, 305] on div "Krông Nô" at bounding box center [698, 303] width 208 height 16
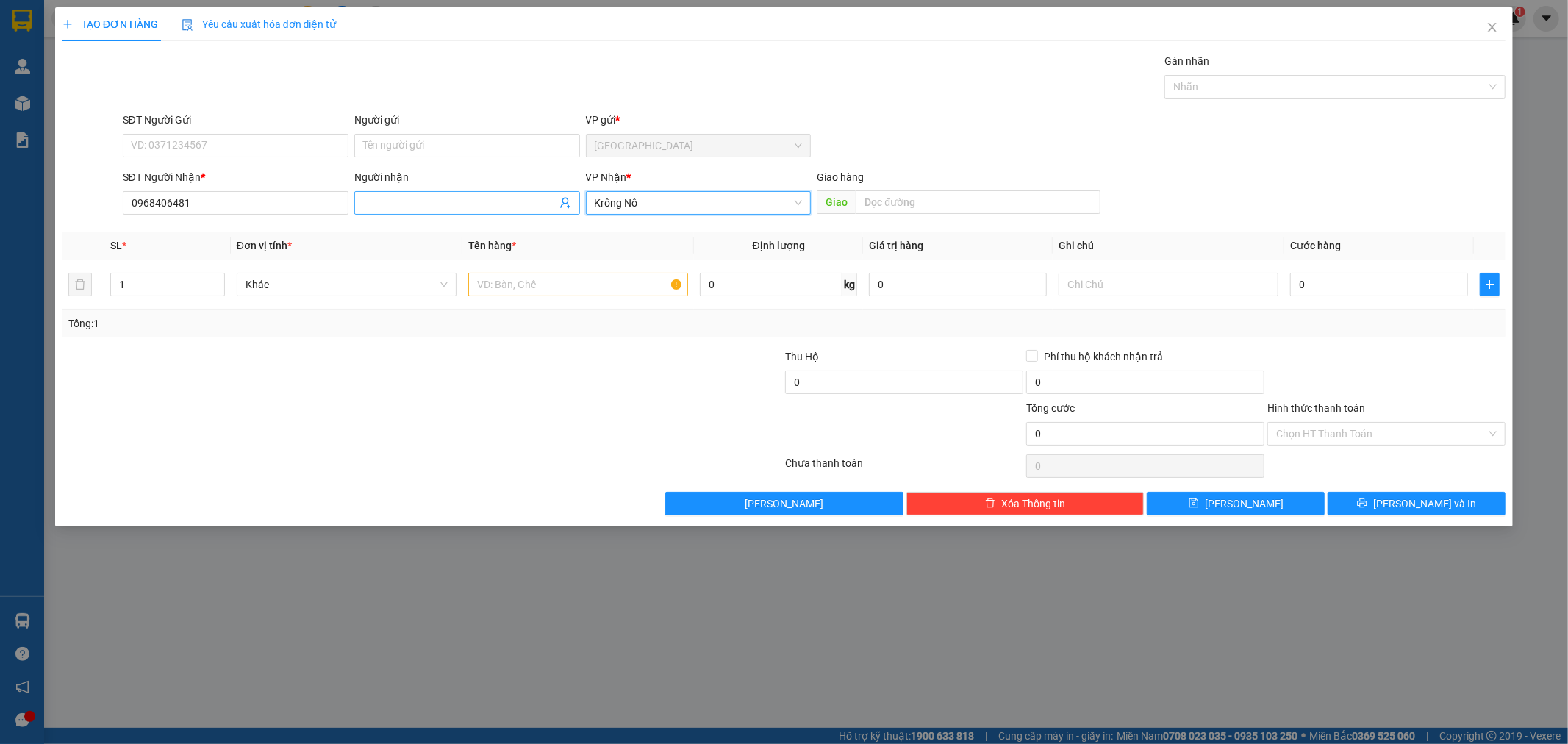
click at [432, 196] on input "Người nhận" at bounding box center [459, 203] width 193 height 16
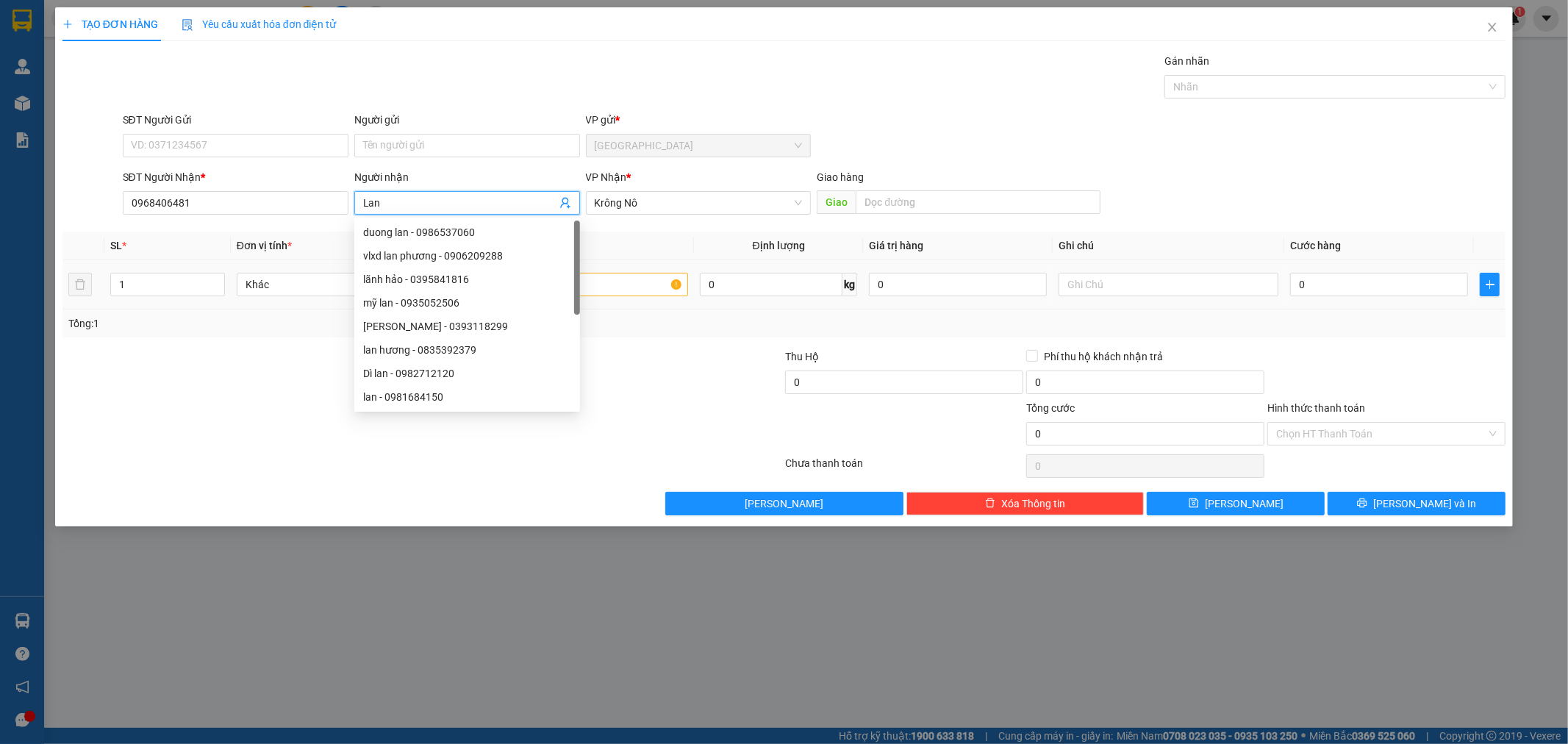
type input "Lan"
click at [582, 280] on input "text" at bounding box center [578, 285] width 220 height 24
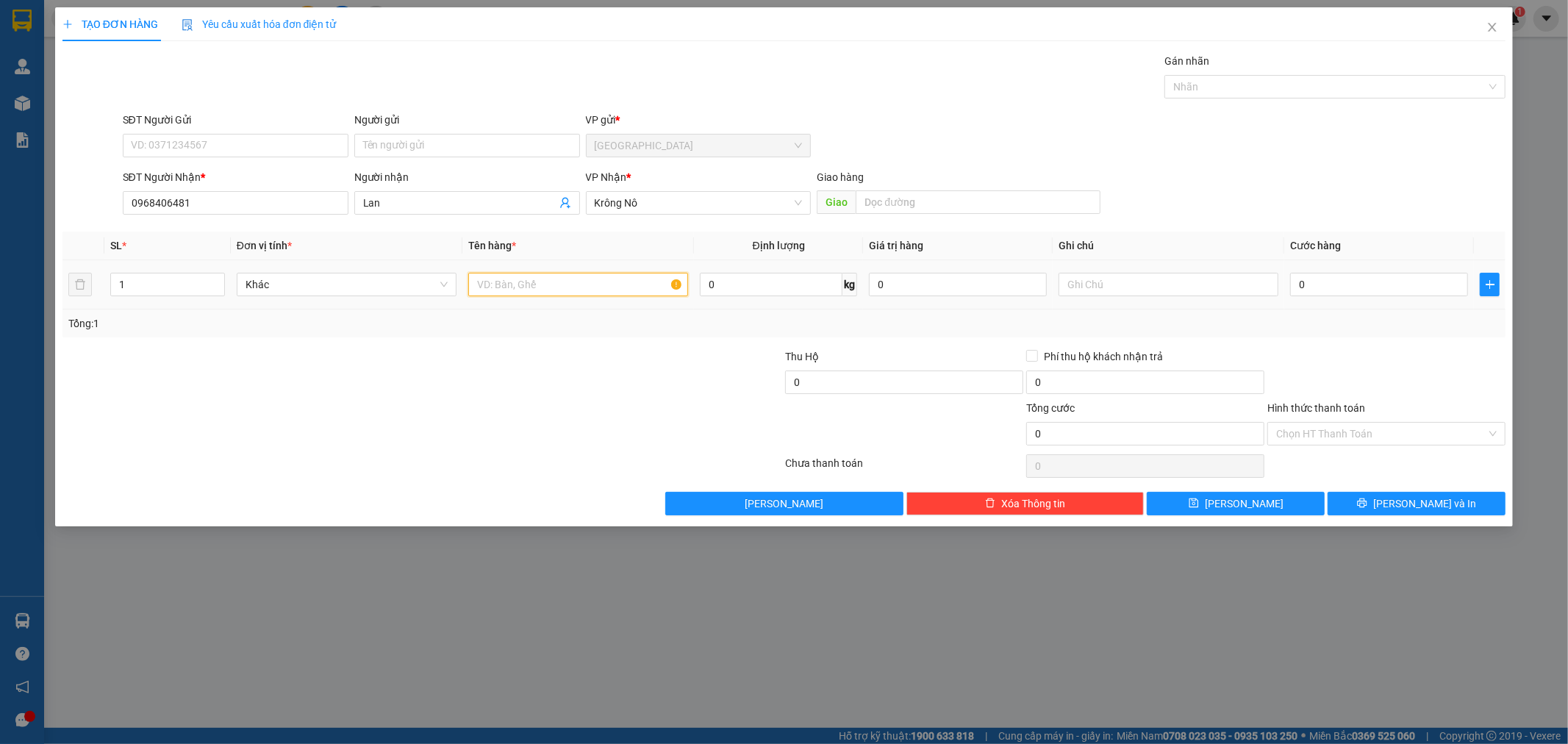
click at [626, 289] on input "text" at bounding box center [578, 285] width 220 height 24
type input "1 thùng"
click at [1328, 294] on input "0" at bounding box center [1379, 285] width 178 height 24
type input "6"
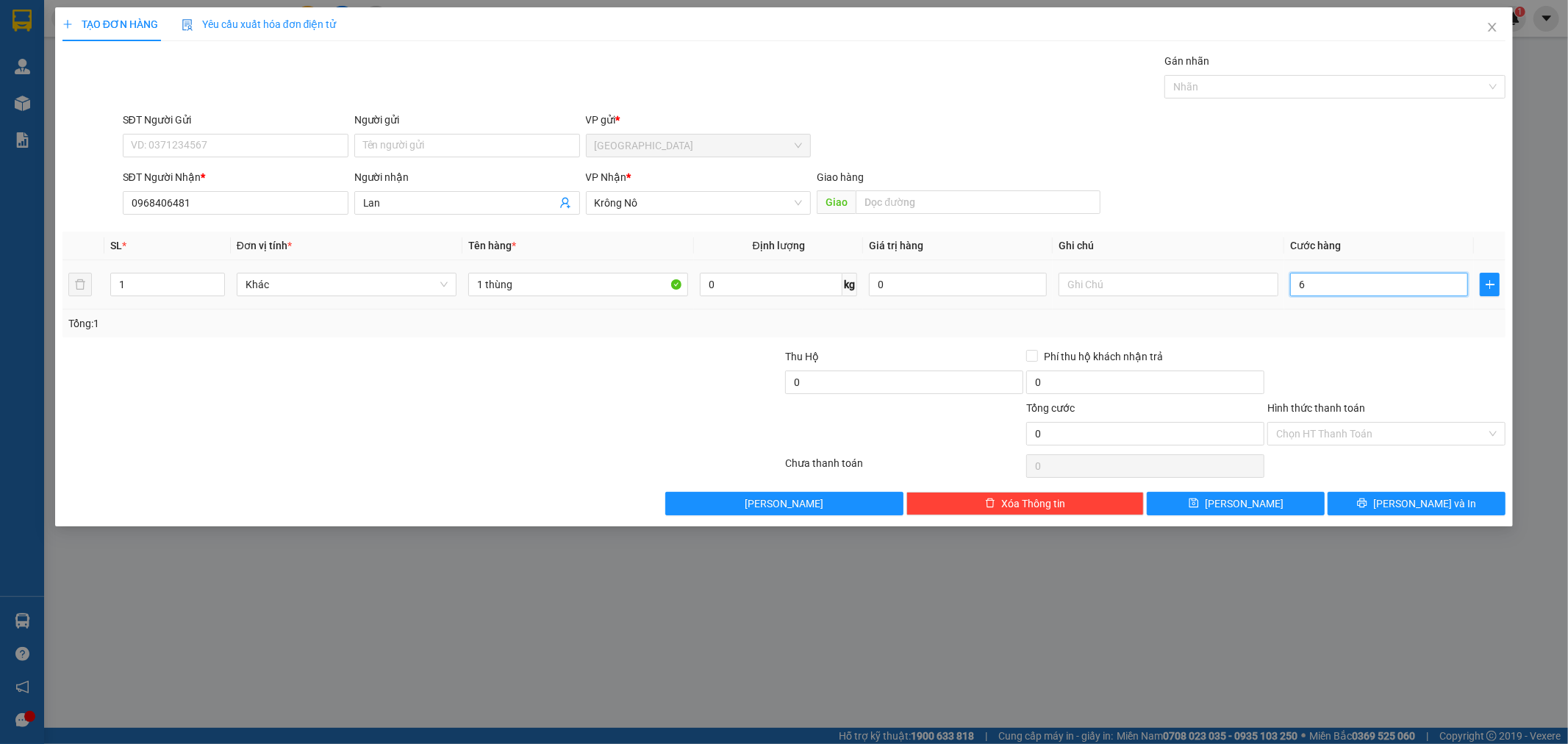
type input "6"
click at [1370, 377] on div at bounding box center [1387, 374] width 241 height 51
click at [1381, 437] on input "Hình thức thanh toán" at bounding box center [1381, 433] width 210 height 22
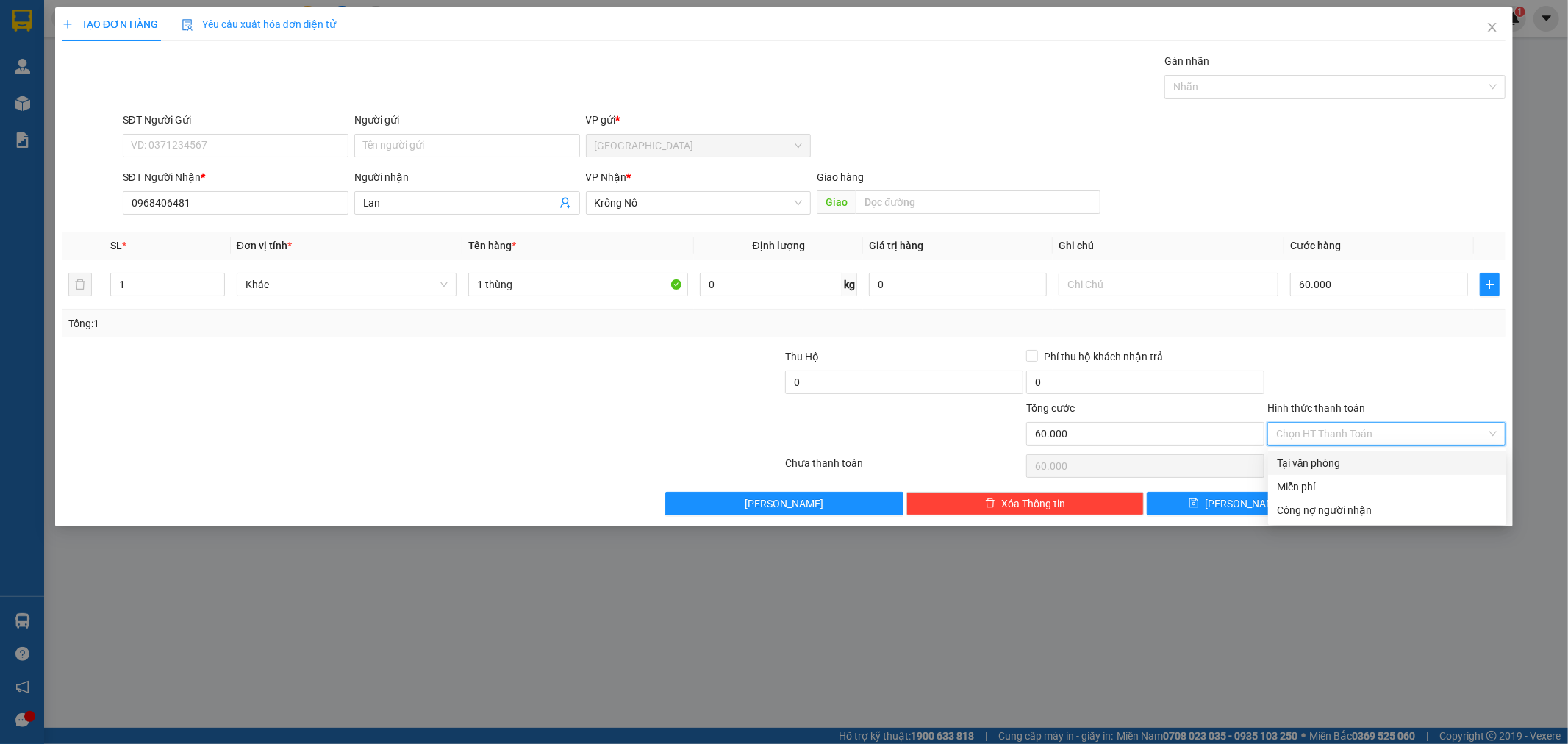
click at [1333, 457] on div "Tại văn phòng" at bounding box center [1387, 464] width 221 height 16
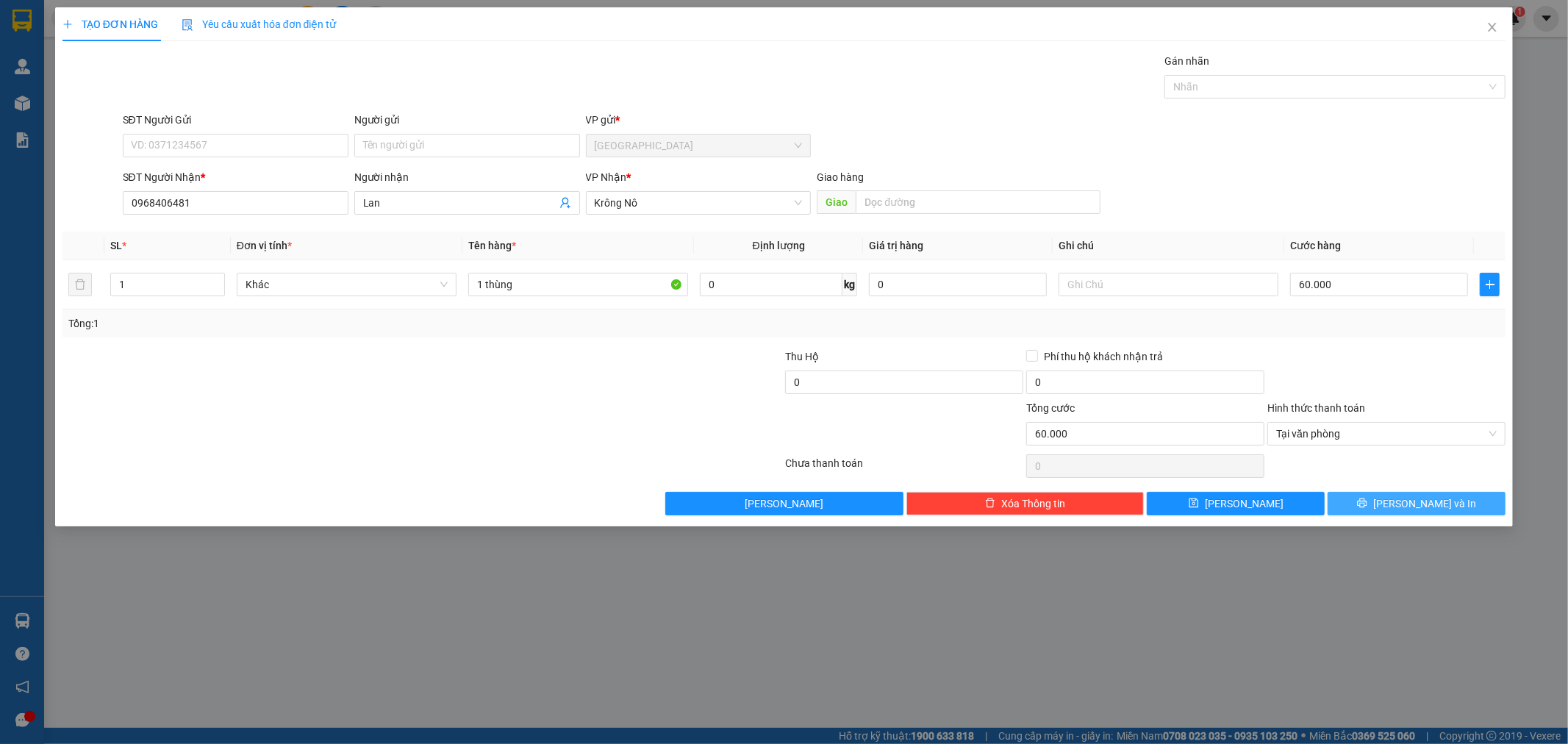
click at [1381, 498] on button "[PERSON_NAME] và In" at bounding box center [1417, 504] width 178 height 24
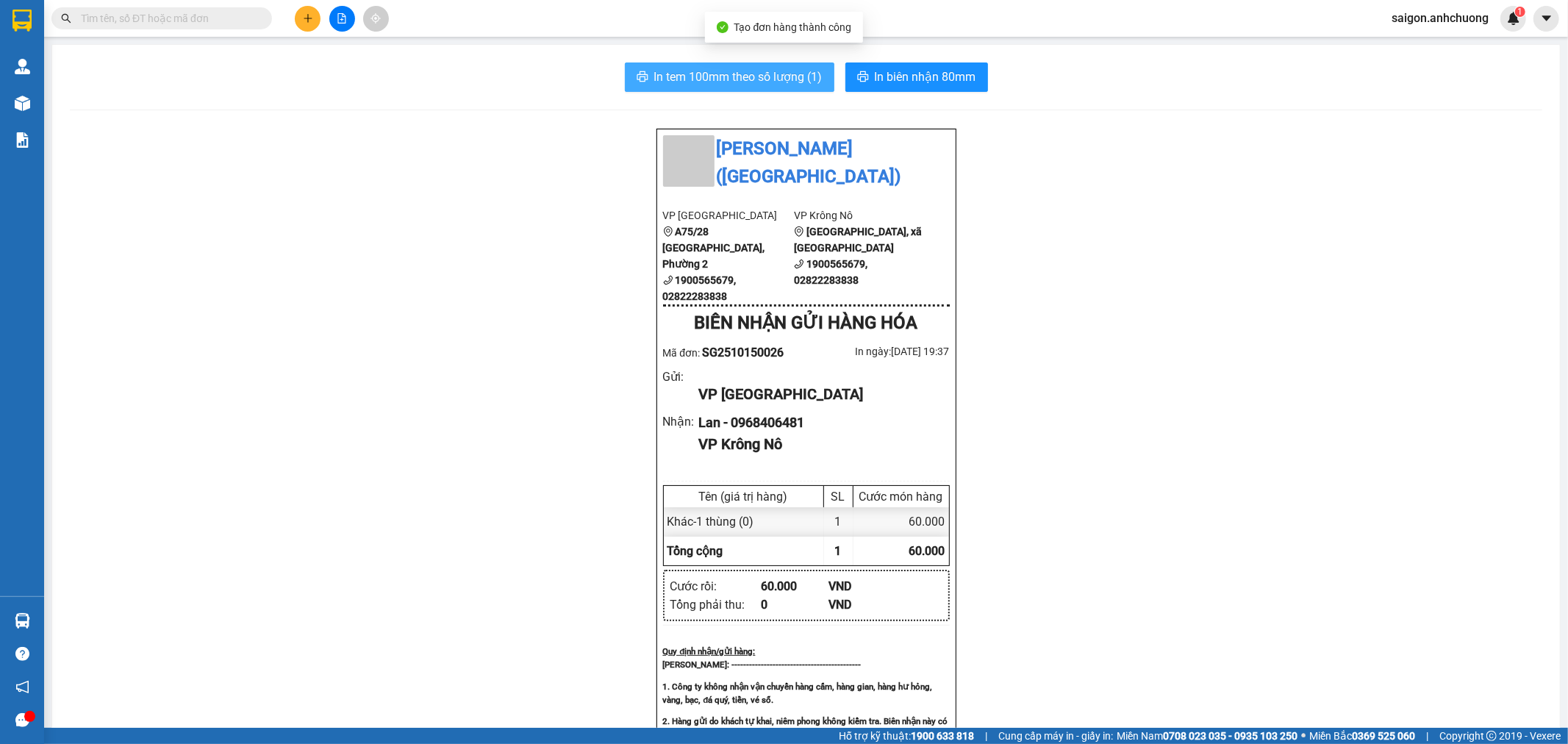
click at [817, 76] on button "In tem 100mm theo số lượng (1)" at bounding box center [729, 77] width 210 height 29
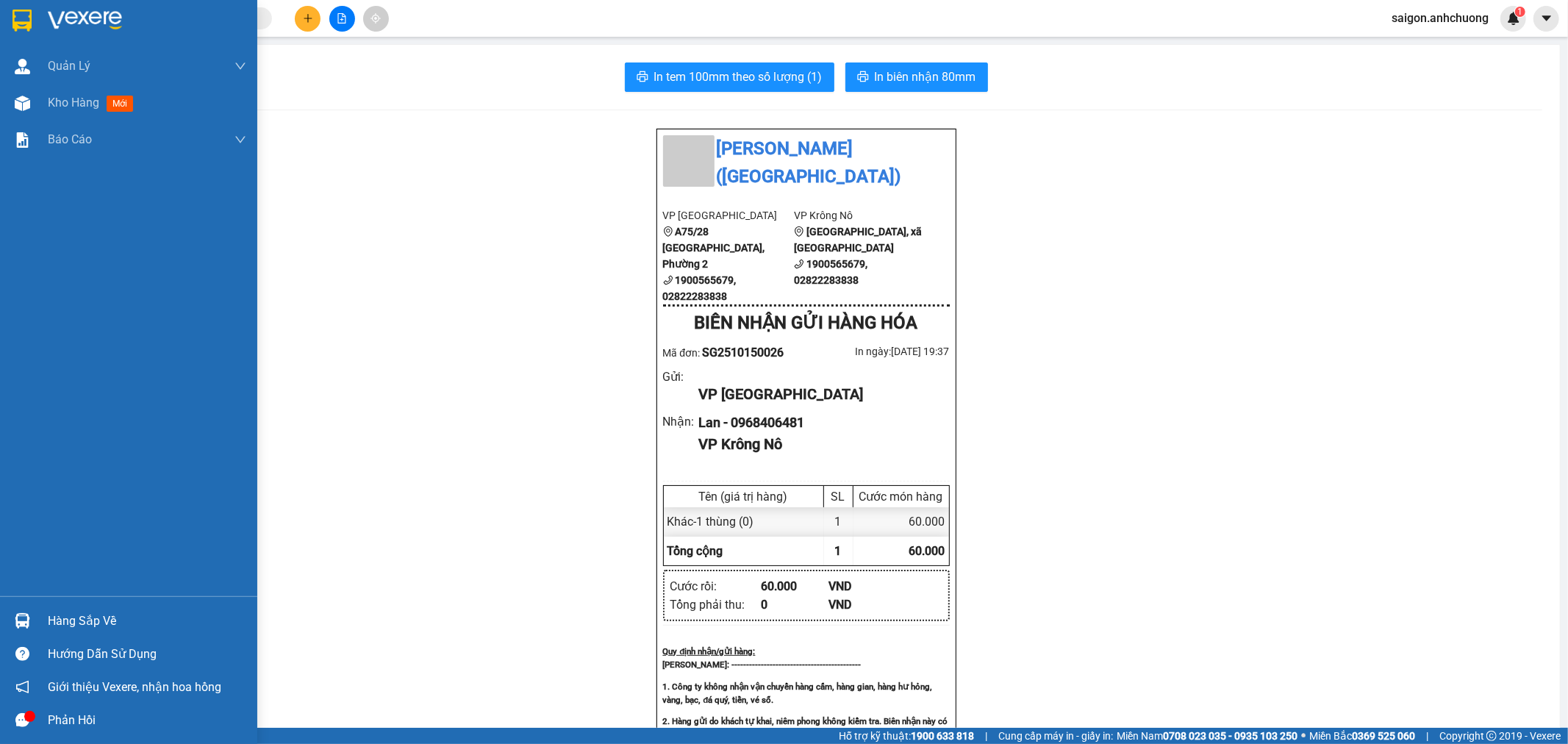
click at [41, 13] on div at bounding box center [128, 24] width 258 height 48
